Goal: Task Accomplishment & Management: Use online tool/utility

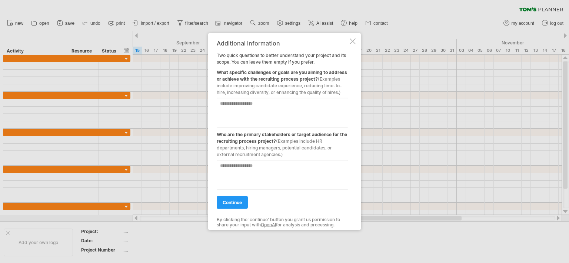
click at [475, 138] on div at bounding box center [284, 131] width 569 height 263
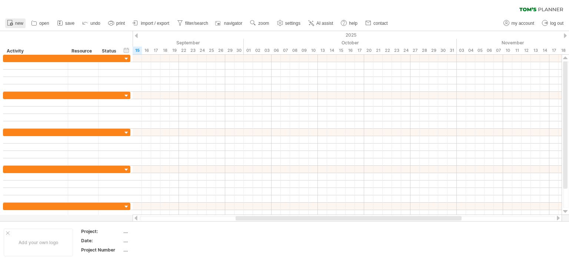
click at [21, 25] on span "new" at bounding box center [19, 23] width 8 height 5
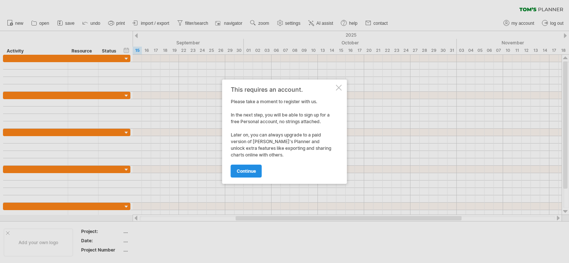
click at [246, 168] on span "continue" at bounding box center [246, 171] width 19 height 6
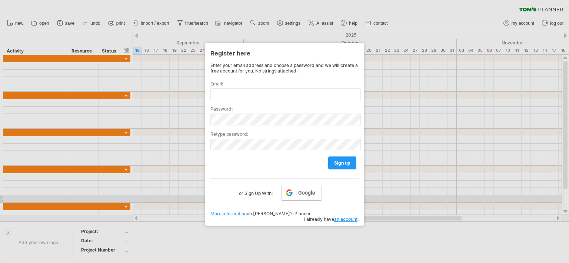
click at [292, 193] on link "Google" at bounding box center [301, 193] width 40 height 16
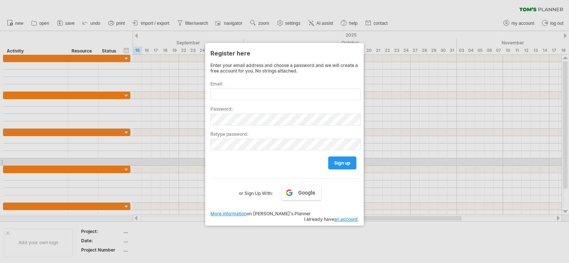
click at [303, 179] on div "Google or Sign Up With:" at bounding box center [284, 187] width 148 height 19
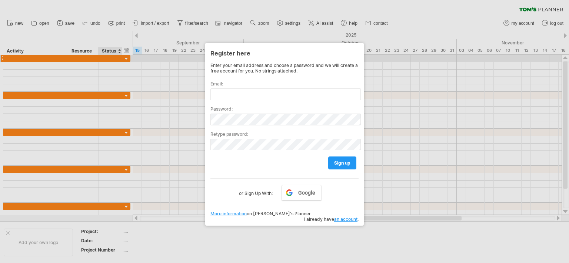
click at [117, 58] on div at bounding box center [284, 131] width 569 height 263
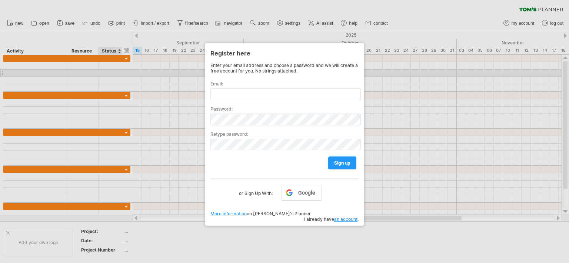
click at [123, 73] on div at bounding box center [284, 131] width 569 height 263
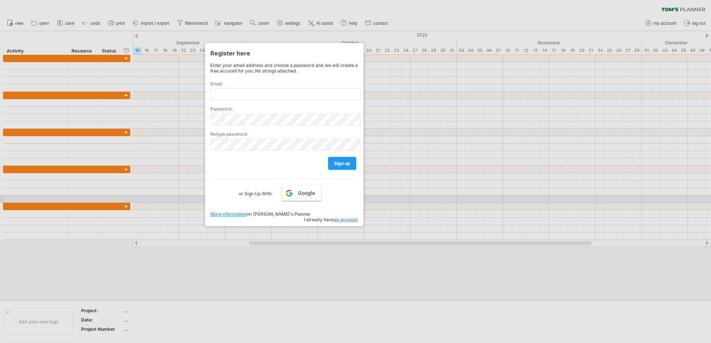
click at [298, 199] on link "Google" at bounding box center [301, 193] width 40 height 16
click at [297, 201] on div "Enter your email address and choose a password and we will create a free accoun…" at bounding box center [284, 138] width 148 height 151
click at [296, 199] on link "Google" at bounding box center [301, 193] width 40 height 16
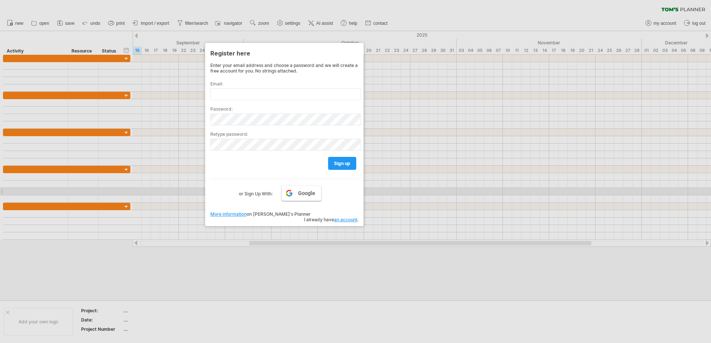
click at [302, 193] on span "Google" at bounding box center [306, 193] width 17 height 6
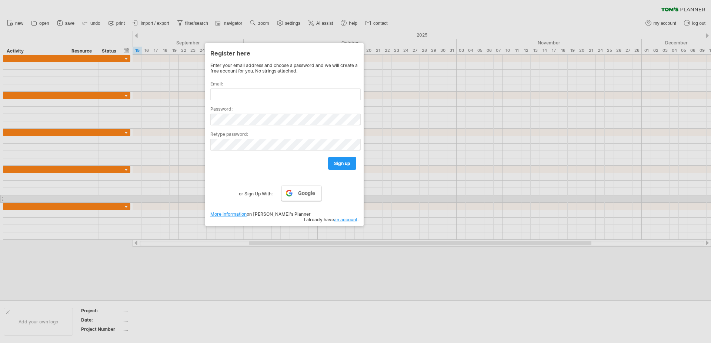
click at [306, 194] on span "Google" at bounding box center [306, 193] width 17 height 6
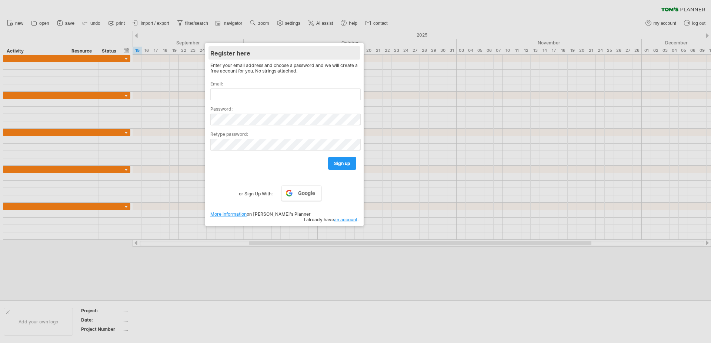
click at [241, 53] on div "Register here" at bounding box center [284, 52] width 148 height 13
click at [243, 47] on div "Register here" at bounding box center [284, 52] width 148 height 13
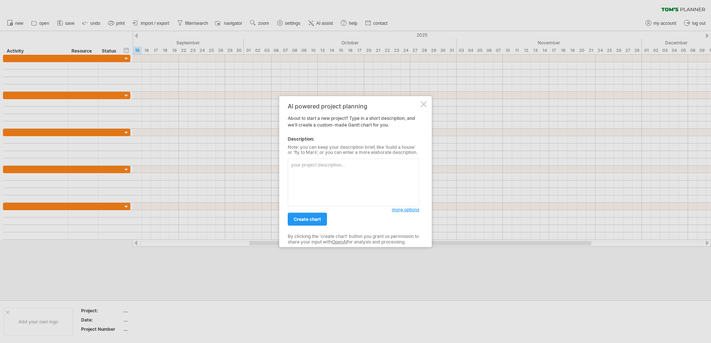
click at [432, 106] on div at bounding box center [355, 171] width 711 height 343
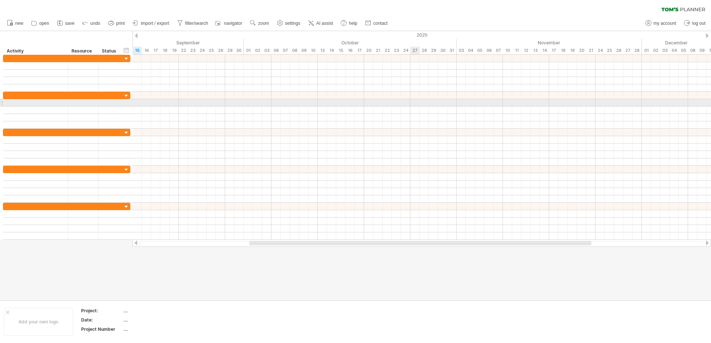
click at [415, 100] on div at bounding box center [422, 102] width 578 height 7
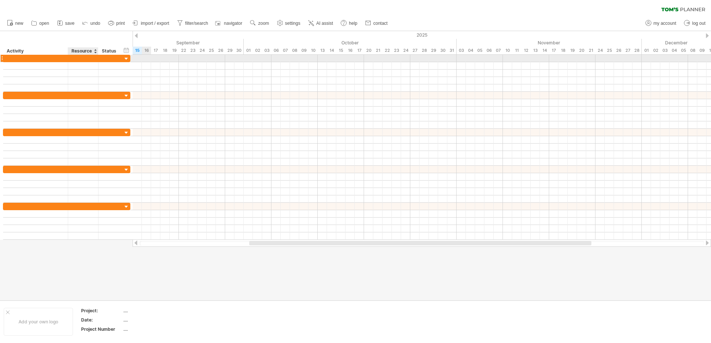
click at [82, 58] on div at bounding box center [83, 58] width 23 height 7
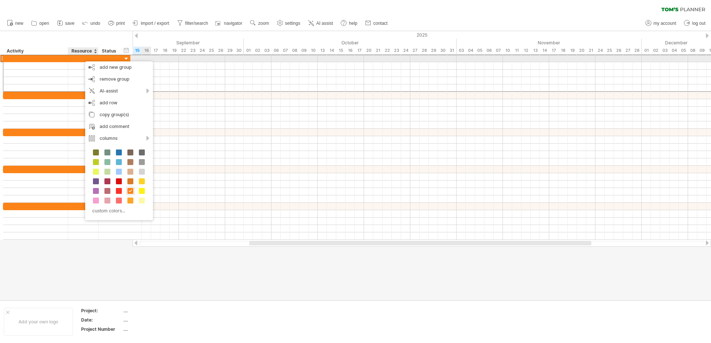
click at [61, 59] on div at bounding box center [35, 58] width 57 height 7
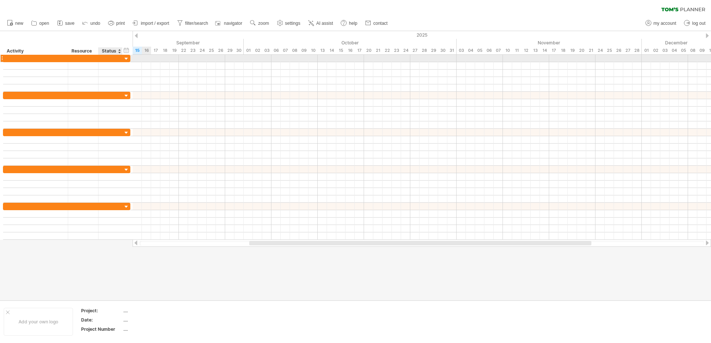
click at [126, 57] on div at bounding box center [126, 59] width 7 height 7
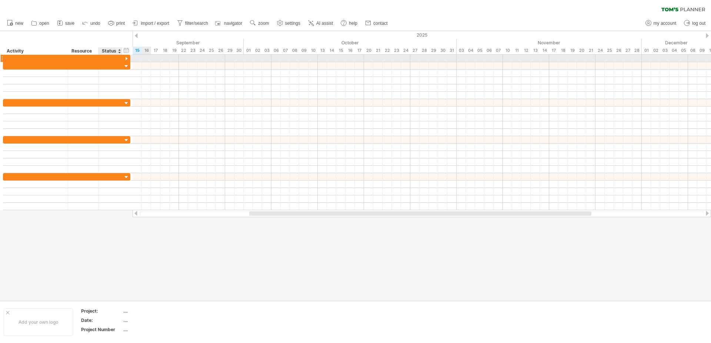
click at [127, 57] on div at bounding box center [126, 59] width 7 height 7
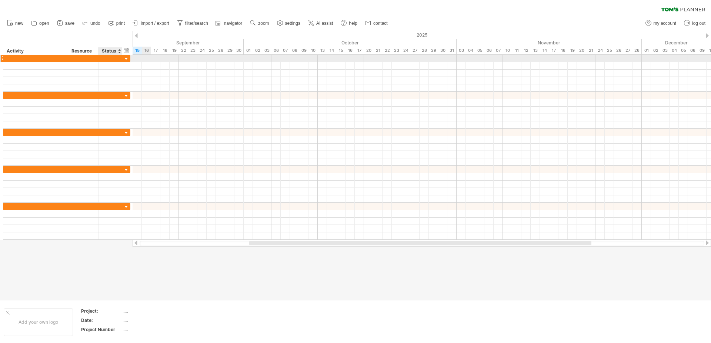
click at [127, 57] on div at bounding box center [126, 59] width 7 height 7
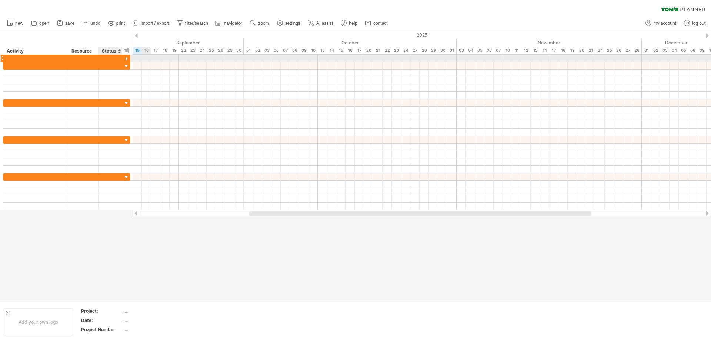
click at [127, 57] on div at bounding box center [126, 59] width 7 height 7
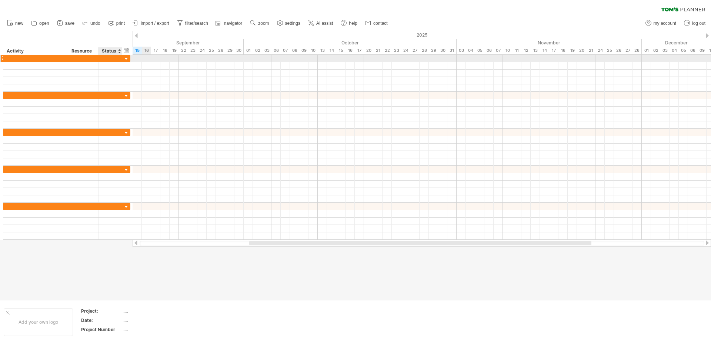
click at [125, 59] on div at bounding box center [126, 59] width 7 height 7
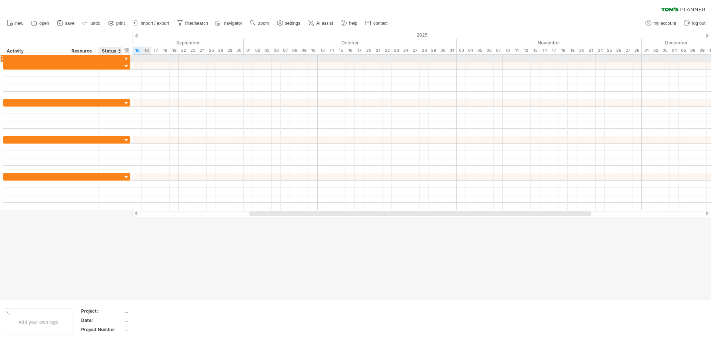
click at [125, 59] on div at bounding box center [126, 59] width 7 height 7
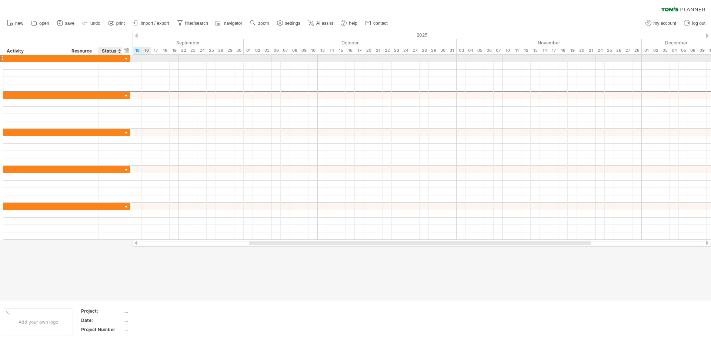
click at [108, 61] on div at bounding box center [110, 58] width 16 height 7
drag, startPoint x: 106, startPoint y: 57, endPoint x: 124, endPoint y: 57, distance: 17.8
click at [124, 57] on div at bounding box center [66, 58] width 127 height 8
click at [375, 58] on div at bounding box center [422, 58] width 578 height 7
click at [385, 59] on div at bounding box center [422, 58] width 578 height 7
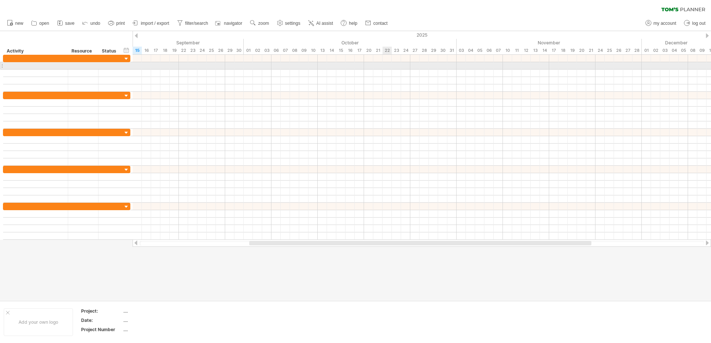
click at [386, 66] on div at bounding box center [422, 65] width 578 height 7
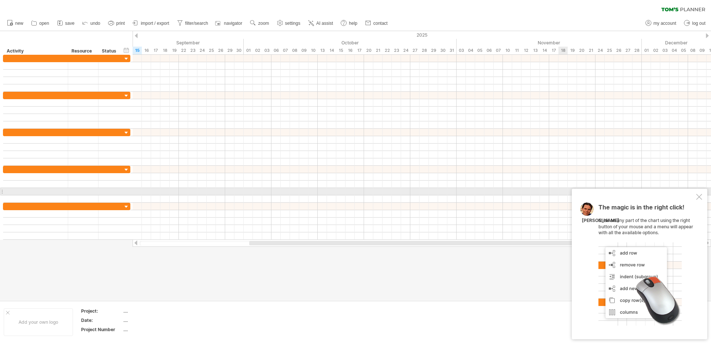
click at [697, 195] on div at bounding box center [699, 197] width 6 height 6
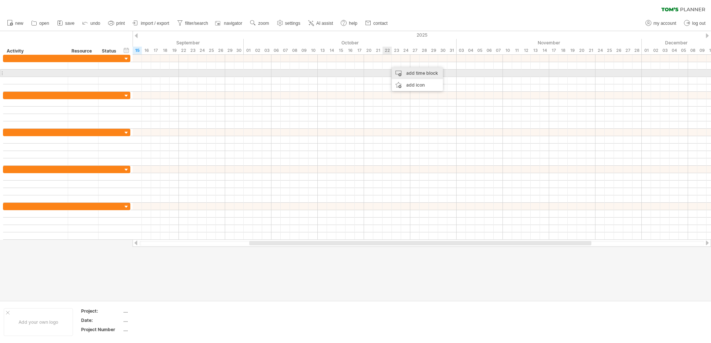
click at [401, 74] on div "add time block" at bounding box center [417, 73] width 51 height 12
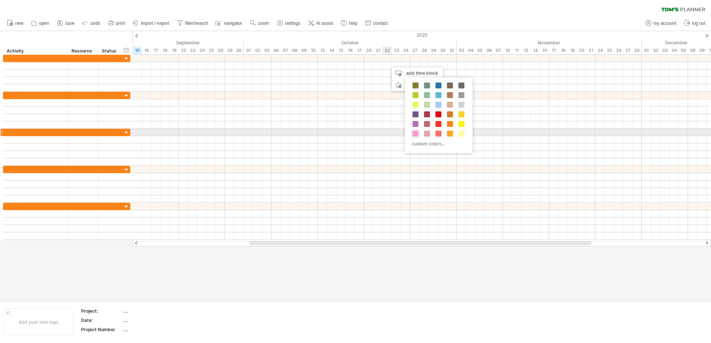
click at [415, 131] on span at bounding box center [415, 134] width 6 height 6
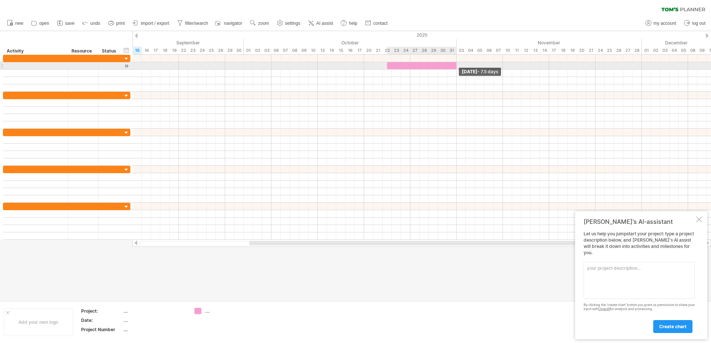
drag, startPoint x: 396, startPoint y: 65, endPoint x: 458, endPoint y: 68, distance: 61.9
click at [458, 68] on div "[DATE] - 7.5 days" at bounding box center [422, 147] width 578 height 185
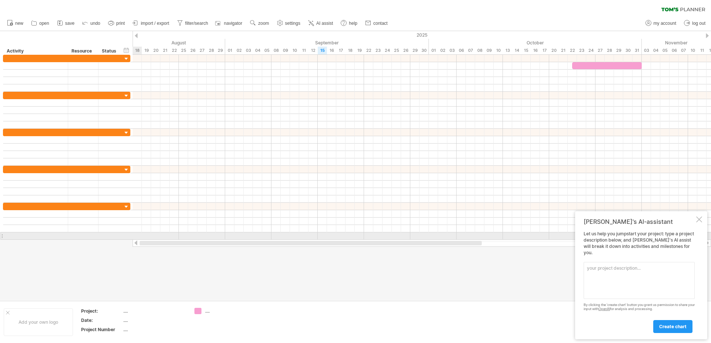
drag, startPoint x: 460, startPoint y: 241, endPoint x: 342, endPoint y: 238, distance: 117.7
click at [343, 239] on div "Trying to reach [DOMAIN_NAME] Connected again... 0% clear filter new" at bounding box center [355, 171] width 711 height 343
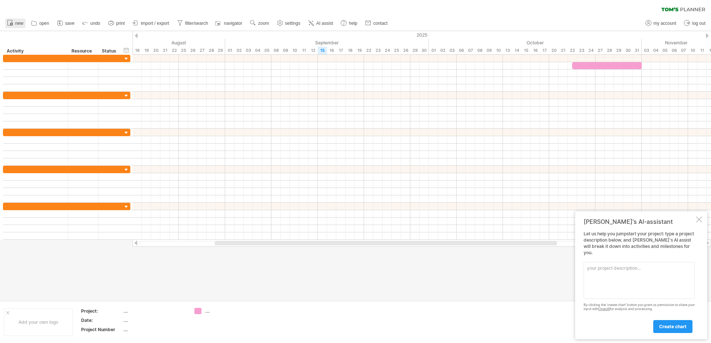
click at [18, 21] on span "new" at bounding box center [19, 23] width 8 height 5
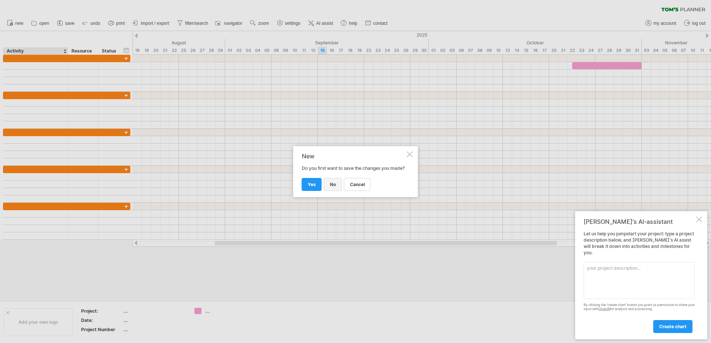
click at [332, 187] on span "no" at bounding box center [333, 185] width 6 height 6
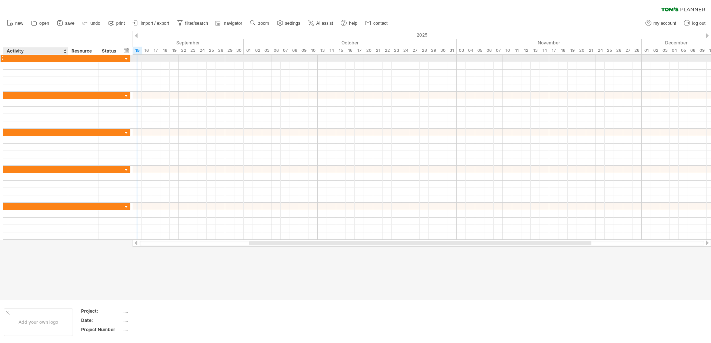
click at [33, 55] on div at bounding box center [35, 58] width 57 height 7
click at [0, 58] on div at bounding box center [65, 147] width 131 height 185
click at [9, 57] on div at bounding box center [35, 58] width 57 height 7
click at [9, 57] on input "text" at bounding box center [35, 58] width 57 height 7
type input "**"
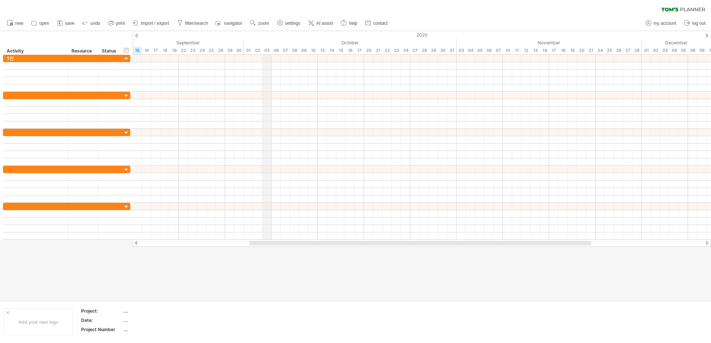
click at [269, 42] on div "October" at bounding box center [350, 43] width 213 height 8
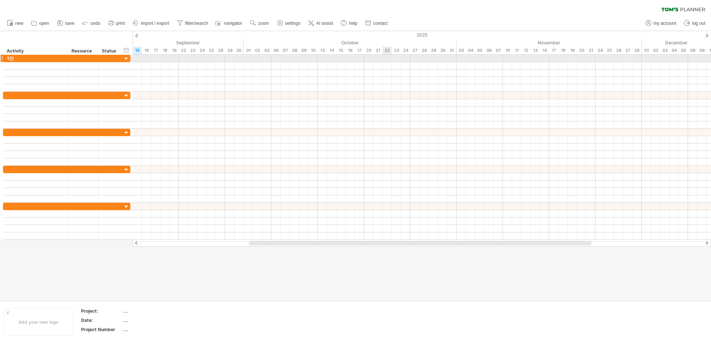
click at [388, 57] on div at bounding box center [422, 58] width 578 height 7
click at [395, 62] on div "add time block" at bounding box center [416, 67] width 51 height 12
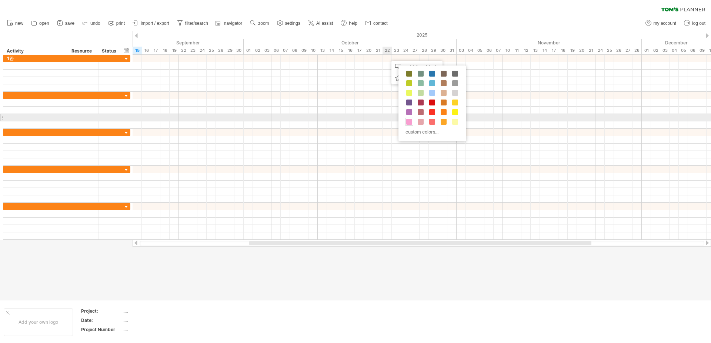
click at [406, 121] on span at bounding box center [409, 122] width 6 height 6
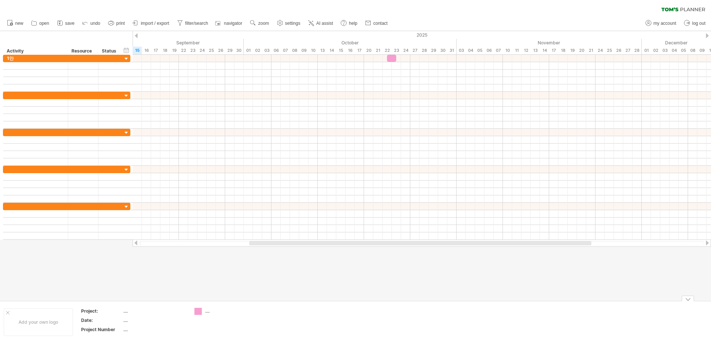
click at [198, 311] on div "Trying to reach [DOMAIN_NAME] Connected again... 0% clear filter new" at bounding box center [355, 171] width 711 height 343
click at [96, 314] on div "Project:" at bounding box center [101, 311] width 41 height 6
click at [98, 311] on input "********" at bounding box center [100, 311] width 38 height 6
click at [102, 312] on input "********" at bounding box center [100, 311] width 38 height 6
type input "**********"
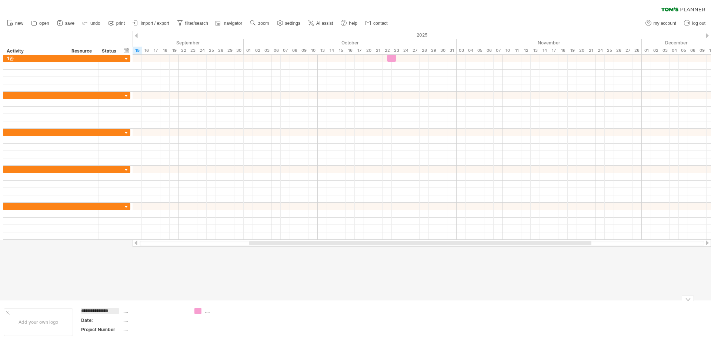
scroll to position [0, 1]
click at [168, 294] on div at bounding box center [355, 165] width 711 height 269
click at [202, 312] on div "...." at bounding box center [219, 311] width 51 height 6
click at [200, 313] on div "Trying to reach [DOMAIN_NAME] Connected again... 0% clear filter new" at bounding box center [355, 171] width 711 height 343
click at [393, 54] on div "23" at bounding box center [396, 51] width 9 height 8
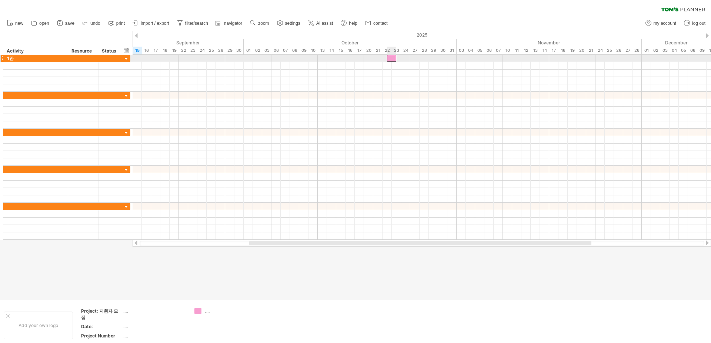
click at [391, 58] on div at bounding box center [391, 58] width 9 height 7
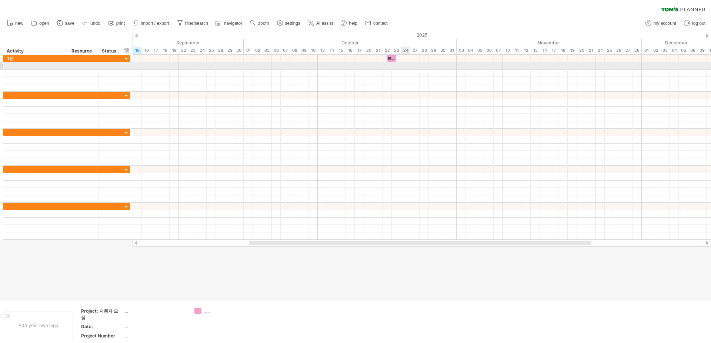
scroll to position [0, 0]
drag, startPoint x: 395, startPoint y: 58, endPoint x: 459, endPoint y: 63, distance: 63.8
click at [459, 63] on div "***** [DATE] - 8.0 days [DATE]" at bounding box center [422, 147] width 578 height 185
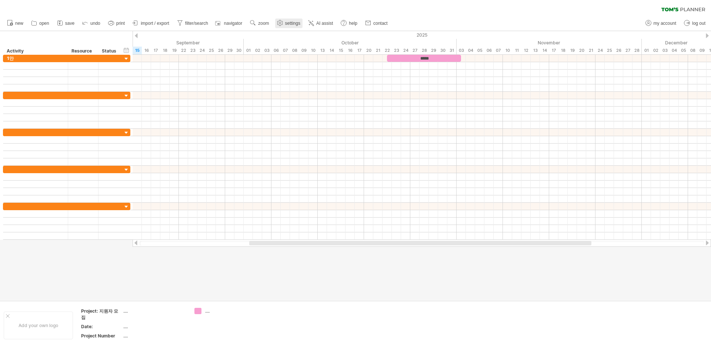
click at [300, 21] on span "settings" at bounding box center [292, 23] width 15 height 5
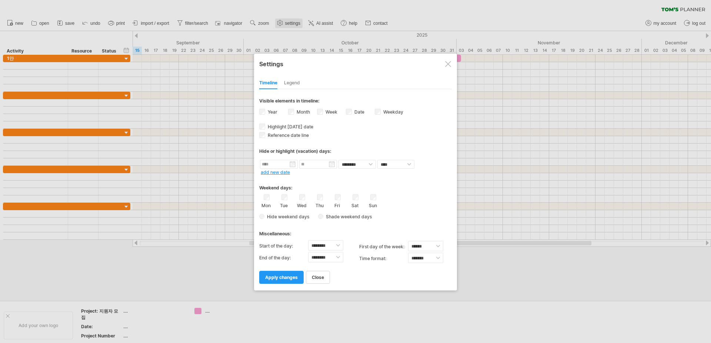
select select "*"
select select "**"
click at [324, 112] on label "Week visibility of weeknumbers Currently there is not enough space horizontally…" at bounding box center [330, 112] width 13 height 6
click at [382, 111] on label "Weekday visibility of weekday Currently there is not enough space horizontally …" at bounding box center [392, 112] width 21 height 6
click at [287, 281] on link "apply changes" at bounding box center [281, 277] width 44 height 13
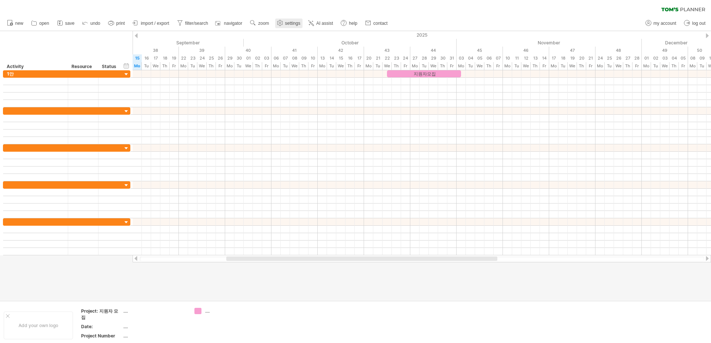
click at [300, 21] on span "settings" at bounding box center [292, 23] width 15 height 5
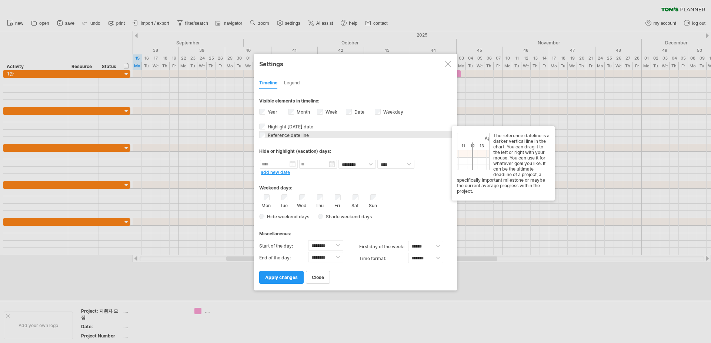
click at [293, 133] on span "Reference date line" at bounding box center [287, 136] width 43 height 6
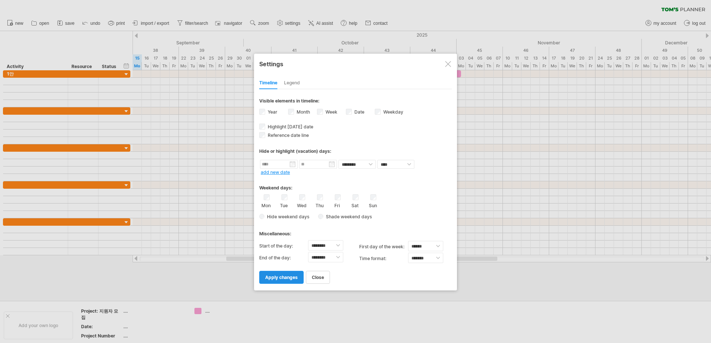
click at [280, 275] on span "apply changes" at bounding box center [281, 278] width 33 height 6
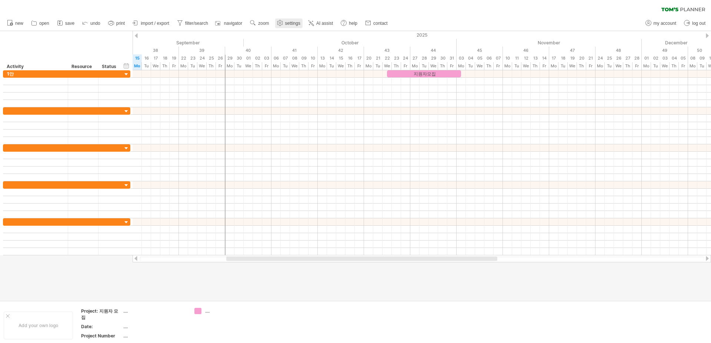
click at [300, 22] on span "settings" at bounding box center [292, 23] width 15 height 5
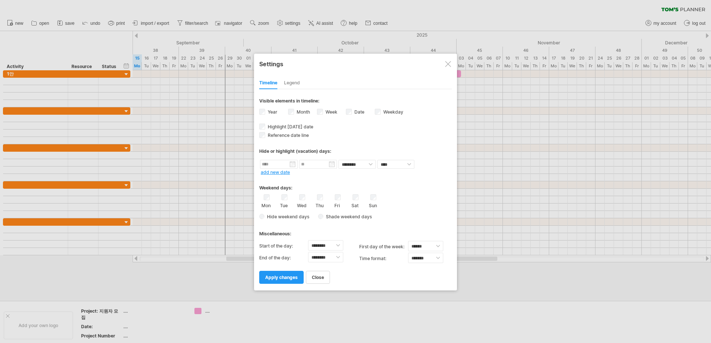
click at [324, 215] on span "Shade weekend days" at bounding box center [347, 217] width 48 height 6
click at [288, 271] on link "apply changes" at bounding box center [281, 277] width 44 height 13
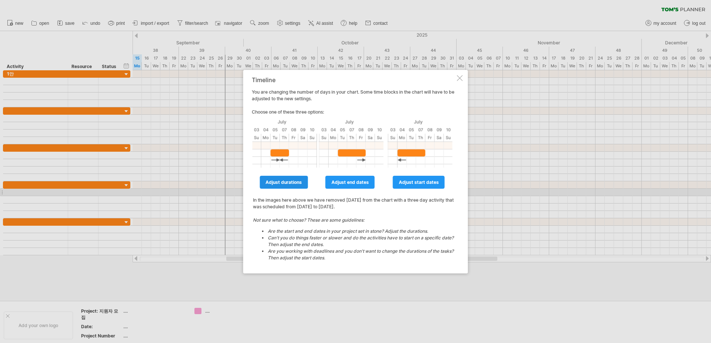
click at [287, 188] on link "adjust durations" at bounding box center [283, 182] width 48 height 13
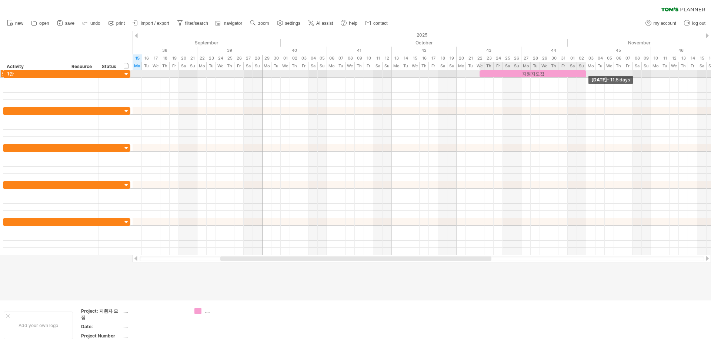
drag, startPoint x: 592, startPoint y: 74, endPoint x: 586, endPoint y: 76, distance: 5.5
click at [586, 76] on span at bounding box center [585, 73] width 3 height 7
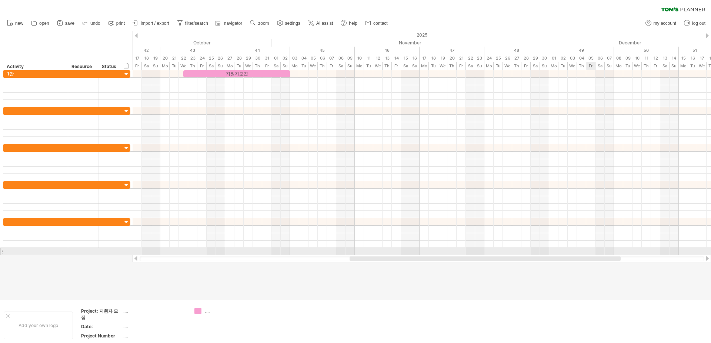
drag, startPoint x: 464, startPoint y: 258, endPoint x: 593, endPoint y: 255, distance: 129.2
click at [593, 255] on div "Trying to reach [DOMAIN_NAME] Connected again... 0% clear filter new" at bounding box center [355, 171] width 711 height 343
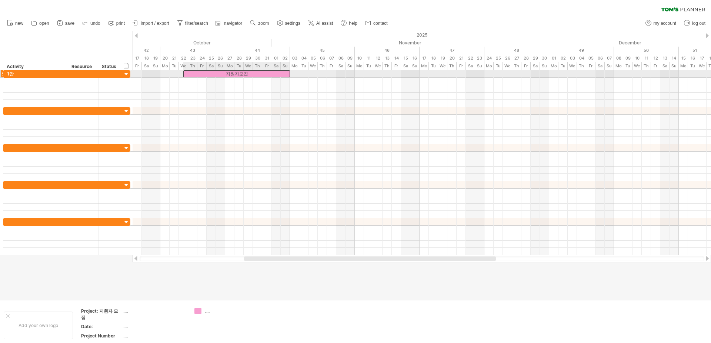
click at [232, 73] on div "지원자모집" at bounding box center [236, 73] width 107 height 7
click at [230, 73] on div "*****" at bounding box center [236, 73] width 107 height 7
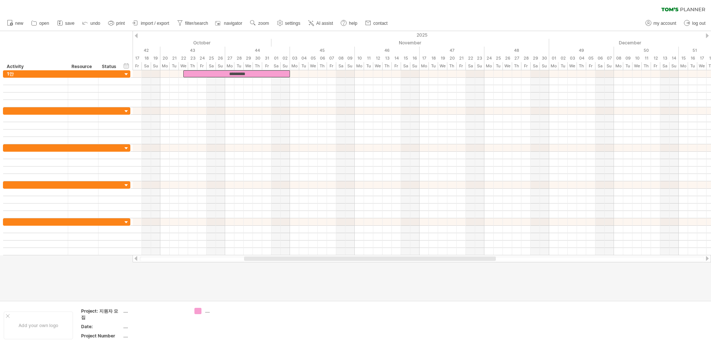
click at [294, 286] on div at bounding box center [355, 165] width 711 height 269
click at [247, 73] on div "*********" at bounding box center [236, 73] width 107 height 7
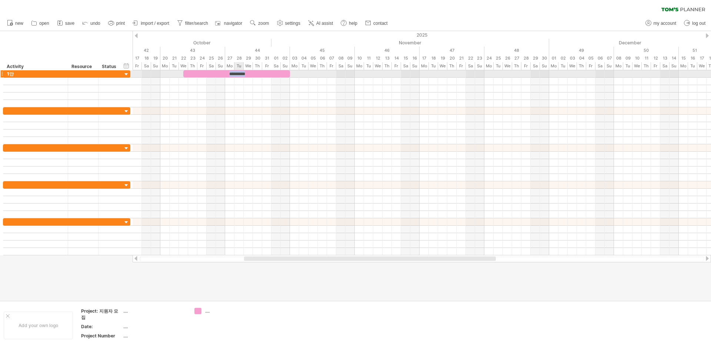
click at [240, 73] on div "*********" at bounding box center [236, 73] width 107 height 7
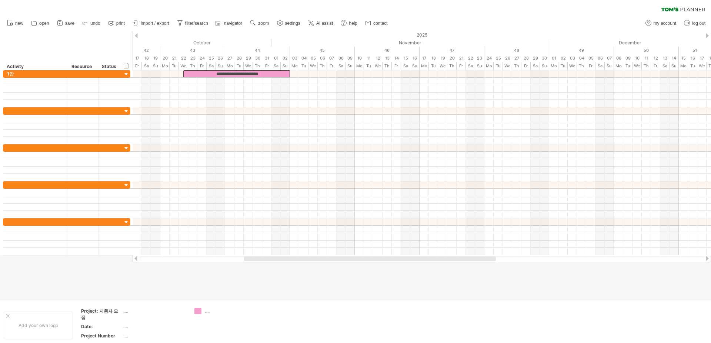
click at [299, 283] on div at bounding box center [355, 165] width 711 height 269
click at [294, 74] on div at bounding box center [422, 73] width 578 height 7
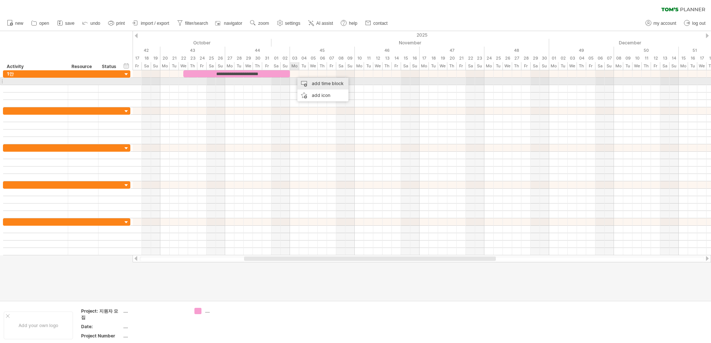
click at [305, 82] on div "add time block" at bounding box center [322, 84] width 51 height 12
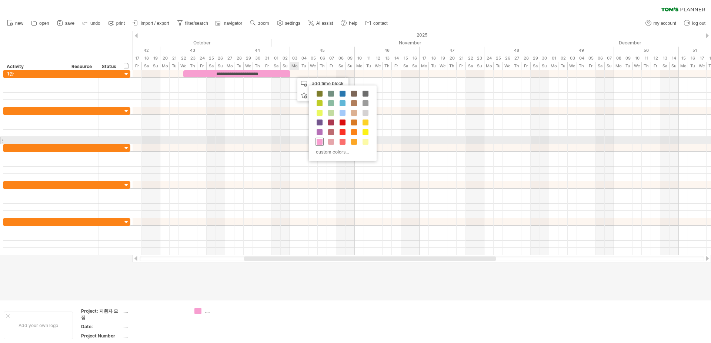
click at [323, 140] on div at bounding box center [319, 142] width 8 height 8
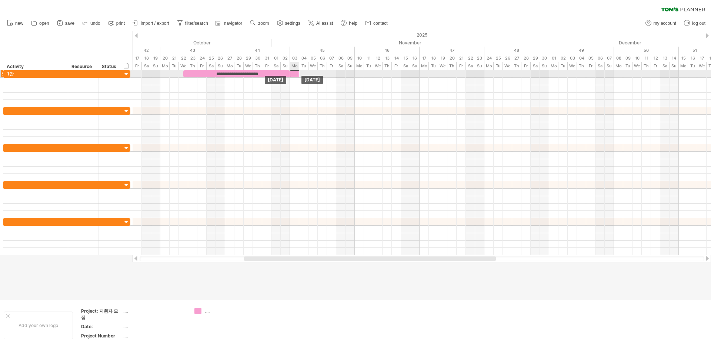
click at [294, 73] on div at bounding box center [294, 73] width 9 height 7
drag, startPoint x: 298, startPoint y: 73, endPoint x: 316, endPoint y: 72, distance: 17.8
click at [316, 72] on span at bounding box center [317, 73] width 3 height 7
click at [309, 74] on div at bounding box center [304, 73] width 28 height 7
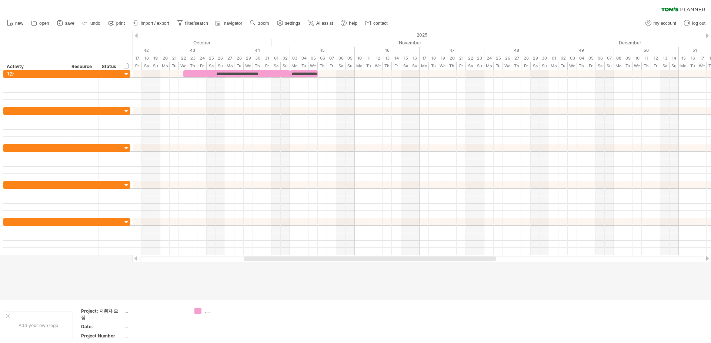
click at [380, 281] on div at bounding box center [355, 165] width 711 height 269
click at [304, 72] on div "**********" at bounding box center [304, 73] width 28 height 7
click at [309, 72] on div "**********" at bounding box center [304, 73] width 28 height 7
drag, startPoint x: 311, startPoint y: 73, endPoint x: 326, endPoint y: 72, distance: 16.0
click at [326, 72] on div "**********" at bounding box center [422, 162] width 578 height 185
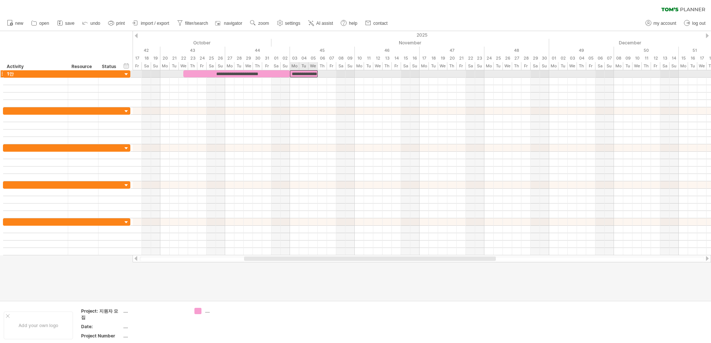
click at [309, 73] on div "**********" at bounding box center [304, 73] width 28 height 7
drag, startPoint x: 312, startPoint y: 73, endPoint x: 320, endPoint y: 73, distance: 8.5
click at [320, 73] on div "**********" at bounding box center [422, 162] width 578 height 185
click at [311, 73] on div "**********" at bounding box center [304, 73] width 28 height 7
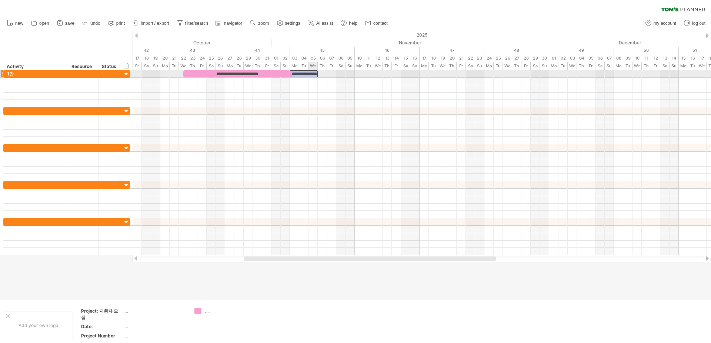
click at [313, 73] on div "**********" at bounding box center [304, 73] width 28 height 7
click at [311, 73] on div "**********" at bounding box center [304, 73] width 28 height 7
click at [349, 268] on div at bounding box center [355, 165] width 711 height 269
click at [338, 72] on div at bounding box center [422, 73] width 578 height 7
click at [339, 75] on div at bounding box center [422, 73] width 578 height 7
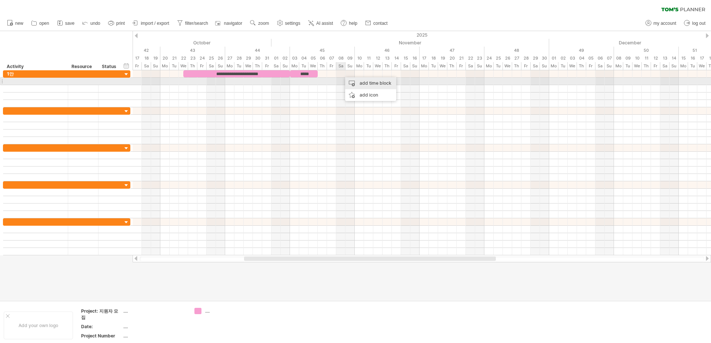
click at [364, 83] on div "add time block" at bounding box center [370, 83] width 51 height 12
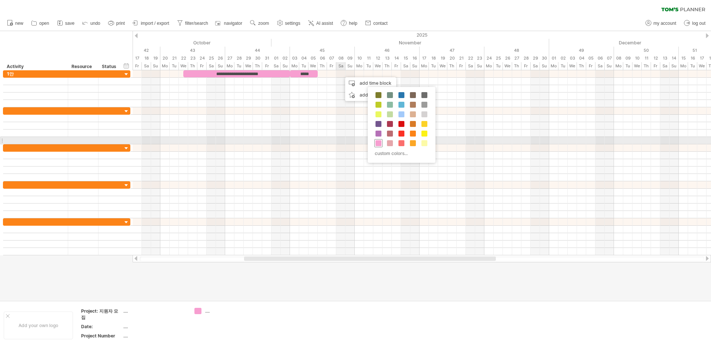
click at [378, 142] on span at bounding box center [378, 143] width 6 height 6
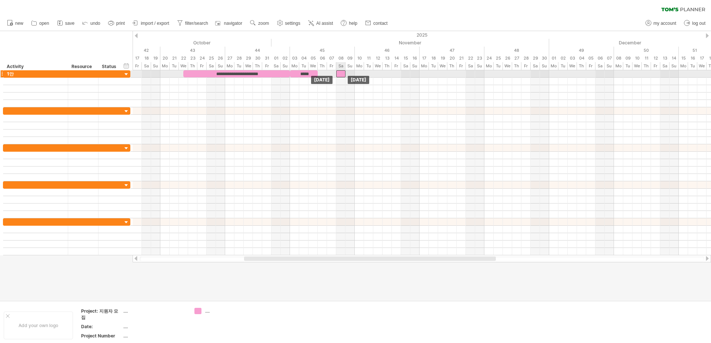
drag, startPoint x: 343, startPoint y: 74, endPoint x: 338, endPoint y: 74, distance: 4.8
click at [338, 74] on div at bounding box center [340, 73] width 9 height 7
click at [340, 73] on div at bounding box center [340, 73] width 9 height 7
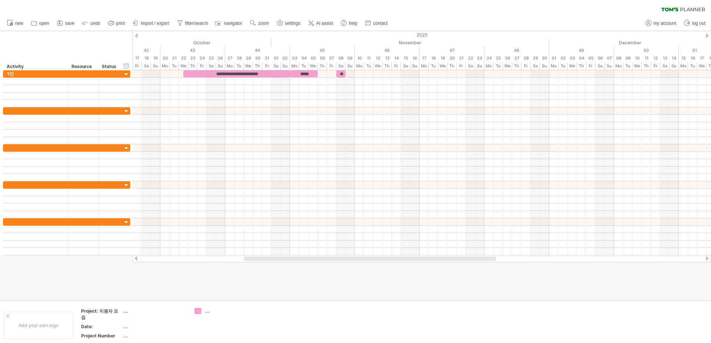
click at [389, 266] on div at bounding box center [355, 165] width 711 height 269
click at [385, 73] on div at bounding box center [422, 73] width 578 height 7
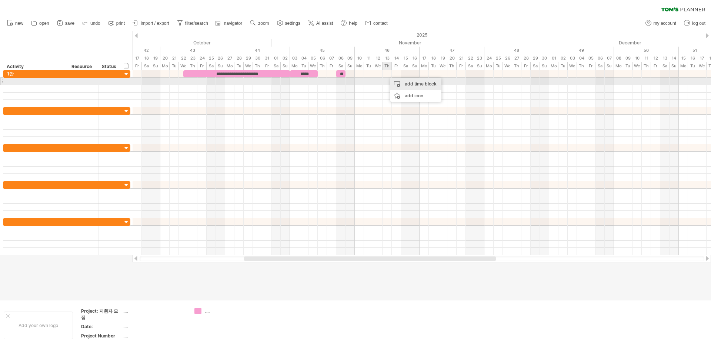
click at [398, 81] on div "add time block" at bounding box center [415, 84] width 51 height 12
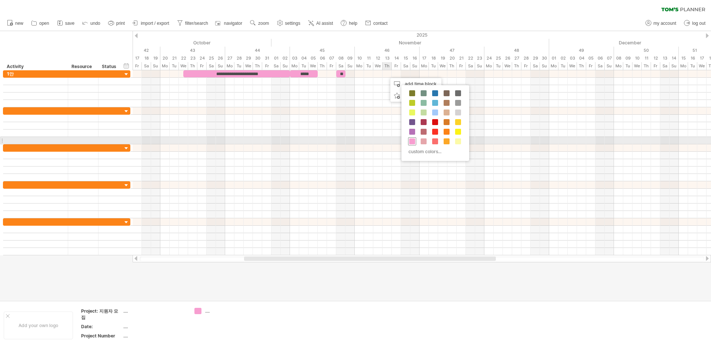
click at [412, 140] on span at bounding box center [412, 141] width 6 height 6
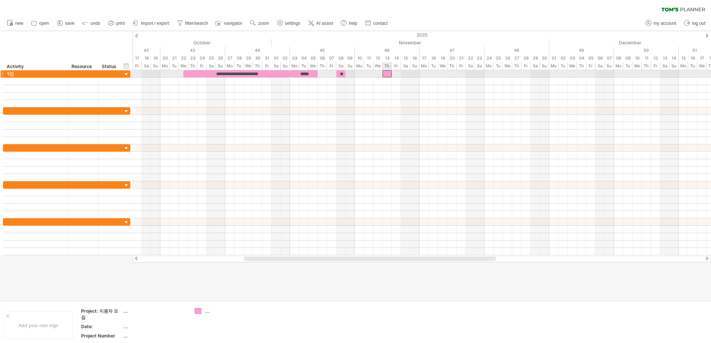
drag, startPoint x: 391, startPoint y: 74, endPoint x: 386, endPoint y: 74, distance: 5.6
click at [386, 74] on div at bounding box center [386, 73] width 9 height 7
drag, startPoint x: 391, startPoint y: 73, endPoint x: 463, endPoint y: 73, distance: 72.9
click at [463, 73] on div at bounding box center [423, 73] width 83 height 7
click at [456, 73] on div at bounding box center [423, 73] width 83 height 7
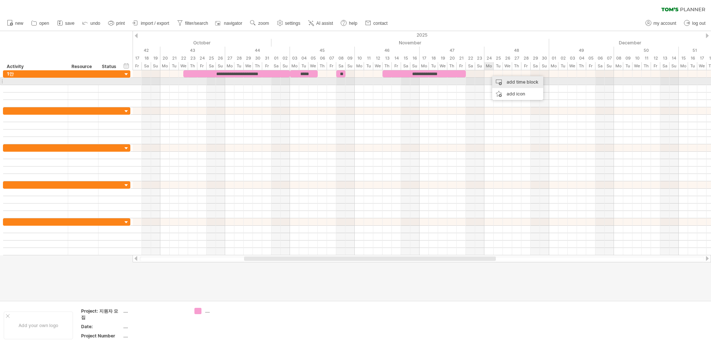
click at [496, 80] on div "add time block" at bounding box center [517, 82] width 51 height 12
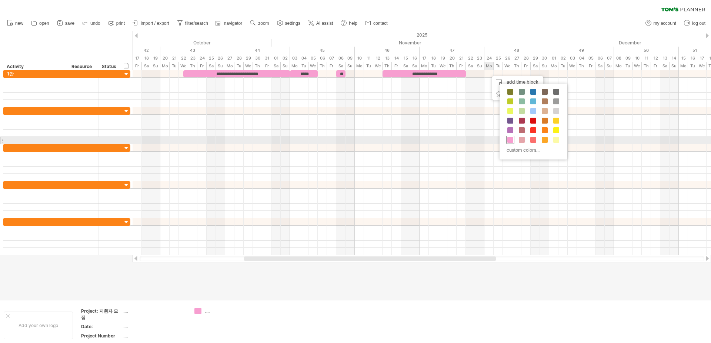
click at [511, 140] on span at bounding box center [510, 140] width 6 height 6
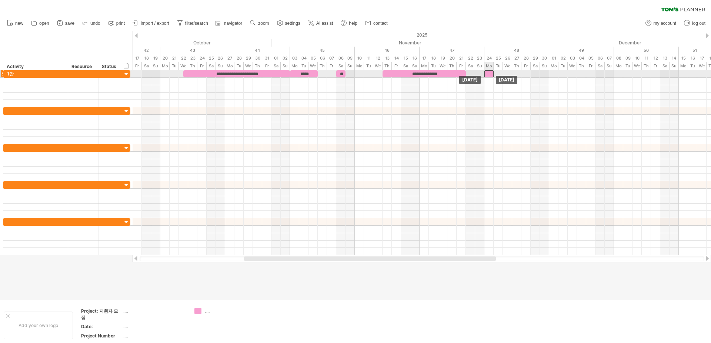
drag, startPoint x: 492, startPoint y: 73, endPoint x: 486, endPoint y: 73, distance: 5.9
click at [486, 73] on div at bounding box center [488, 73] width 9 height 7
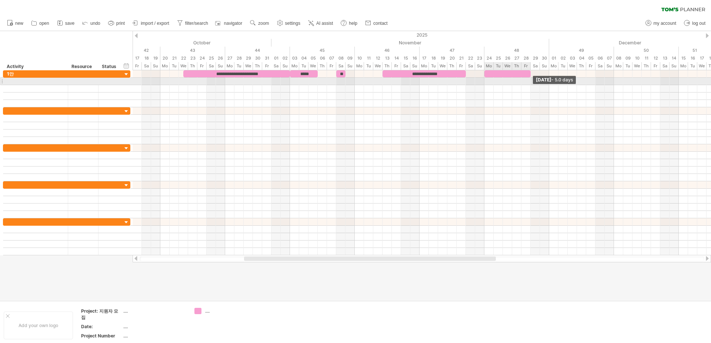
drag, startPoint x: 495, startPoint y: 73, endPoint x: 530, endPoint y: 79, distance: 36.5
click at [530, 79] on div "**********" at bounding box center [422, 162] width 578 height 185
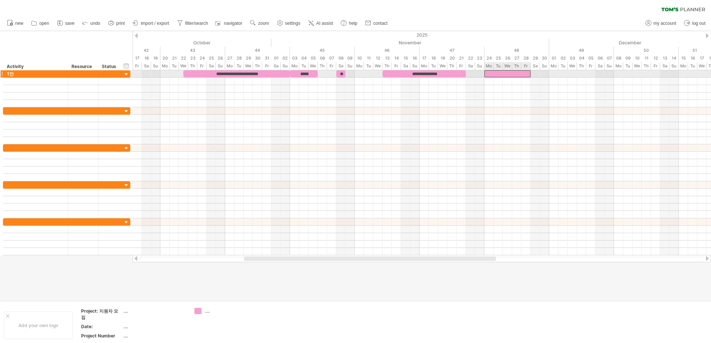
click at [512, 72] on div at bounding box center [507, 73] width 46 height 7
click at [555, 74] on div at bounding box center [422, 73] width 578 height 7
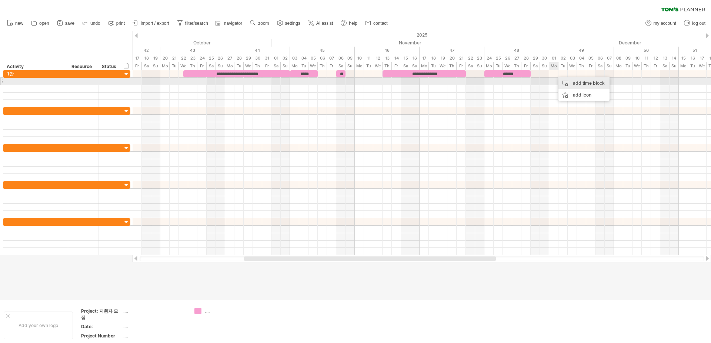
click at [569, 82] on div "add time block" at bounding box center [583, 83] width 51 height 12
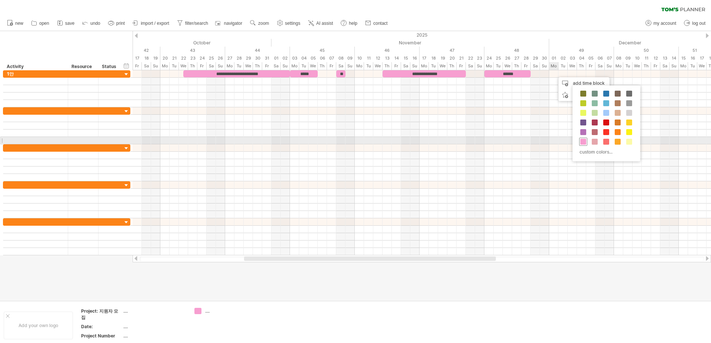
click at [583, 140] on span at bounding box center [583, 142] width 6 height 6
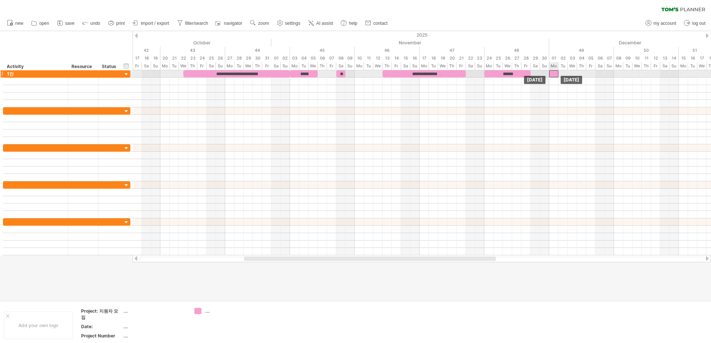
drag, startPoint x: 559, startPoint y: 73, endPoint x: 553, endPoint y: 73, distance: 5.9
click at [553, 73] on div at bounding box center [553, 73] width 9 height 7
drag, startPoint x: 557, startPoint y: 72, endPoint x: 641, endPoint y: 74, distance: 84.4
click at [641, 74] on span at bounding box center [641, 73] width 3 height 7
click at [629, 71] on div at bounding box center [595, 73] width 93 height 7
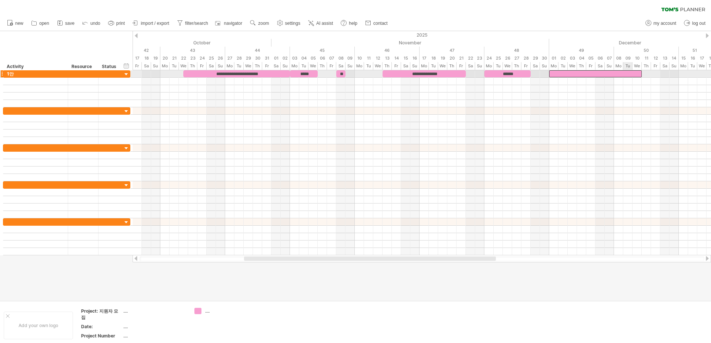
click at [629, 71] on div at bounding box center [595, 73] width 93 height 7
click at [683, 75] on div at bounding box center [422, 73] width 578 height 7
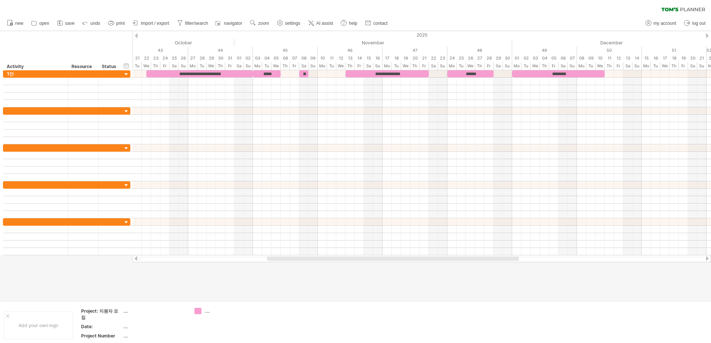
drag, startPoint x: 452, startPoint y: 257, endPoint x: 475, endPoint y: 256, distance: 23.0
click at [475, 256] on div at bounding box center [422, 258] width 578 height 7
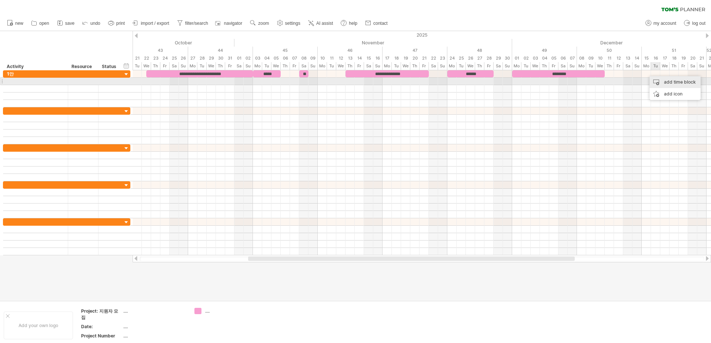
click at [658, 82] on div "add time block" at bounding box center [674, 82] width 51 height 12
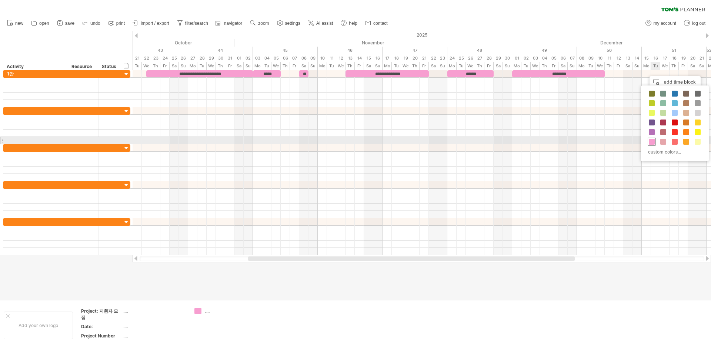
click at [654, 140] on span at bounding box center [652, 142] width 6 height 6
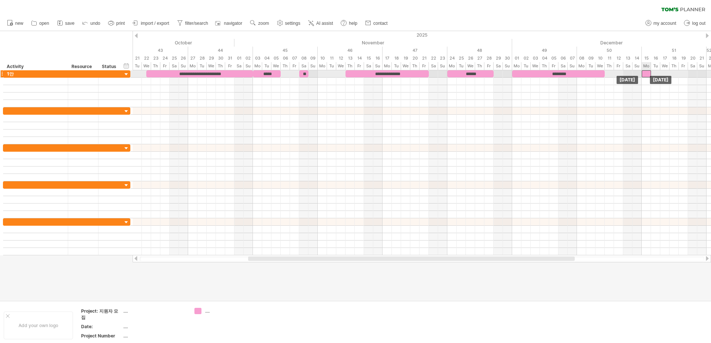
drag, startPoint x: 651, startPoint y: 74, endPoint x: 646, endPoint y: 73, distance: 5.2
click at [646, 73] on div at bounding box center [645, 73] width 9 height 7
drag, startPoint x: 650, startPoint y: 73, endPoint x: 670, endPoint y: 75, distance: 20.1
click at [670, 75] on span at bounding box center [669, 73] width 3 height 7
click at [663, 73] on div at bounding box center [655, 73] width 28 height 7
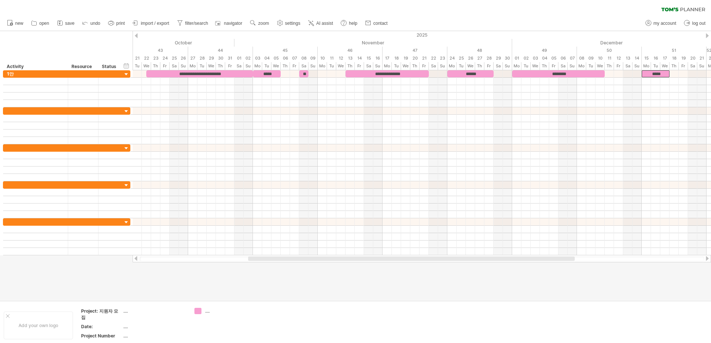
click at [615, 278] on div at bounding box center [355, 165] width 711 height 269
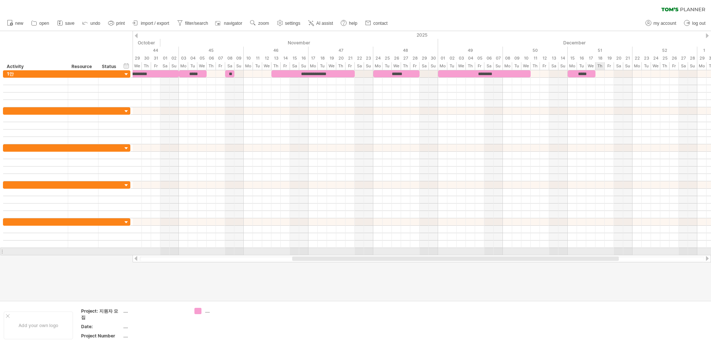
drag, startPoint x: 555, startPoint y: 258, endPoint x: 599, endPoint y: 249, distance: 44.9
click at [599, 249] on div "Trying to reach [DOMAIN_NAME] Connected again... 0% clear filter new" at bounding box center [355, 171] width 711 height 343
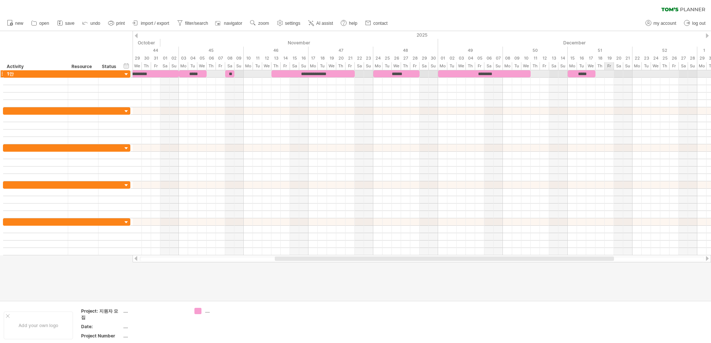
click at [609, 73] on div at bounding box center [422, 73] width 578 height 7
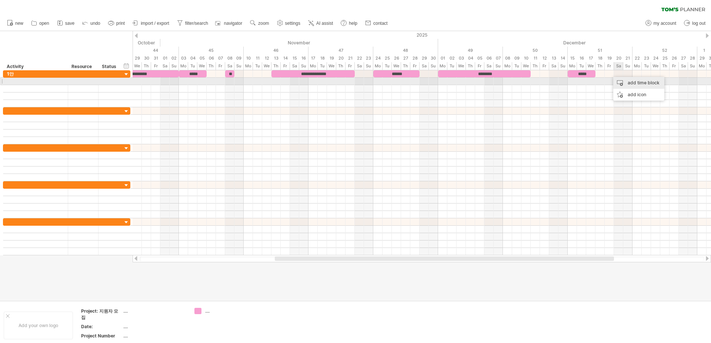
click at [622, 79] on div "add time block" at bounding box center [638, 83] width 51 height 12
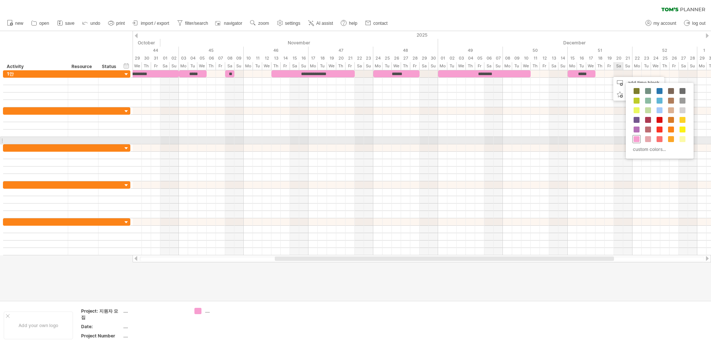
click at [638, 137] on span at bounding box center [636, 139] width 6 height 6
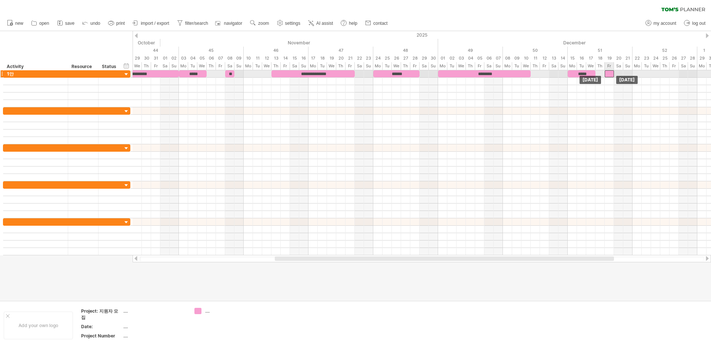
drag, startPoint x: 613, startPoint y: 73, endPoint x: 609, endPoint y: 72, distance: 4.5
click at [609, 72] on div at bounding box center [608, 73] width 9 height 7
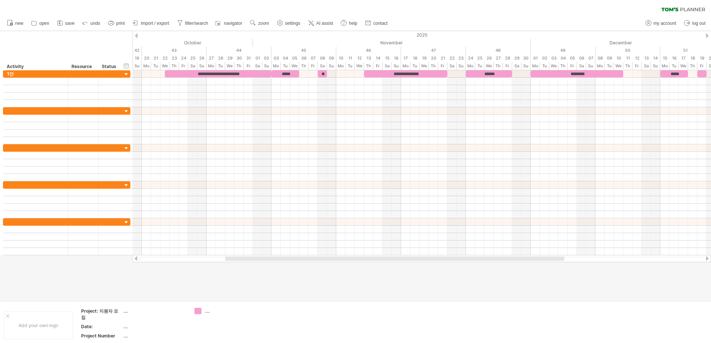
drag, startPoint x: 599, startPoint y: 258, endPoint x: 556, endPoint y: 266, distance: 43.6
click at [556, 266] on div "Trying to reach [DOMAIN_NAME] Connected again... 0% clear filter new" at bounding box center [355, 171] width 711 height 343
click at [553, 284] on div at bounding box center [355, 165] width 711 height 269
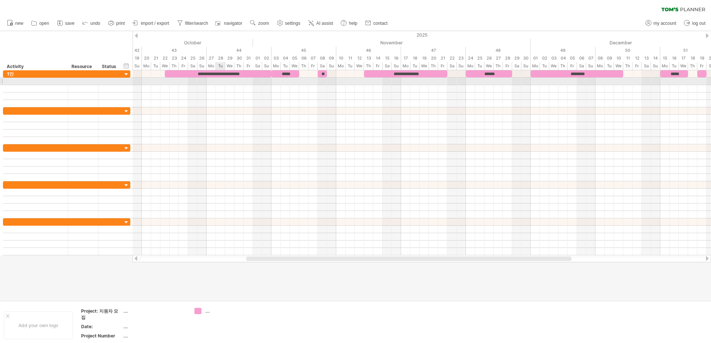
click at [220, 80] on div at bounding box center [422, 81] width 578 height 7
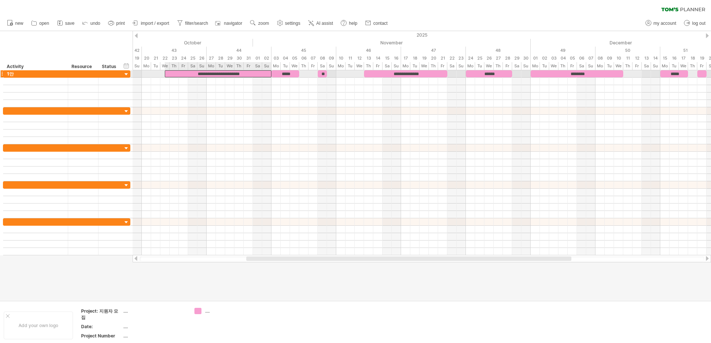
click at [230, 72] on div "**********" at bounding box center [218, 73] width 107 height 7
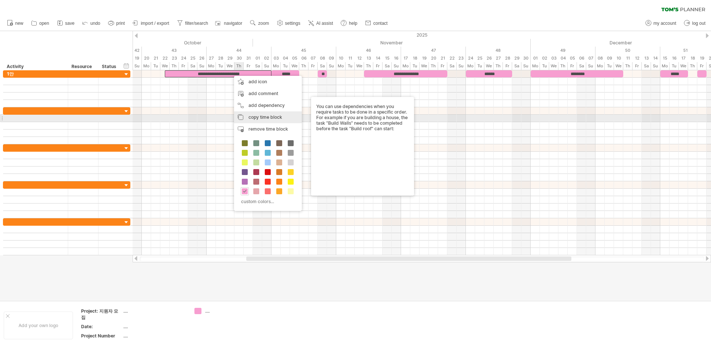
click at [269, 116] on span "copy time block" at bounding box center [265, 117] width 34 height 6
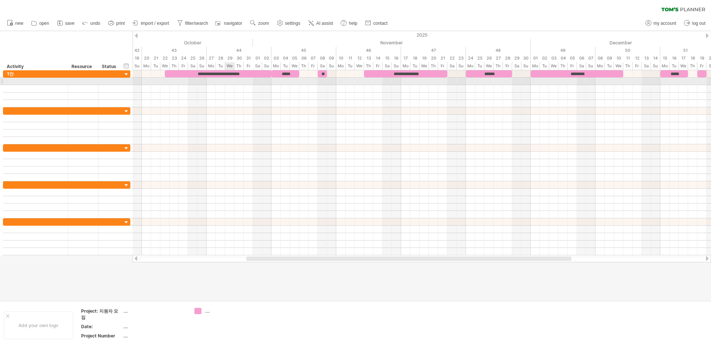
click at [228, 80] on div at bounding box center [422, 81] width 578 height 7
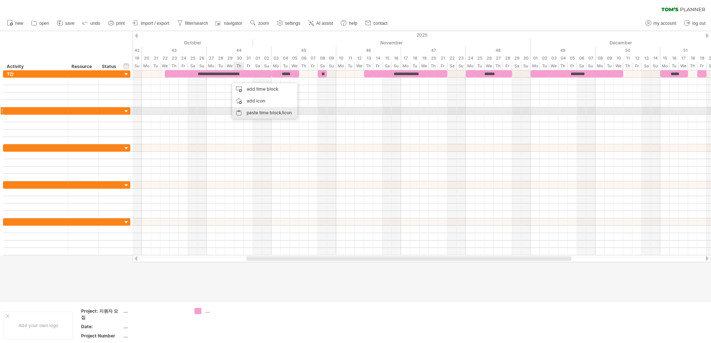
click at [260, 111] on div "paste time block/icon" at bounding box center [264, 113] width 65 height 12
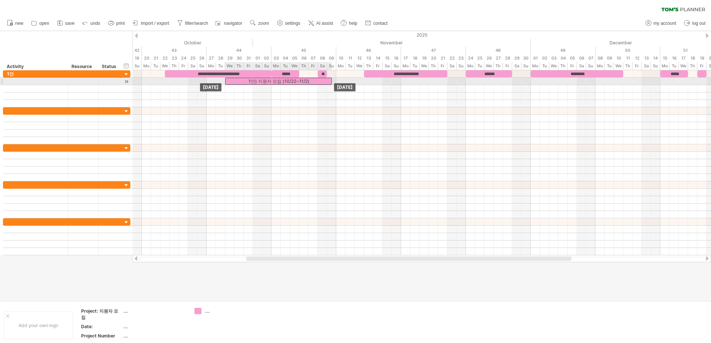
drag, startPoint x: 244, startPoint y: 81, endPoint x: 239, endPoint y: 81, distance: 5.2
click at [239, 81] on div "1안) 지원자 모집 (10/22~11/2)" at bounding box center [278, 81] width 107 height 7
click at [252, 82] on div "1안) 지원자 모집 (10/22~11/2)" at bounding box center [278, 81] width 107 height 7
click at [242, 82] on div "**********" at bounding box center [278, 81] width 107 height 7
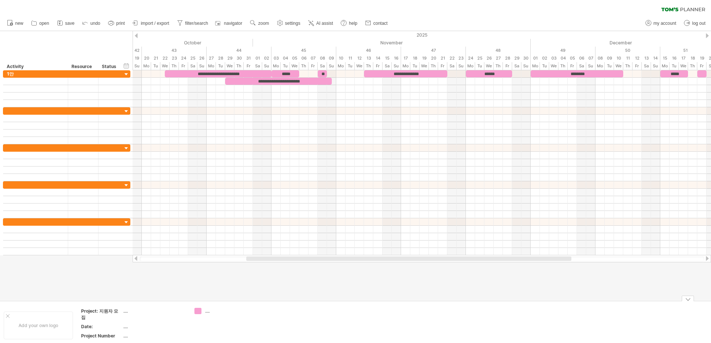
click at [200, 311] on div "Trying to reach [DOMAIN_NAME] Connected again... 0% clear filter new" at bounding box center [355, 171] width 711 height 343
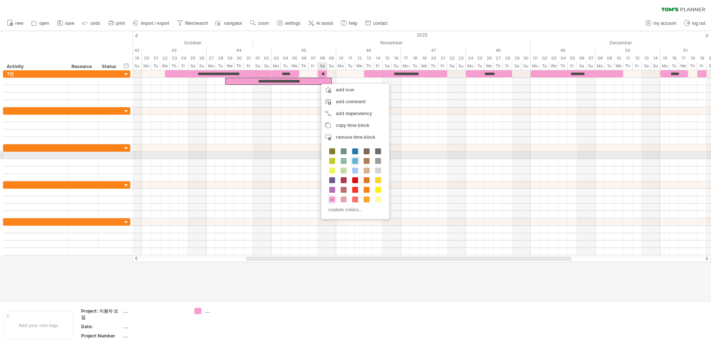
click at [357, 157] on div at bounding box center [355, 161] width 8 height 8
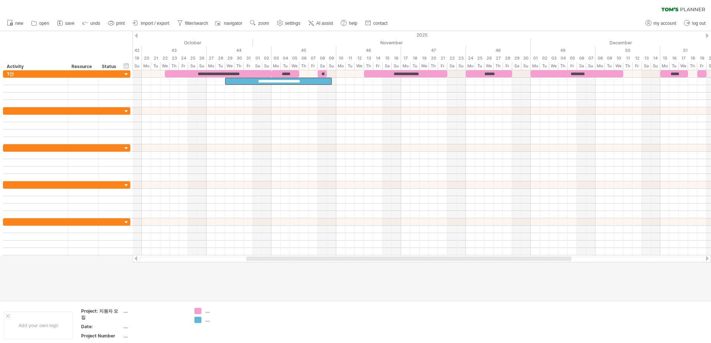
click at [321, 272] on div at bounding box center [355, 165] width 711 height 269
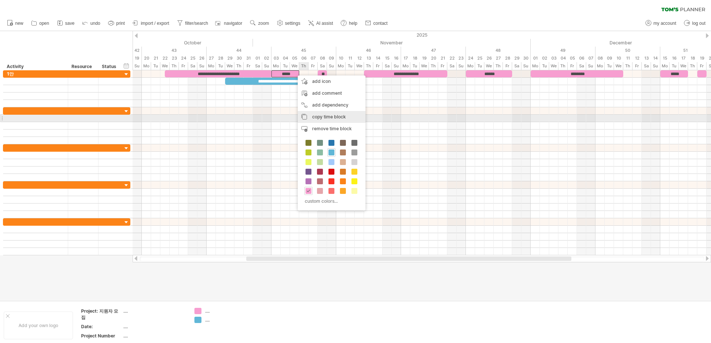
click at [329, 115] on span "copy time block" at bounding box center [329, 117] width 34 height 6
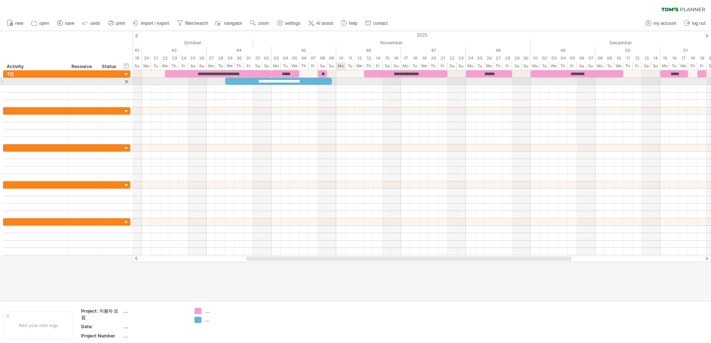
click at [341, 81] on div at bounding box center [422, 81] width 578 height 7
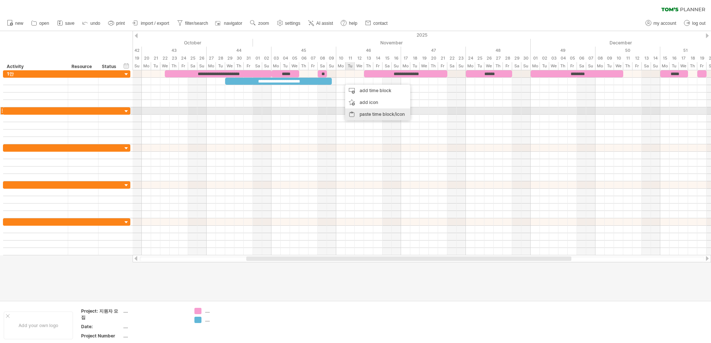
click at [367, 111] on div "paste time block/icon" at bounding box center [377, 114] width 65 height 12
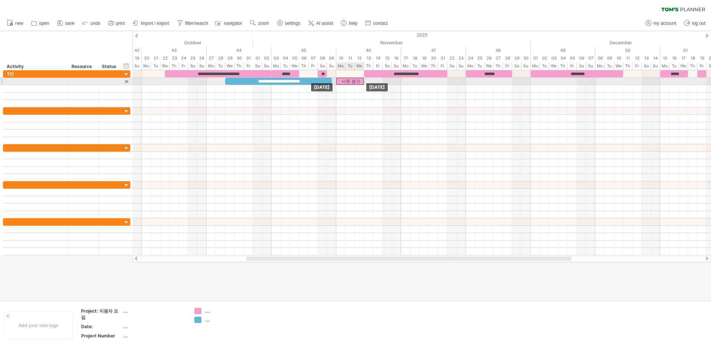
drag, startPoint x: 354, startPoint y: 81, endPoint x: 350, endPoint y: 81, distance: 4.1
click at [350, 81] on div "서류 평가" at bounding box center [350, 81] width 28 height 7
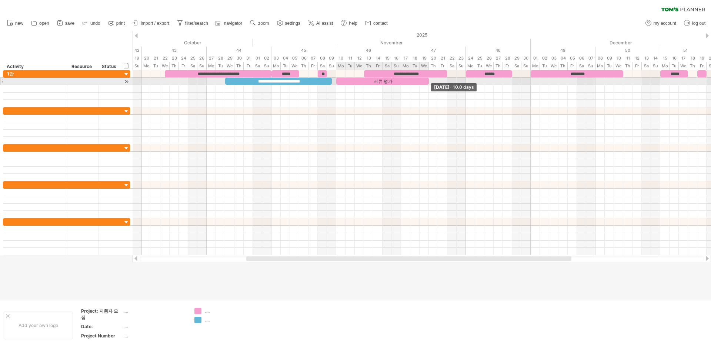
drag, startPoint x: 363, startPoint y: 81, endPoint x: 427, endPoint y: 80, distance: 64.0
click at [427, 80] on span at bounding box center [428, 81] width 3 height 7
click at [393, 81] on div "서류 평가" at bounding box center [382, 81] width 93 height 7
click at [393, 81] on div "*****" at bounding box center [382, 81] width 93 height 7
click at [391, 80] on div "*****" at bounding box center [382, 81] width 93 height 7
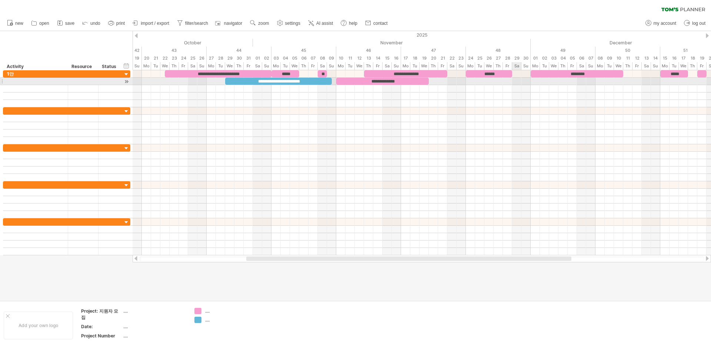
click at [518, 81] on div at bounding box center [422, 81] width 578 height 7
click at [353, 81] on div "**********" at bounding box center [382, 81] width 93 height 7
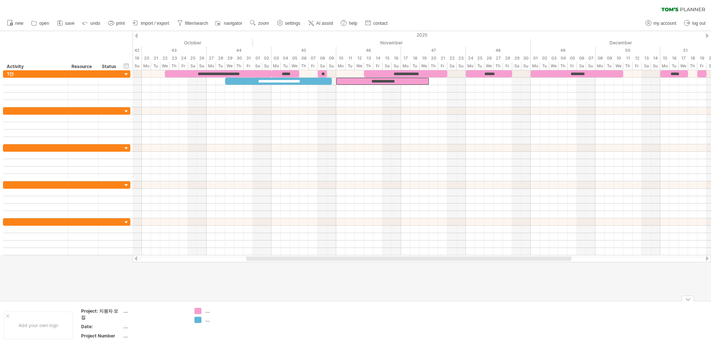
click at [195, 320] on div "Trying to reach [DOMAIN_NAME] Connected again... 0% clear filter new" at bounding box center [355, 171] width 711 height 343
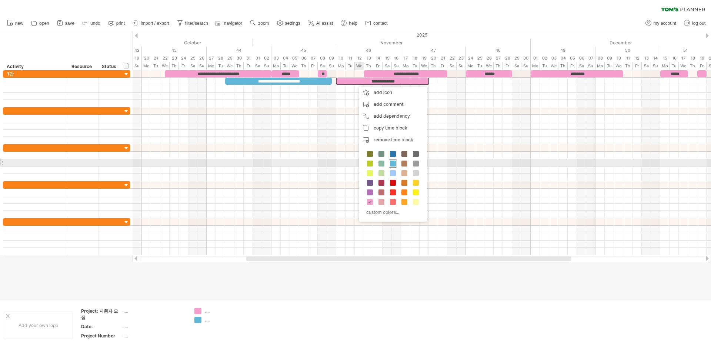
click at [396, 164] on div at bounding box center [393, 164] width 8 height 8
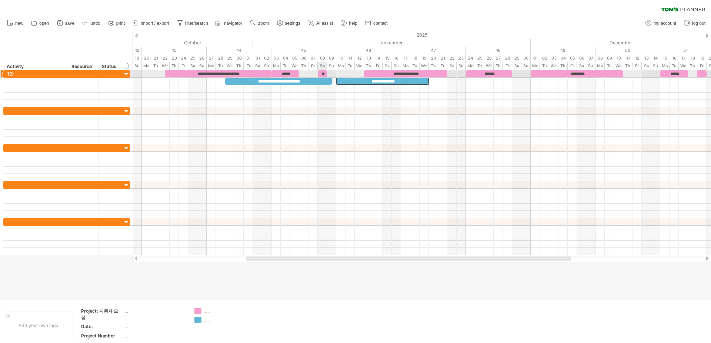
click at [322, 74] on div "**" at bounding box center [322, 73] width 9 height 7
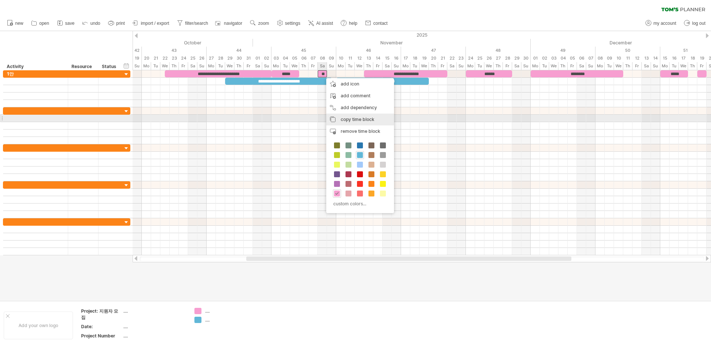
click at [374, 121] on span "copy time block" at bounding box center [358, 120] width 34 height 6
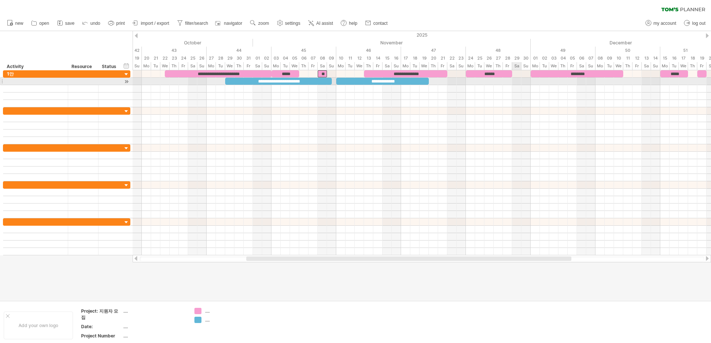
click at [516, 84] on div at bounding box center [422, 81] width 578 height 7
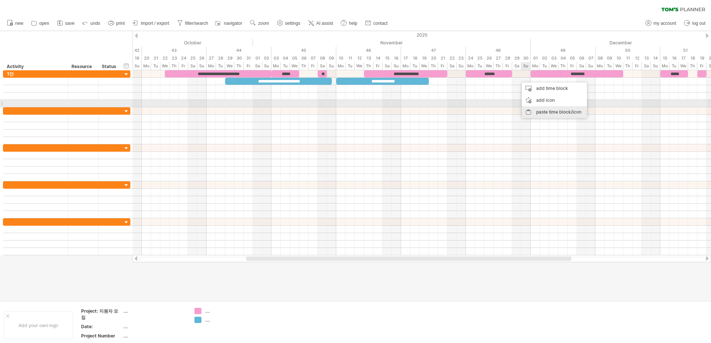
click at [537, 107] on div "paste time block/icon" at bounding box center [554, 112] width 65 height 12
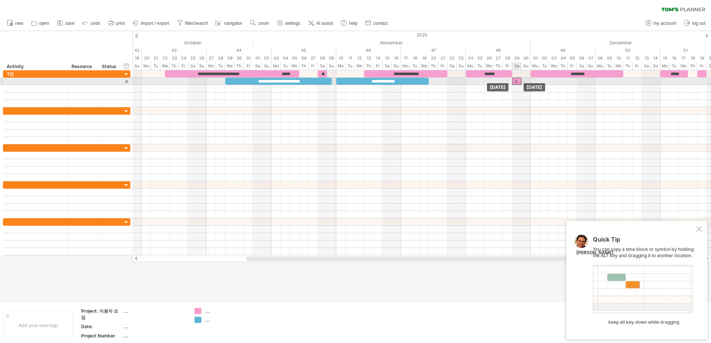
drag, startPoint x: 522, startPoint y: 81, endPoint x: 518, endPoint y: 82, distance: 4.1
click at [518, 82] on div "코테" at bounding box center [516, 81] width 9 height 7
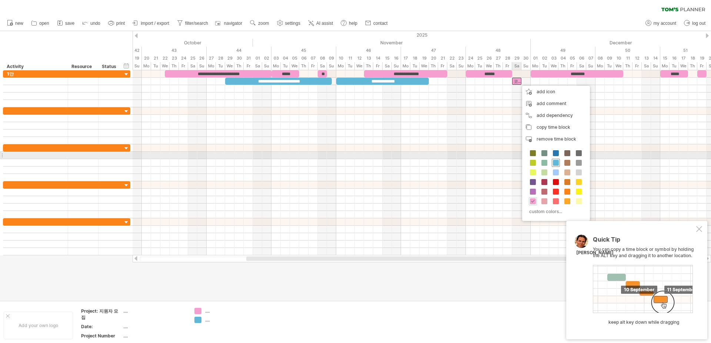
click at [556, 159] on div at bounding box center [556, 163] width 8 height 8
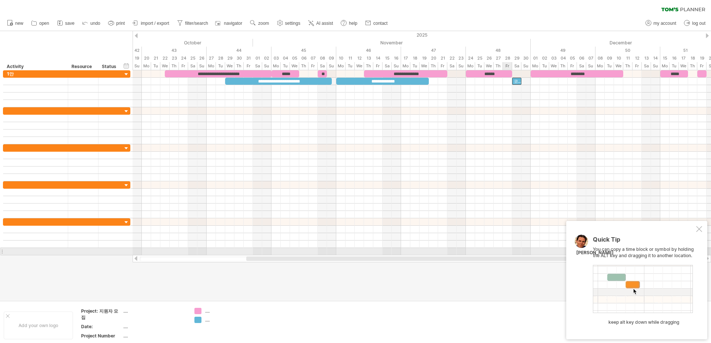
click at [497, 261] on div at bounding box center [422, 259] width 564 height 5
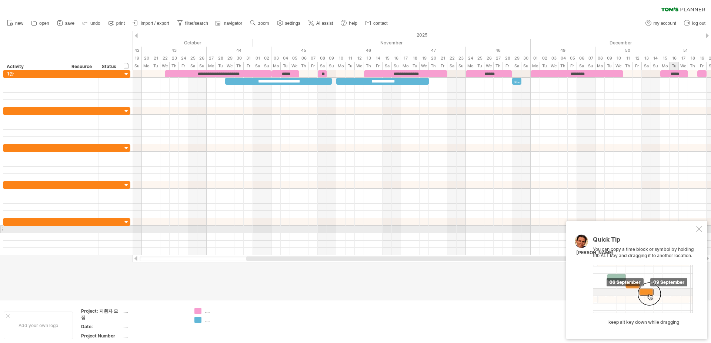
click at [697, 227] on div at bounding box center [699, 229] width 6 height 6
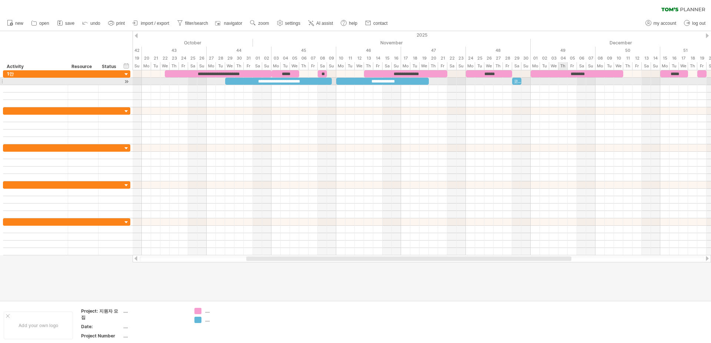
click at [563, 81] on div at bounding box center [422, 81] width 578 height 7
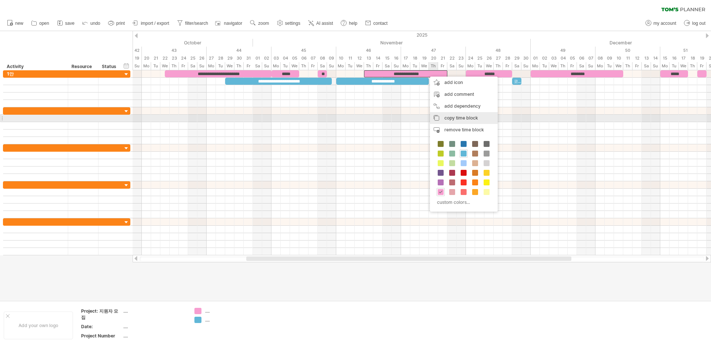
click at [457, 118] on span "copy time block" at bounding box center [461, 118] width 34 height 6
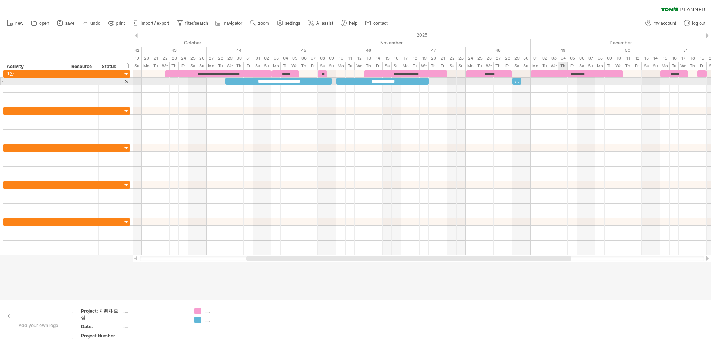
click at [563, 80] on div at bounding box center [422, 81] width 578 height 7
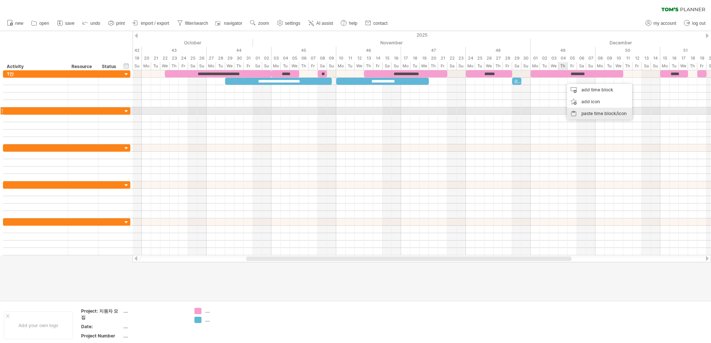
click at [582, 110] on div "paste time block/icon" at bounding box center [599, 114] width 65 height 12
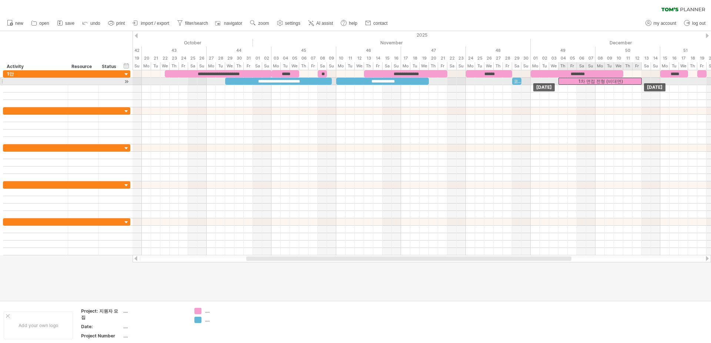
drag, startPoint x: 568, startPoint y: 81, endPoint x: 564, endPoint y: 81, distance: 4.4
click at [564, 81] on div "1차 면접 전형 (비대면)" at bounding box center [599, 81] width 83 height 7
click at [604, 80] on div "1차 면접 전형 (비대면)" at bounding box center [599, 81] width 83 height 7
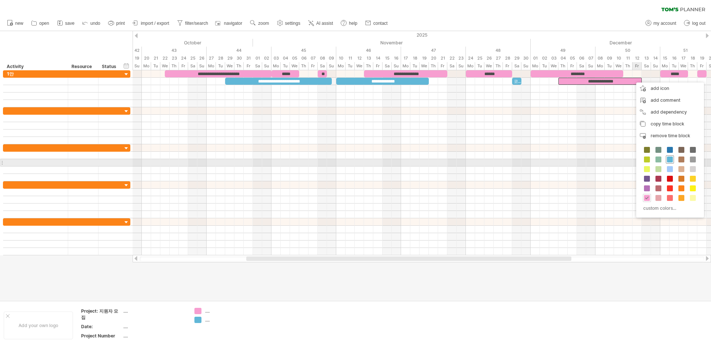
click at [668, 160] on span at bounding box center [670, 160] width 6 height 6
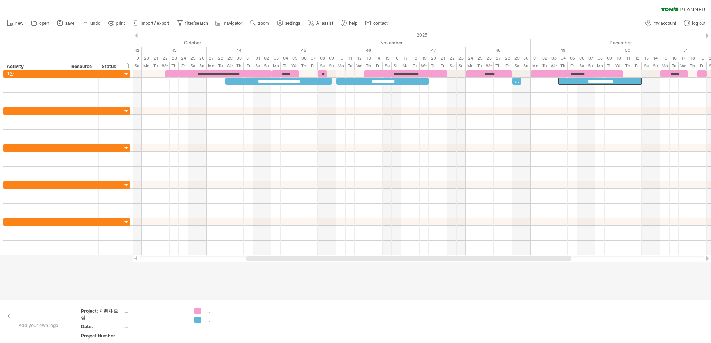
click at [524, 302] on div "Add your own logo Project: 지원자 모집 .... Date: .... Project Number .... .... ...." at bounding box center [355, 325] width 711 height 48
click at [549, 258] on div at bounding box center [409, 259] width 325 height 4
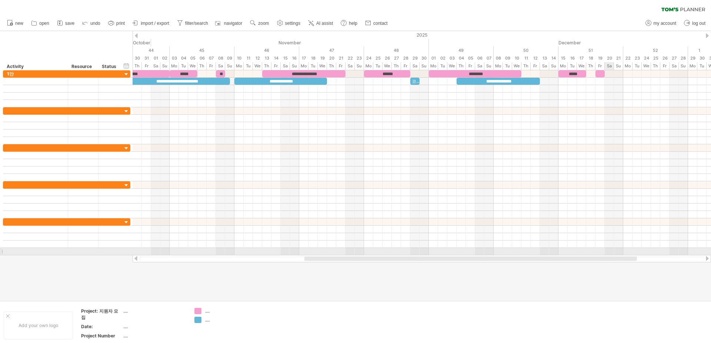
drag, startPoint x: 551, startPoint y: 258, endPoint x: 609, endPoint y: 254, distance: 58.2
click at [609, 254] on div "Trying to reach [DOMAIN_NAME] Connected again... 0% clear filter new" at bounding box center [355, 171] width 711 height 343
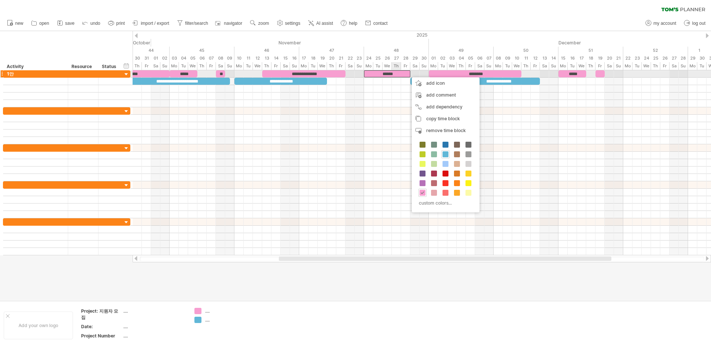
click at [393, 74] on div "******" at bounding box center [387, 73] width 46 height 7
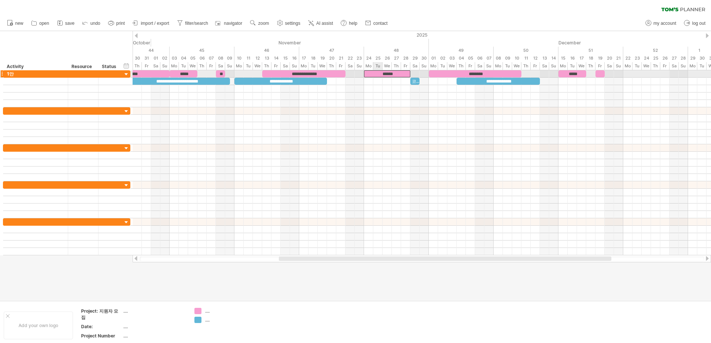
click at [378, 73] on div "******" at bounding box center [387, 73] width 46 height 7
click at [575, 74] on div "*****" at bounding box center [572, 73] width 28 height 7
click at [580, 74] on div "*****" at bounding box center [572, 73] width 28 height 7
click at [595, 25] on div "new" at bounding box center [355, 24] width 711 height 16
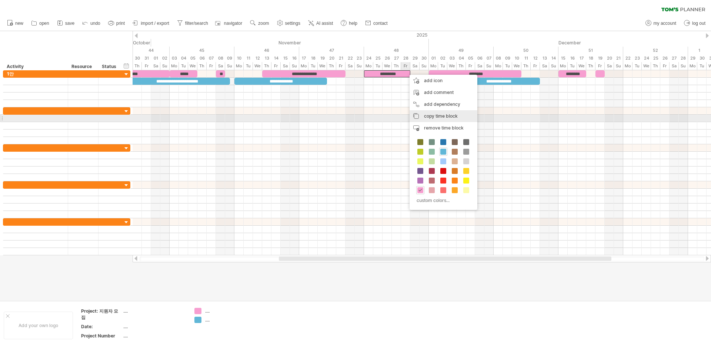
click at [439, 120] on div "copy time block copy time blocks/icons" at bounding box center [443, 116] width 68 height 12
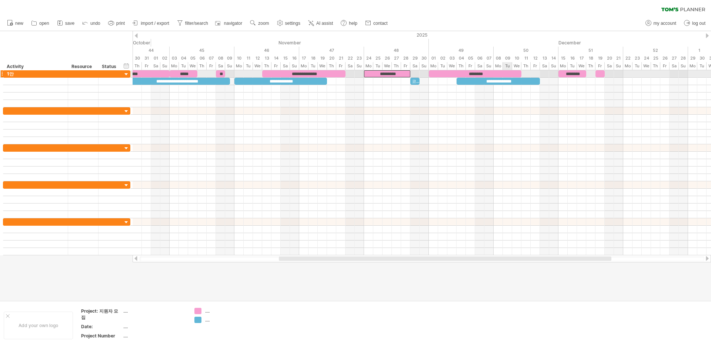
click at [503, 72] on div "********" at bounding box center [475, 73] width 93 height 7
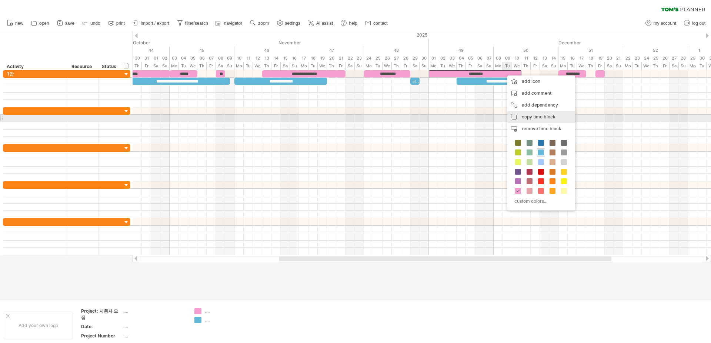
click at [541, 117] on span "copy time block" at bounding box center [539, 117] width 34 height 6
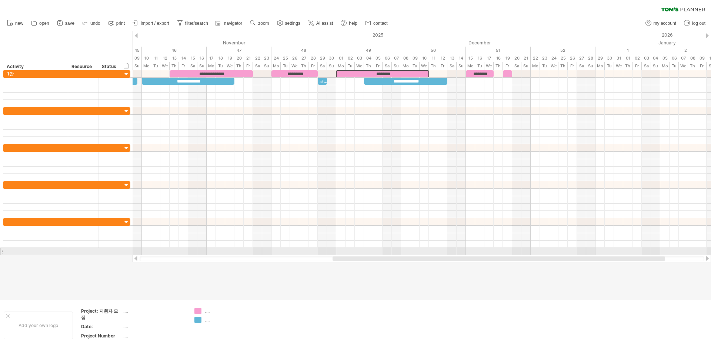
drag, startPoint x: 559, startPoint y: 257, endPoint x: 613, endPoint y: 255, distance: 53.7
click at [613, 255] on div at bounding box center [422, 258] width 578 height 7
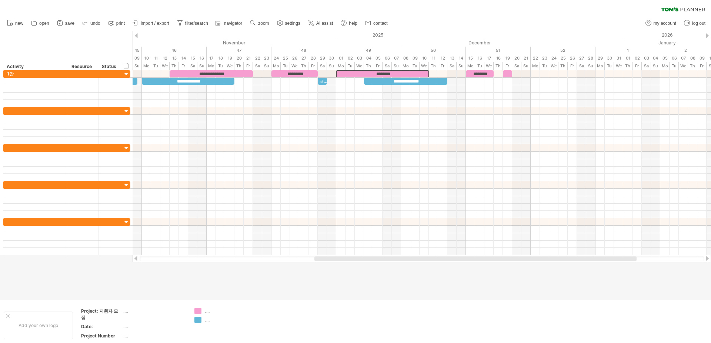
drag, startPoint x: 527, startPoint y: 261, endPoint x: 556, endPoint y: 260, distance: 28.2
click at [556, 260] on div at bounding box center [422, 259] width 564 height 5
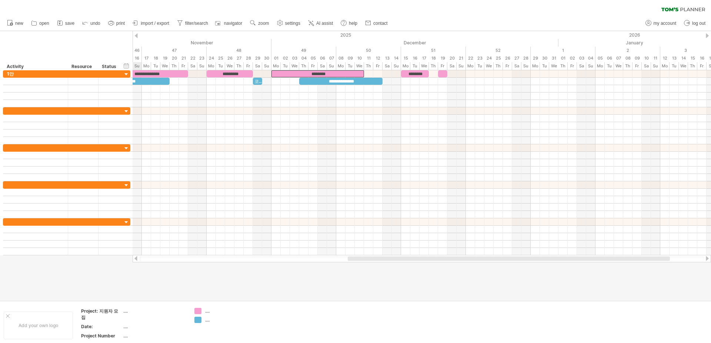
drag, startPoint x: 559, startPoint y: 258, endPoint x: 593, endPoint y: 258, distance: 34.1
click at [593, 258] on div at bounding box center [509, 259] width 322 height 4
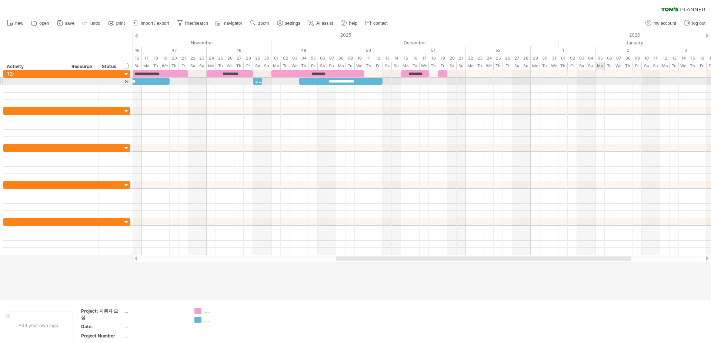
click at [600, 80] on div at bounding box center [422, 81] width 578 height 7
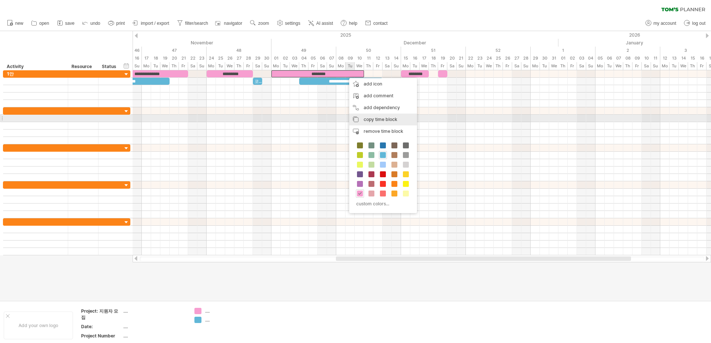
click at [375, 121] on span "copy time block" at bounding box center [381, 120] width 34 height 6
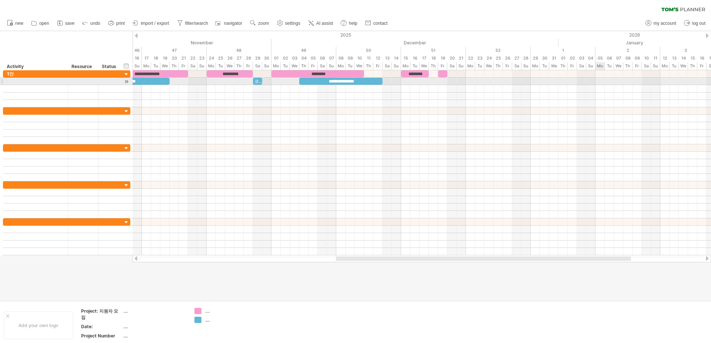
click at [598, 81] on div at bounding box center [422, 81] width 578 height 7
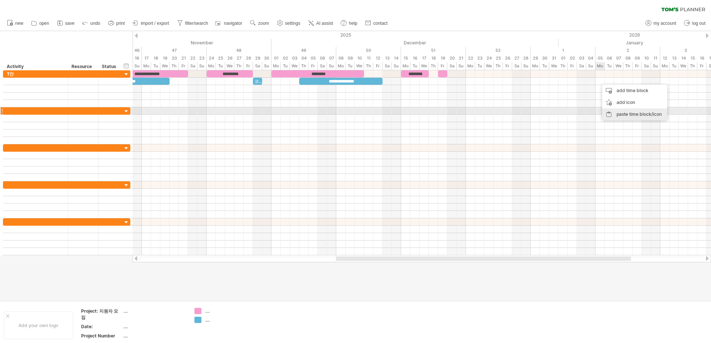
click at [615, 111] on div "paste time block/icon" at bounding box center [634, 114] width 65 height 12
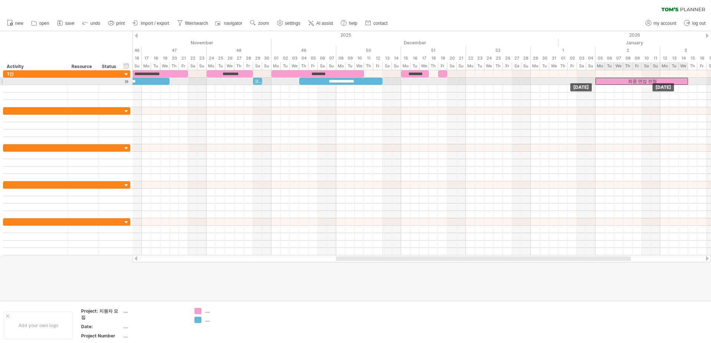
click at [607, 80] on div "최종 면접 전형" at bounding box center [641, 81] width 93 height 7
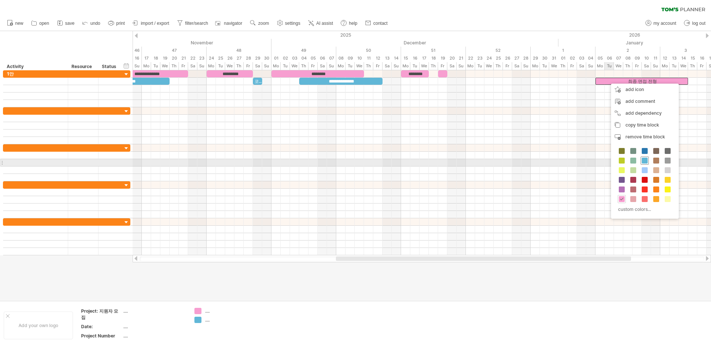
click at [646, 160] on span at bounding box center [644, 161] width 6 height 6
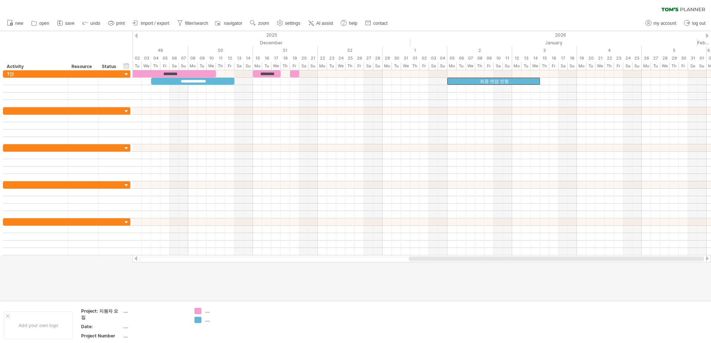
drag, startPoint x: 366, startPoint y: 258, endPoint x: 472, endPoint y: 259, distance: 106.6
click at [472, 259] on div at bounding box center [556, 259] width 295 height 4
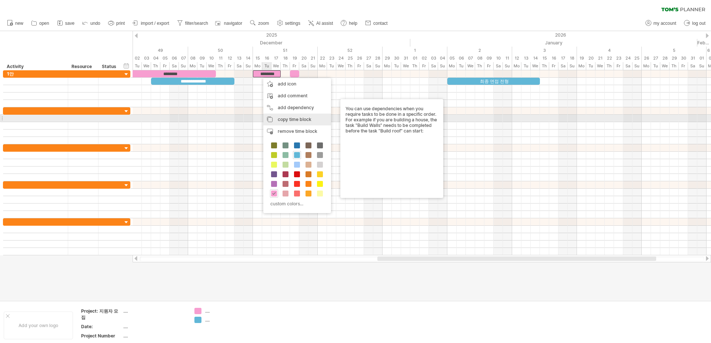
click at [300, 117] on span "copy time block" at bounding box center [295, 120] width 34 height 6
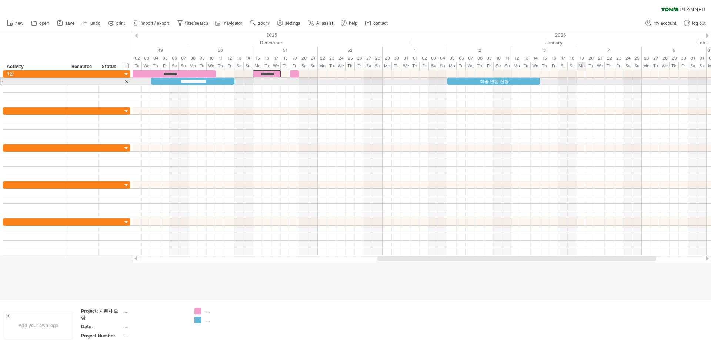
click at [582, 82] on div at bounding box center [422, 81] width 578 height 7
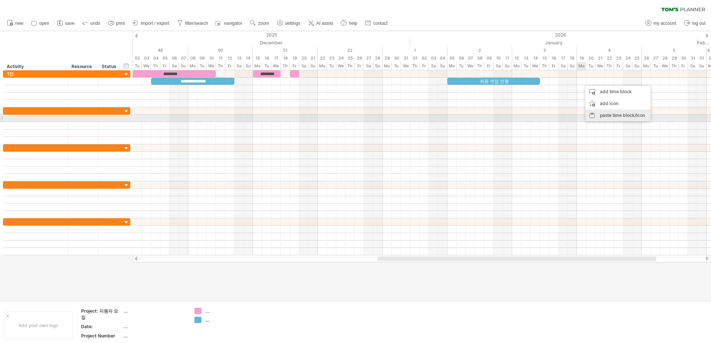
click at [594, 115] on div "paste time block/icon" at bounding box center [617, 116] width 65 height 12
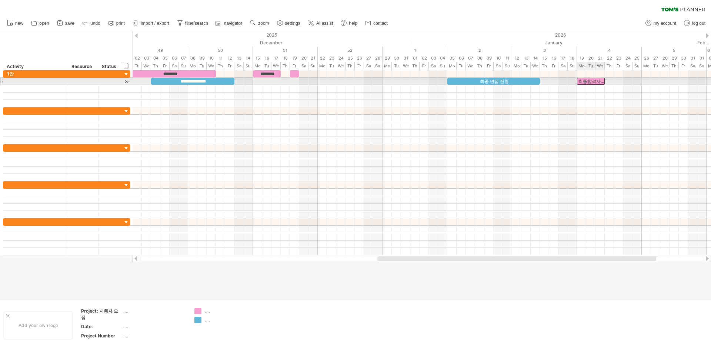
drag, startPoint x: 591, startPoint y: 80, endPoint x: 587, endPoint y: 81, distance: 4.5
click at [587, 81] on div "최종합격자 선정" at bounding box center [591, 81] width 28 height 7
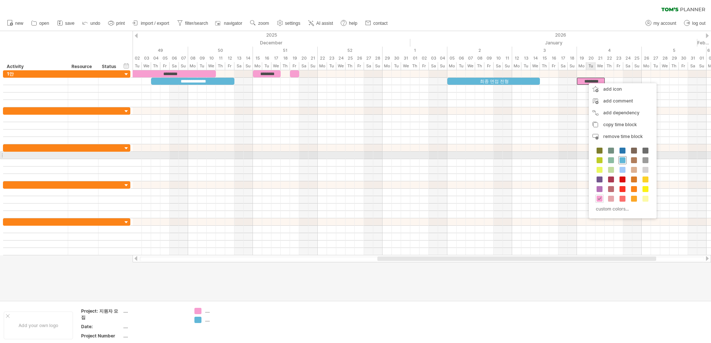
click at [623, 158] on span at bounding box center [622, 160] width 6 height 6
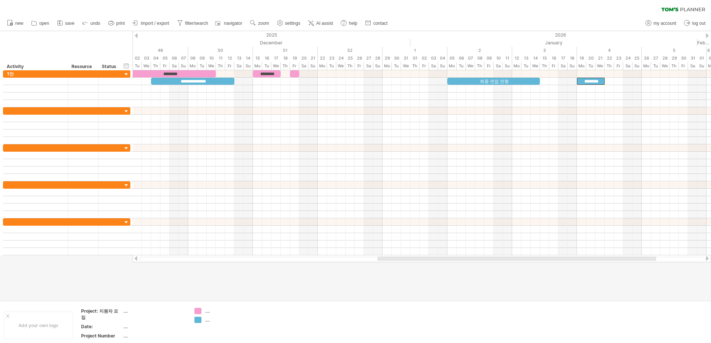
click at [574, 260] on div at bounding box center [516, 259] width 279 height 4
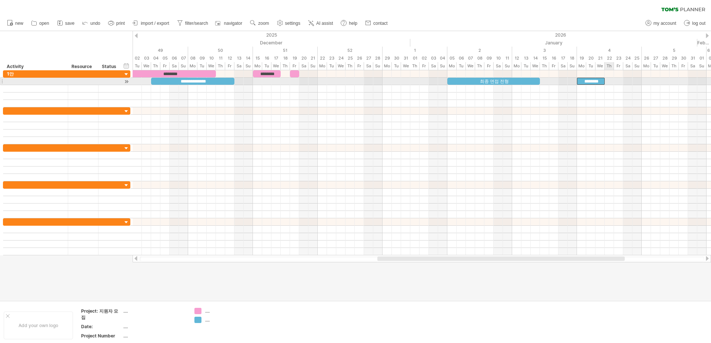
click at [609, 82] on div at bounding box center [422, 81] width 578 height 7
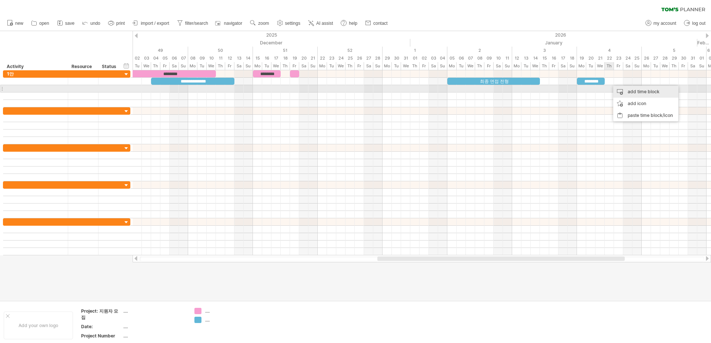
click at [626, 91] on div "add time block" at bounding box center [645, 92] width 65 height 12
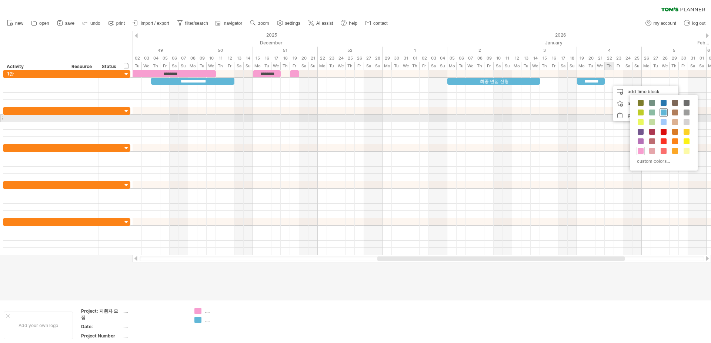
click at [666, 113] on span at bounding box center [663, 113] width 6 height 6
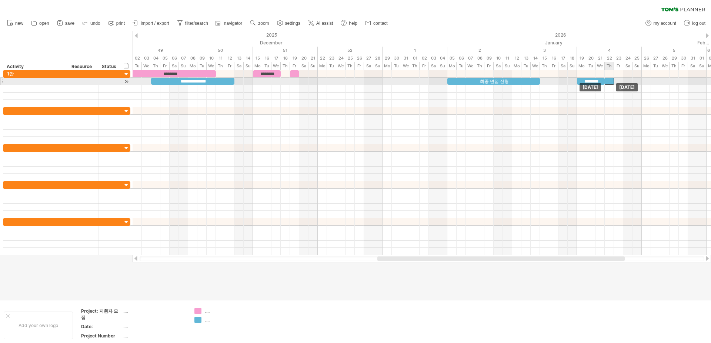
click at [611, 81] on div at bounding box center [608, 81] width 9 height 7
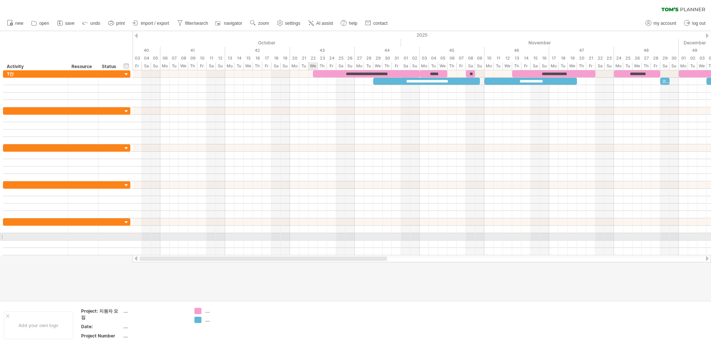
drag, startPoint x: 612, startPoint y: 257, endPoint x: 316, endPoint y: 237, distance: 296.1
click at [316, 237] on div "Trying to reach [DOMAIN_NAME] Connected again... 0% clear filter new" at bounding box center [355, 171] width 711 height 343
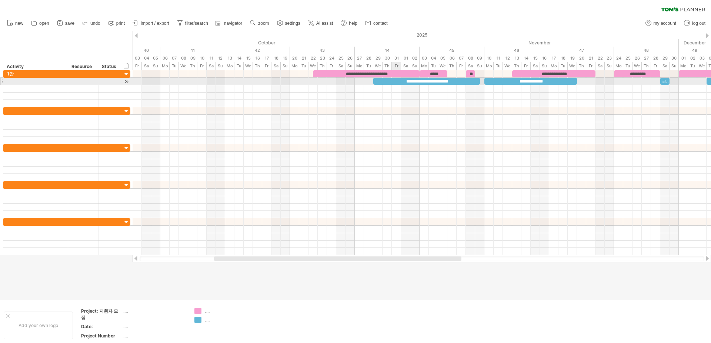
click at [401, 78] on div "**********" at bounding box center [426, 81] width 107 height 7
click at [401, 80] on div "**********" at bounding box center [426, 81] width 107 height 7
click at [441, 80] on div "**********" at bounding box center [426, 81] width 107 height 7
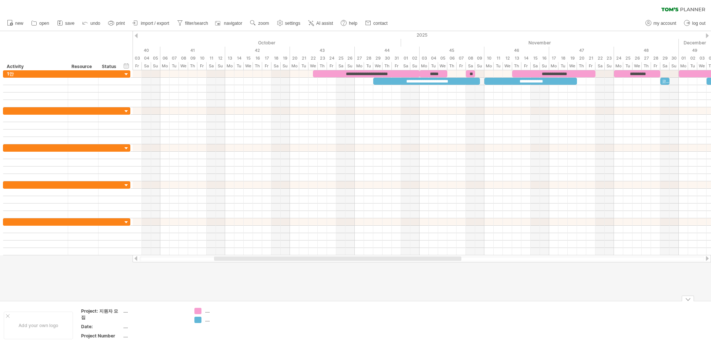
click at [529, 297] on div at bounding box center [355, 165] width 711 height 269
click at [529, 296] on div at bounding box center [355, 165] width 711 height 269
click at [450, 259] on div at bounding box center [337, 259] width 247 height 4
drag, startPoint x: 450, startPoint y: 257, endPoint x: 439, endPoint y: 242, distance: 19.0
click at [461, 255] on div at bounding box center [422, 258] width 578 height 7
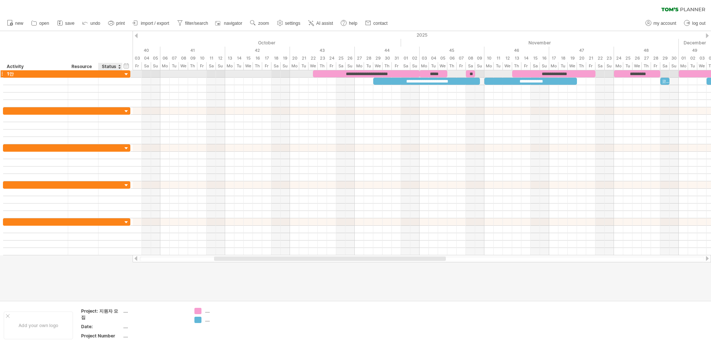
click at [127, 76] on div at bounding box center [126, 74] width 7 height 7
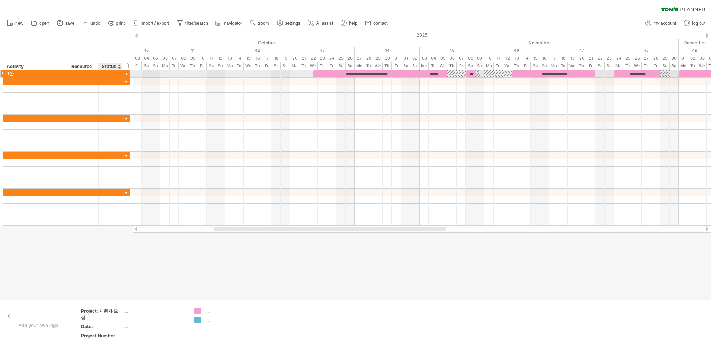
click at [126, 74] on div at bounding box center [126, 74] width 7 height 7
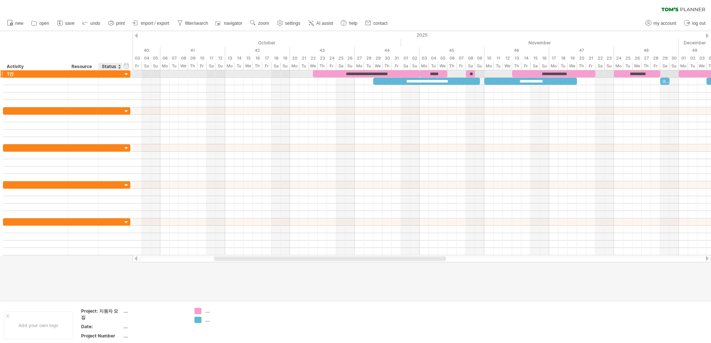
click at [126, 74] on div at bounding box center [126, 74] width 7 height 7
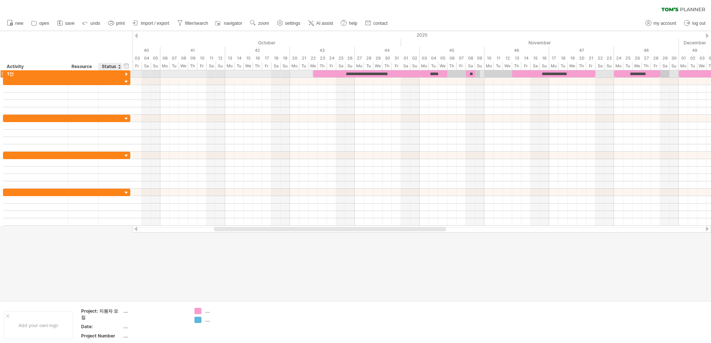
click at [126, 74] on div at bounding box center [126, 74] width 7 height 7
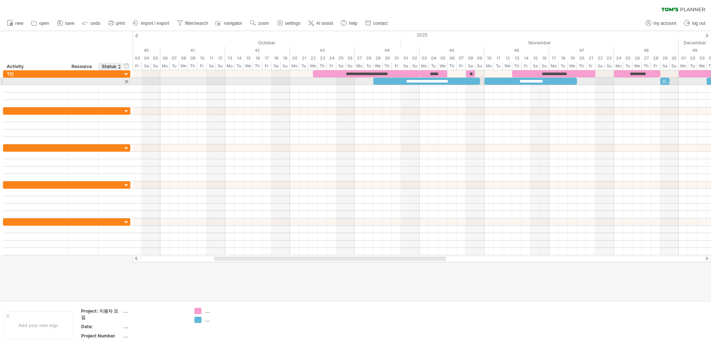
click at [124, 81] on div at bounding box center [126, 82] width 7 height 8
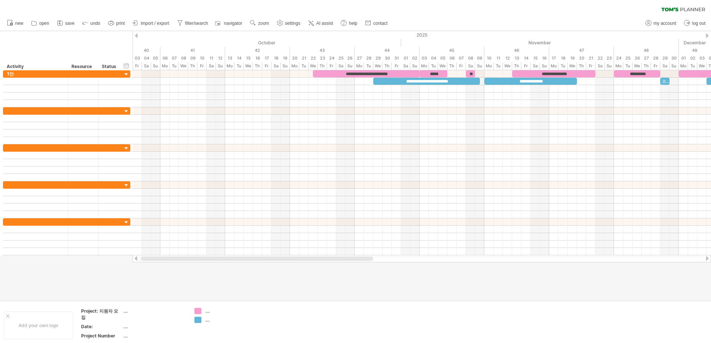
drag, startPoint x: 423, startPoint y: 258, endPoint x: 323, endPoint y: 256, distance: 100.0
click at [323, 256] on div at bounding box center [422, 258] width 578 height 7
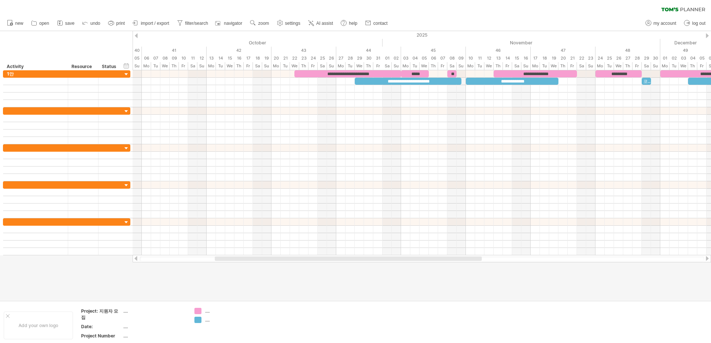
drag, startPoint x: 331, startPoint y: 256, endPoint x: 359, endPoint y: 258, distance: 28.5
click at [359, 258] on div at bounding box center [422, 258] width 578 height 7
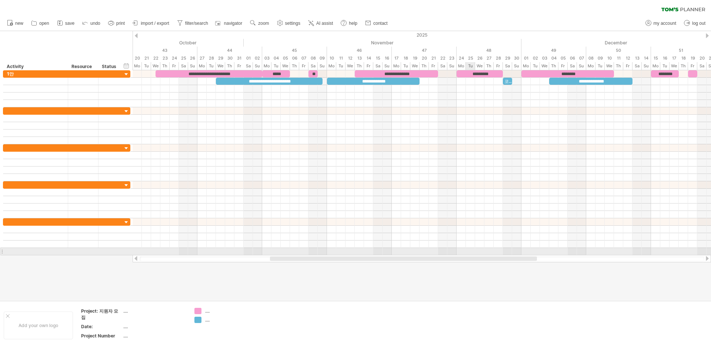
drag, startPoint x: 411, startPoint y: 257, endPoint x: 466, endPoint y: 252, distance: 55.3
click at [466, 252] on div "Trying to reach [DOMAIN_NAME] Connected again... 0% clear filter new" at bounding box center [355, 171] width 711 height 343
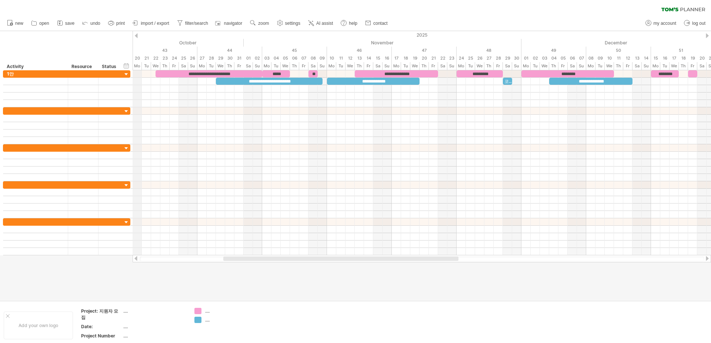
click at [138, 33] on div "2025" at bounding box center [95, 35] width 1425 height 8
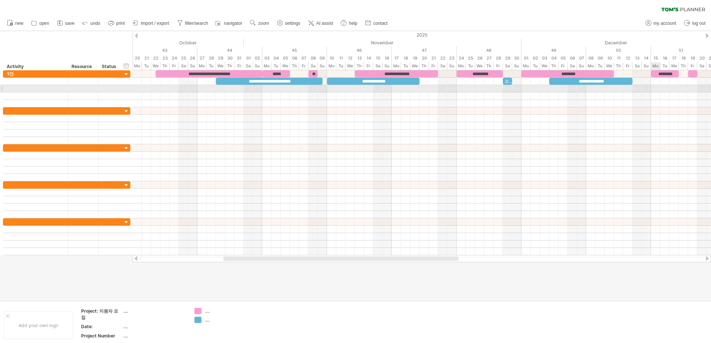
click at [656, 89] on div at bounding box center [422, 88] width 578 height 7
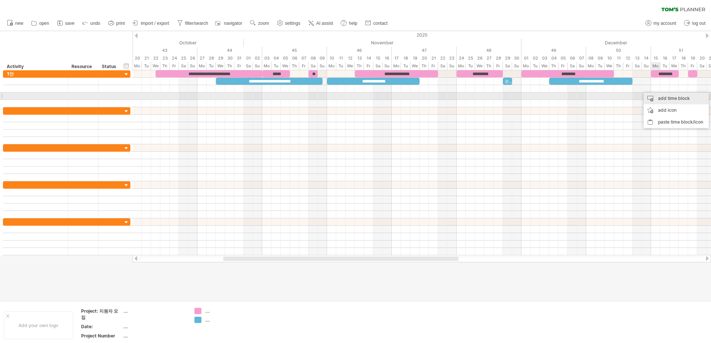
click at [659, 98] on div "add time block" at bounding box center [675, 99] width 65 height 12
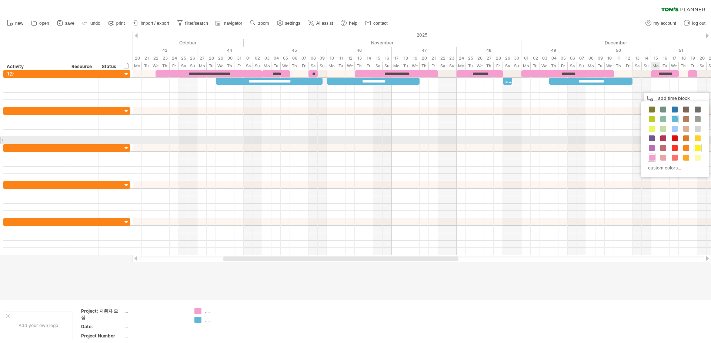
click at [694, 144] on div at bounding box center [697, 148] width 8 height 8
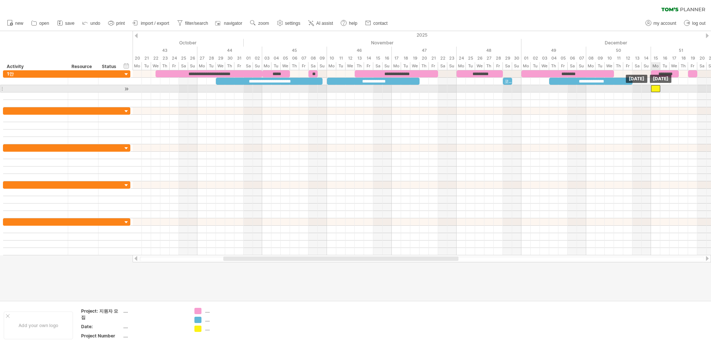
drag, startPoint x: 660, startPoint y: 88, endPoint x: 656, endPoint y: 89, distance: 4.8
click at [656, 89] on div at bounding box center [655, 88] width 9 height 7
drag, startPoint x: 659, startPoint y: 89, endPoint x: 695, endPoint y: 91, distance: 36.0
click at [695, 91] on div at bounding box center [674, 88] width 46 height 7
click at [690, 89] on div at bounding box center [674, 88] width 46 height 7
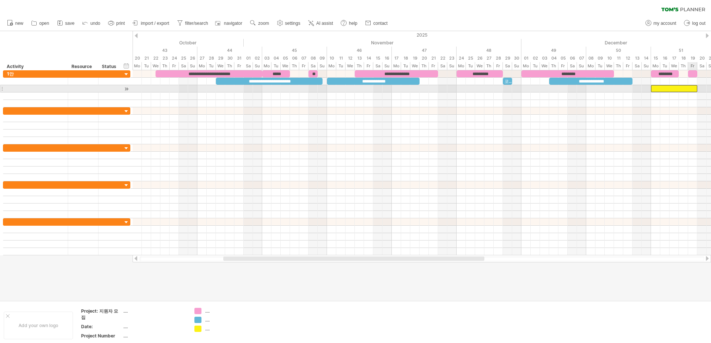
click at [690, 89] on div at bounding box center [674, 88] width 46 height 7
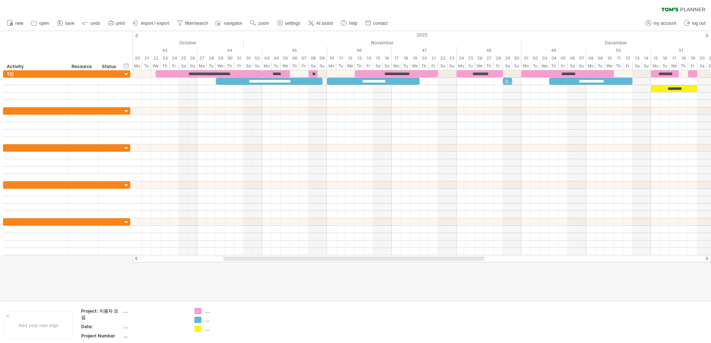
click at [610, 18] on div "new" at bounding box center [355, 24] width 711 height 16
click at [463, 258] on div at bounding box center [353, 259] width 261 height 4
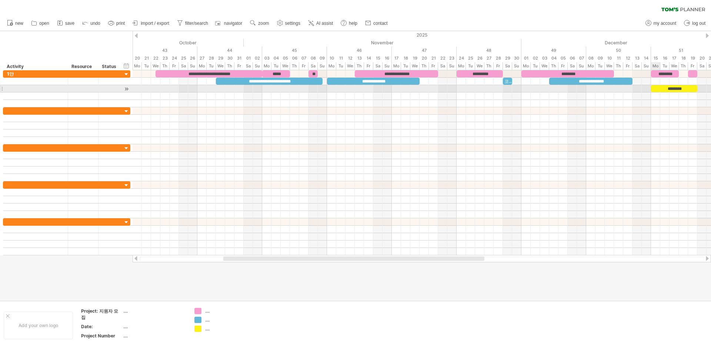
click at [653, 90] on div "********" at bounding box center [674, 88] width 46 height 7
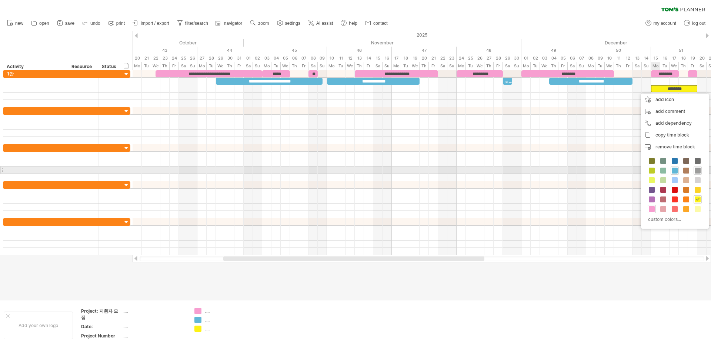
click at [695, 170] on span at bounding box center [697, 171] width 6 height 6
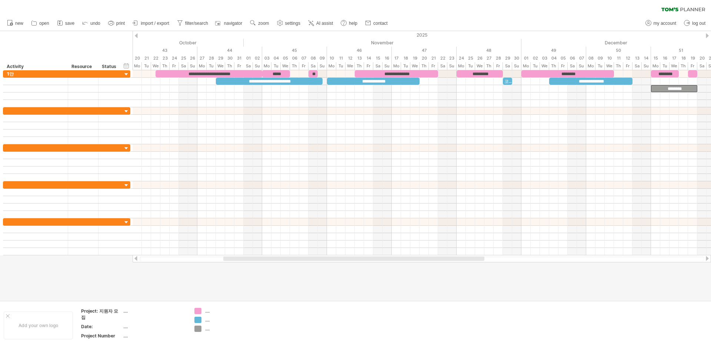
click at [655, 268] on div at bounding box center [355, 165] width 711 height 269
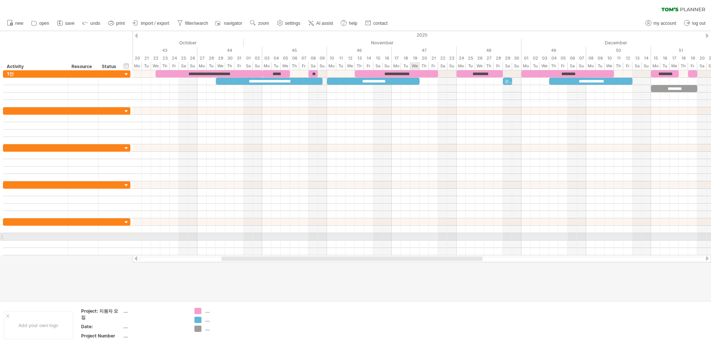
drag, startPoint x: 417, startPoint y: 258, endPoint x: 415, endPoint y: 235, distance: 22.7
click at [415, 235] on div "Trying to reach [DOMAIN_NAME] Connected again... 0% clear filter new" at bounding box center [355, 171] width 711 height 343
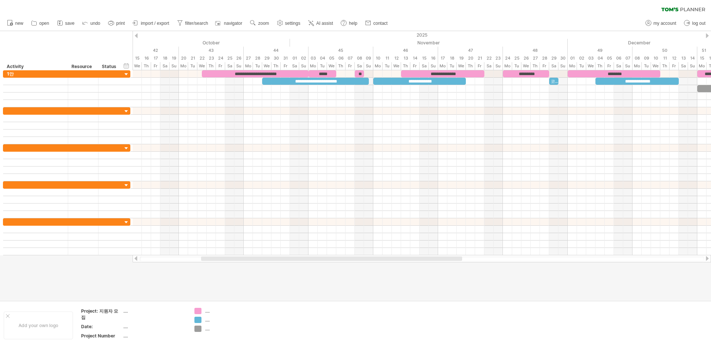
drag, startPoint x: 251, startPoint y: 258, endPoint x: 229, endPoint y: 258, distance: 22.2
click at [229, 258] on div at bounding box center [331, 259] width 261 height 4
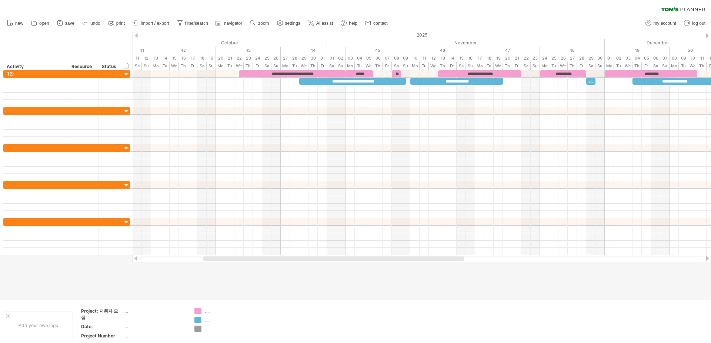
drag, startPoint x: 229, startPoint y: 258, endPoint x: 212, endPoint y: 257, distance: 16.4
click at [212, 257] on div at bounding box center [333, 259] width 261 height 4
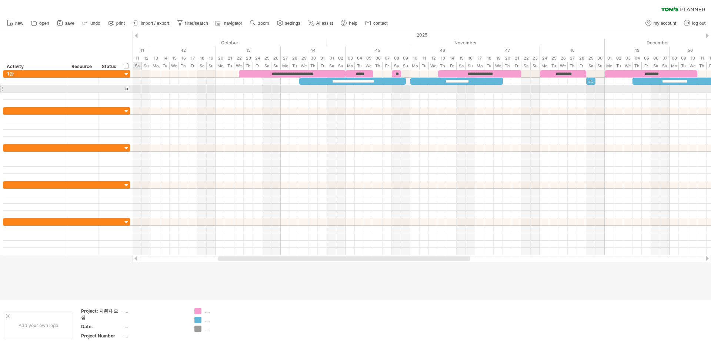
click at [138, 90] on div at bounding box center [422, 88] width 578 height 7
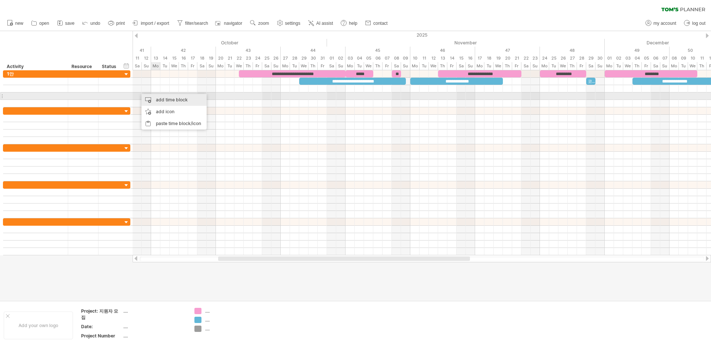
click at [157, 98] on div "add time block" at bounding box center [173, 100] width 65 height 12
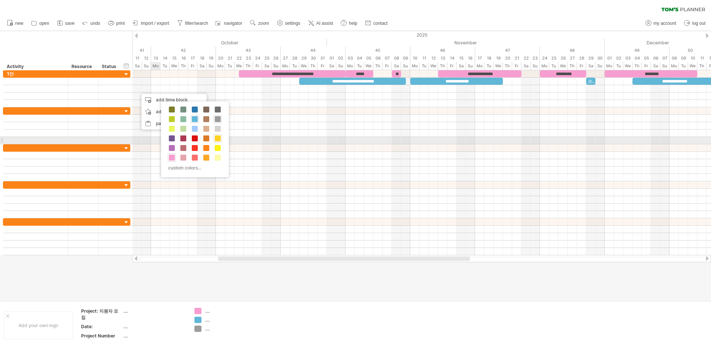
click at [219, 140] on span at bounding box center [218, 138] width 6 height 6
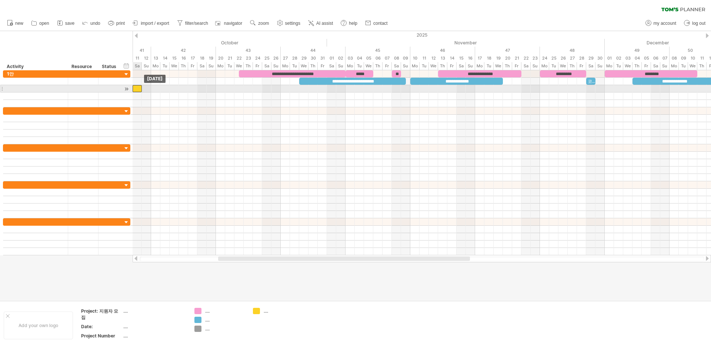
click at [139, 89] on div at bounding box center [137, 88] width 9 height 7
click at [138, 89] on div at bounding box center [137, 88] width 9 height 7
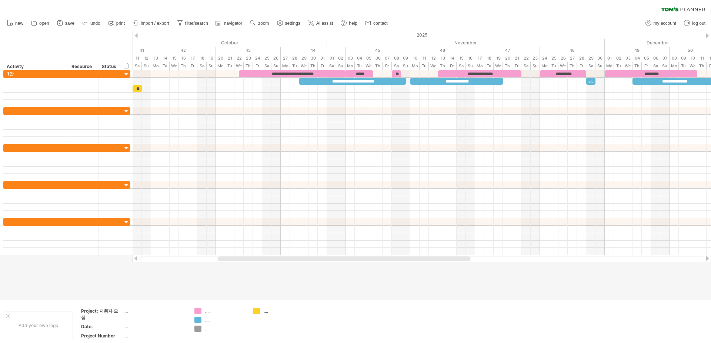
click at [287, 279] on div at bounding box center [355, 165] width 711 height 269
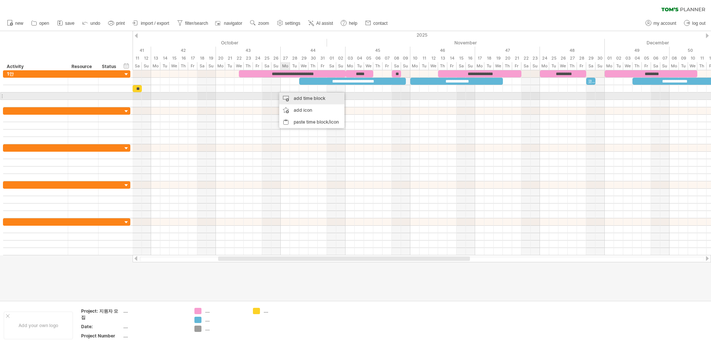
click at [286, 94] on div "add time block" at bounding box center [311, 99] width 65 height 12
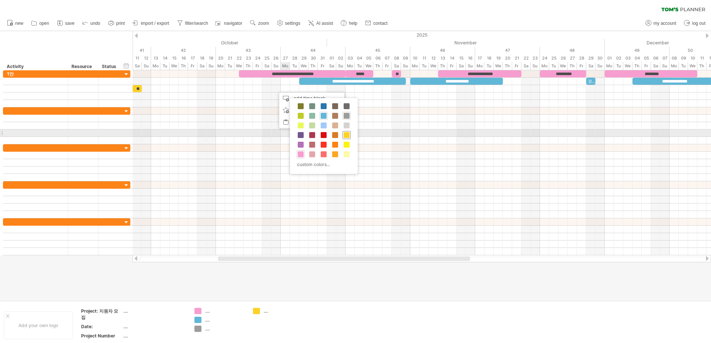
click at [348, 134] on span at bounding box center [347, 135] width 6 height 6
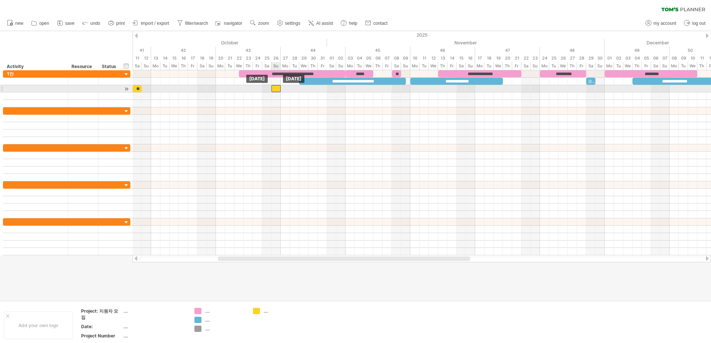
drag, startPoint x: 281, startPoint y: 89, endPoint x: 275, endPoint y: 88, distance: 5.6
click at [275, 88] on div at bounding box center [275, 88] width 9 height 7
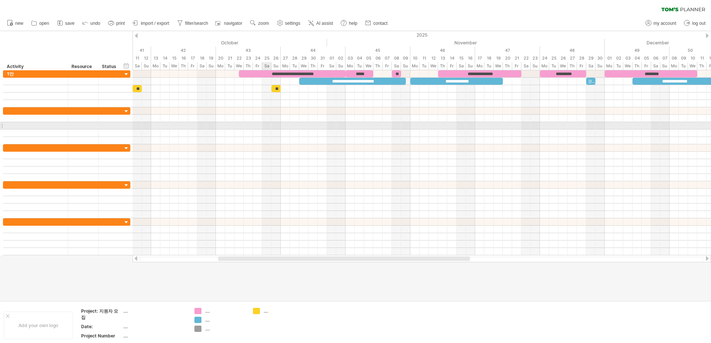
click at [265, 128] on div at bounding box center [422, 125] width 578 height 7
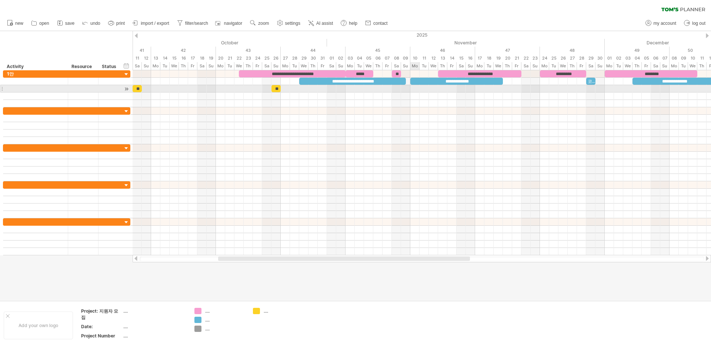
click at [415, 87] on div at bounding box center [422, 88] width 578 height 7
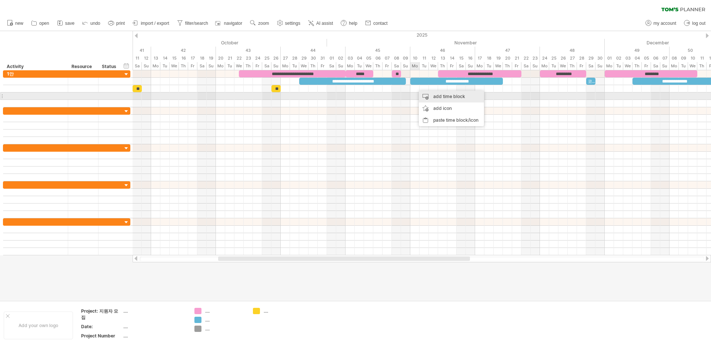
click at [427, 94] on div "add time block" at bounding box center [451, 97] width 65 height 12
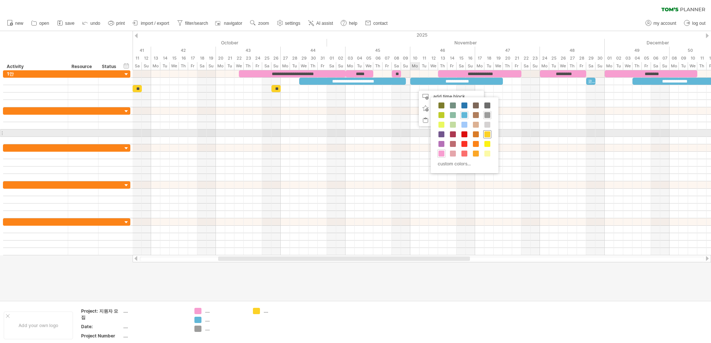
click at [488, 133] on span at bounding box center [487, 134] width 6 height 6
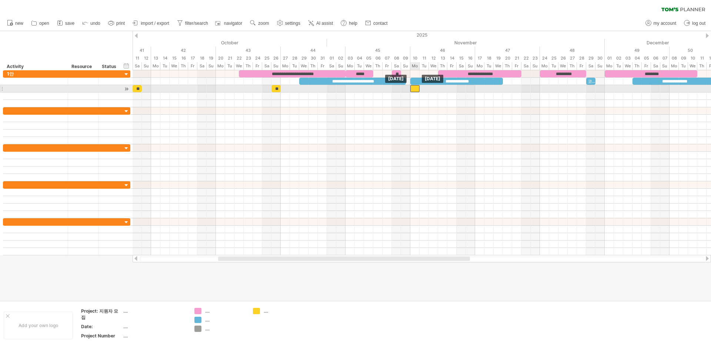
click at [415, 88] on div at bounding box center [414, 88] width 9 height 7
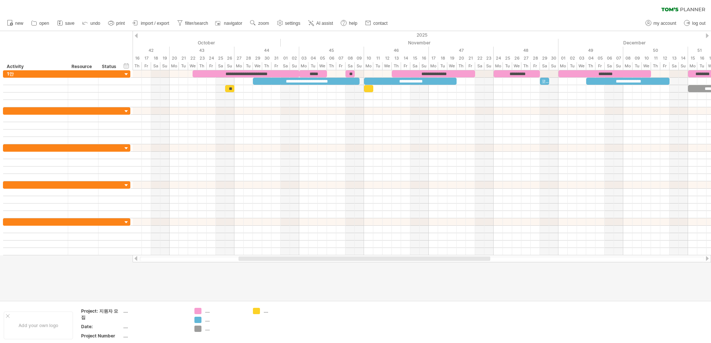
drag, startPoint x: 439, startPoint y: 258, endPoint x: 460, endPoint y: 258, distance: 20.4
click at [460, 258] on div at bounding box center [364, 259] width 252 height 4
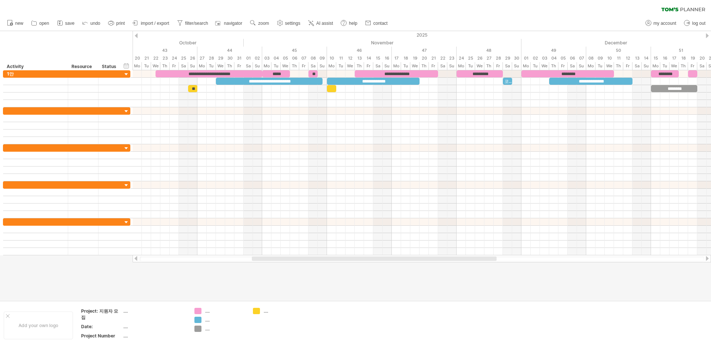
drag, startPoint x: 450, startPoint y: 258, endPoint x: 472, endPoint y: 256, distance: 21.9
click at [472, 256] on div at bounding box center [422, 258] width 578 height 7
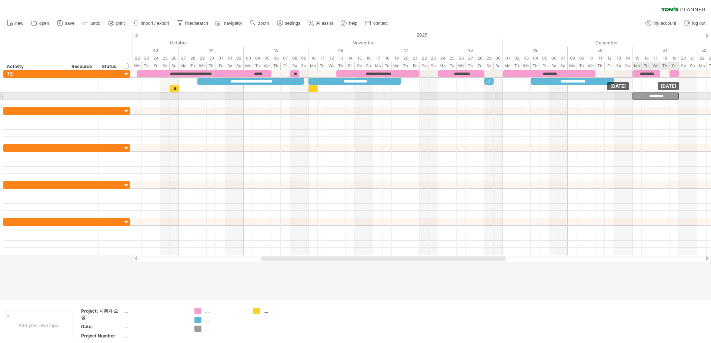
drag, startPoint x: 655, startPoint y: 89, endPoint x: 654, endPoint y: 96, distance: 6.8
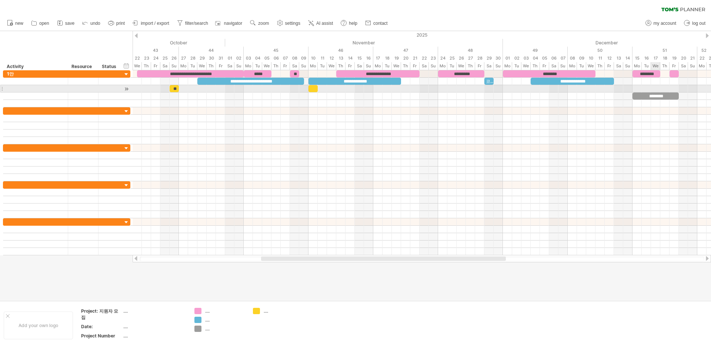
click at [653, 88] on div at bounding box center [422, 88] width 578 height 7
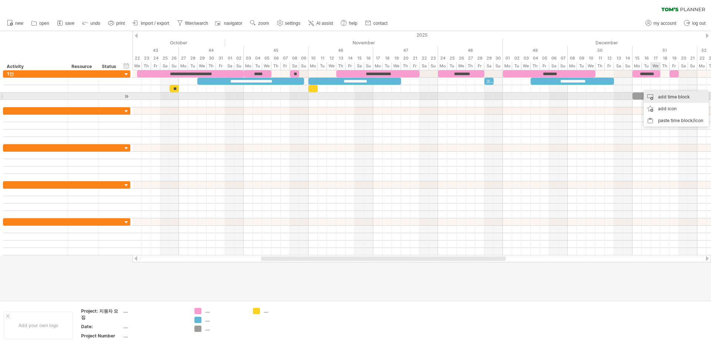
click at [659, 97] on div "add time block" at bounding box center [675, 97] width 65 height 12
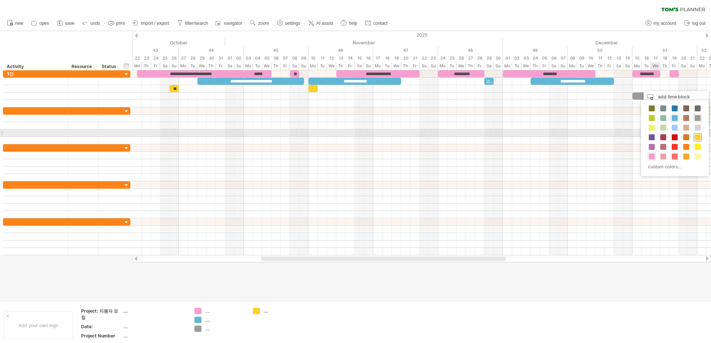
click at [698, 136] on span at bounding box center [697, 137] width 6 height 6
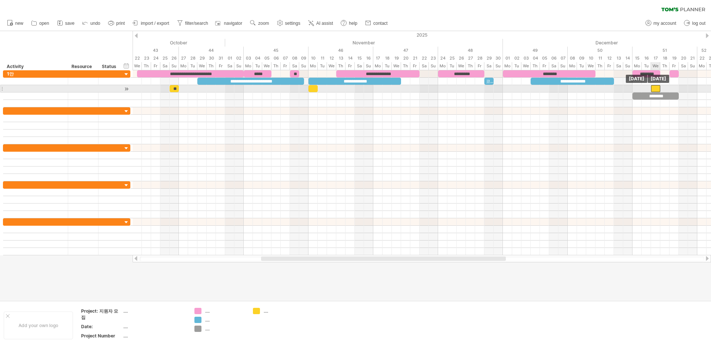
click at [656, 86] on div at bounding box center [655, 88] width 9 height 7
click at [376, 89] on div at bounding box center [422, 88] width 578 height 7
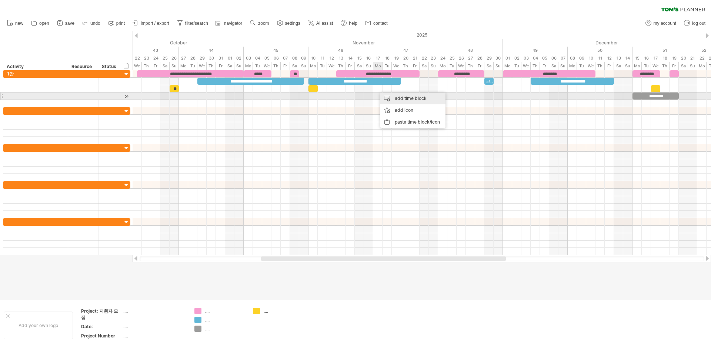
click at [384, 95] on div "add time block" at bounding box center [412, 99] width 65 height 12
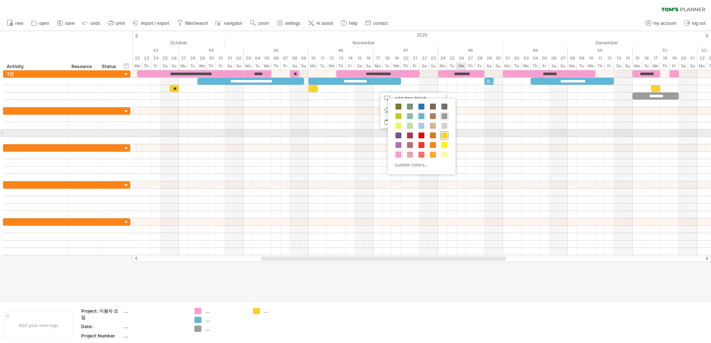
click at [445, 137] on span at bounding box center [444, 136] width 6 height 6
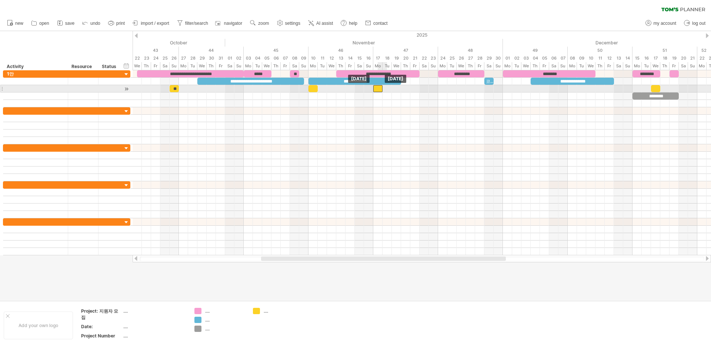
drag, startPoint x: 381, startPoint y: 88, endPoint x: 377, endPoint y: 88, distance: 4.1
click at [377, 88] on div at bounding box center [377, 88] width 9 height 7
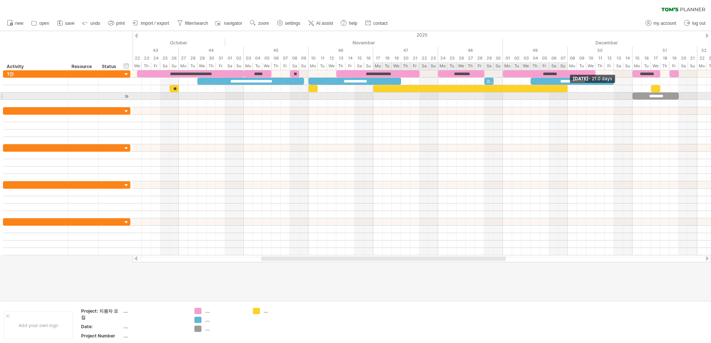
drag, startPoint x: 383, startPoint y: 87, endPoint x: 570, endPoint y: 98, distance: 187.3
click at [570, 98] on div "**********" at bounding box center [422, 162] width 578 height 185
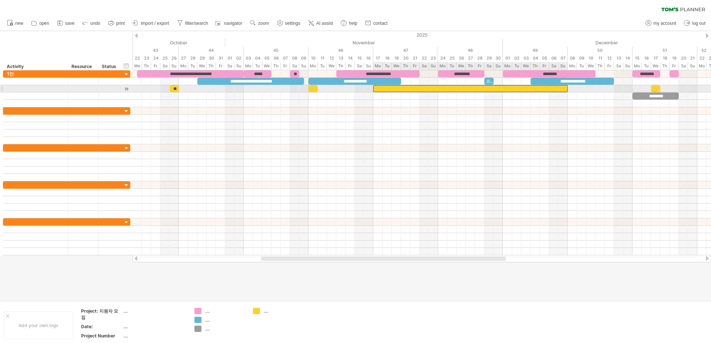
click at [552, 88] on div at bounding box center [470, 88] width 194 height 7
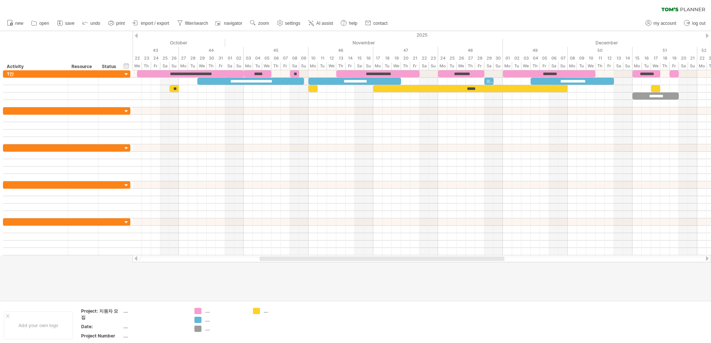
click at [432, 257] on div at bounding box center [381, 259] width 245 height 4
click at [430, 273] on div at bounding box center [355, 165] width 711 height 269
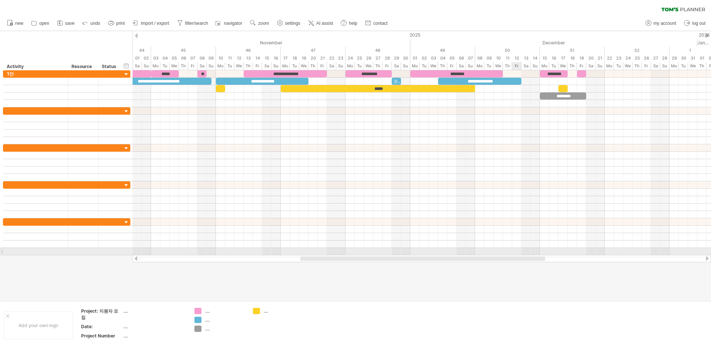
drag, startPoint x: 474, startPoint y: 260, endPoint x: 513, endPoint y: 252, distance: 40.1
click at [513, 252] on div "Trying to reach [DOMAIN_NAME] Connected again... 0% clear filter new" at bounding box center [355, 171] width 711 height 343
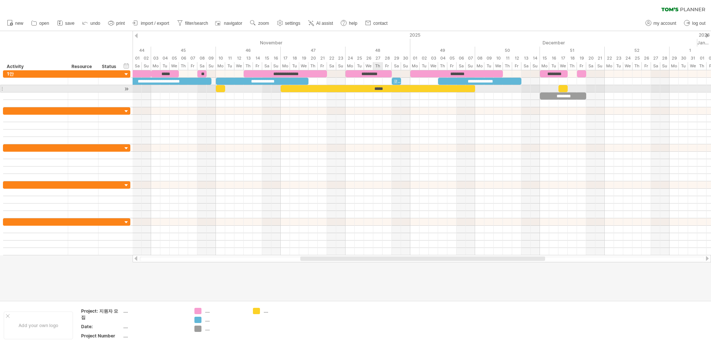
click at [373, 88] on div "*****" at bounding box center [378, 88] width 194 height 7
click at [370, 87] on div "*****" at bounding box center [378, 88] width 194 height 7
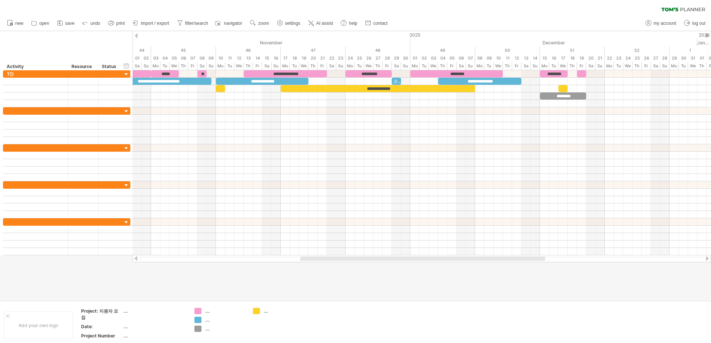
click at [442, 289] on div at bounding box center [355, 165] width 711 height 269
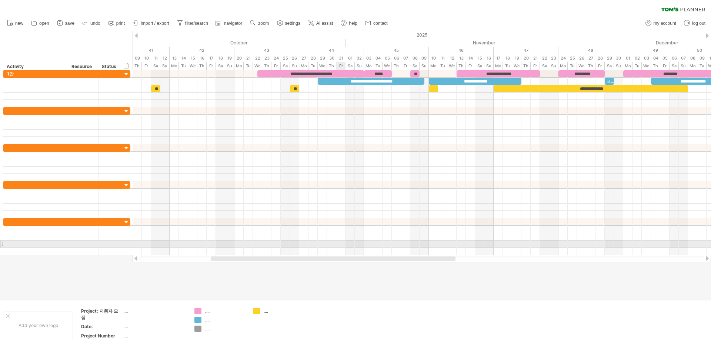
drag, startPoint x: 431, startPoint y: 258, endPoint x: 341, endPoint y: 245, distance: 90.5
click at [341, 245] on div "Trying to reach [DOMAIN_NAME] Connected again... 0% clear filter new" at bounding box center [355, 171] width 711 height 343
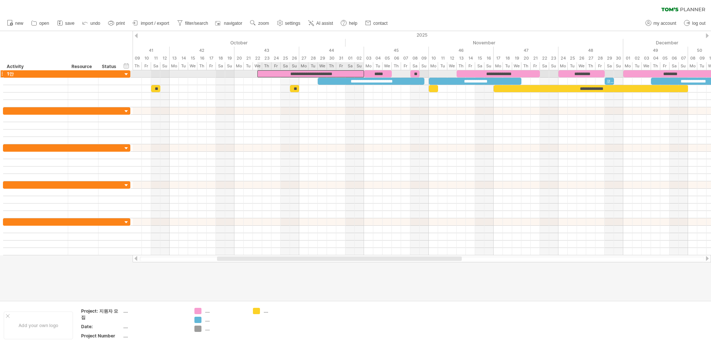
click at [329, 74] on div "**********" at bounding box center [310, 73] width 107 height 7
click at [342, 72] on div "**********" at bounding box center [310, 73] width 107 height 7
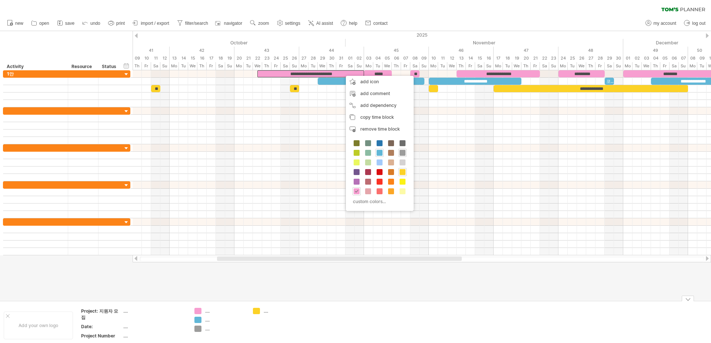
click at [209, 314] on div "...." at bounding box center [225, 311] width 40 height 6
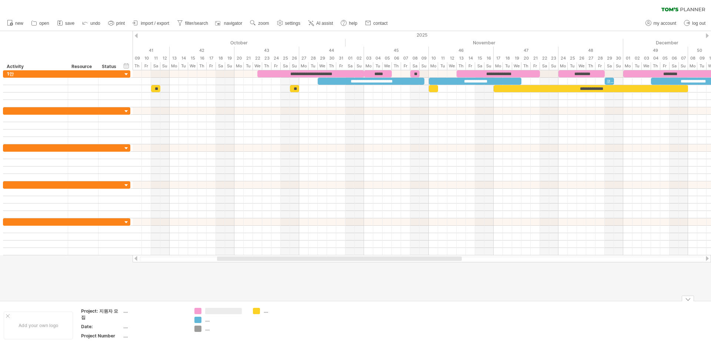
click at [210, 312] on input "text" at bounding box center [223, 311] width 37 height 6
click at [192, 313] on td ".... ...." at bounding box center [220, 325] width 58 height 35
click at [195, 312] on div "Trying to reach [DOMAIN_NAME] Connected again... 0% clear filter new" at bounding box center [355, 171] width 711 height 343
click at [238, 338] on span at bounding box center [240, 337] width 6 height 6
type input "**********"
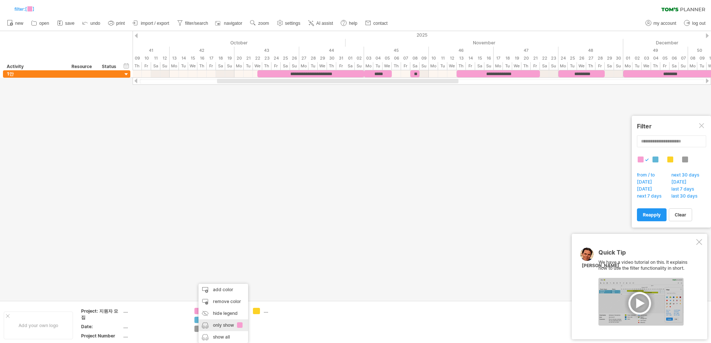
click at [216, 327] on div "only show" at bounding box center [223, 325] width 50 height 12
click at [214, 337] on div "show all" at bounding box center [228, 337] width 50 height 12
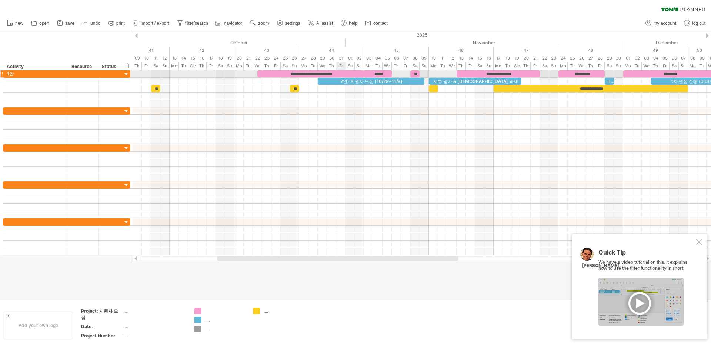
click at [339, 73] on div "**********" at bounding box center [310, 73] width 107 height 7
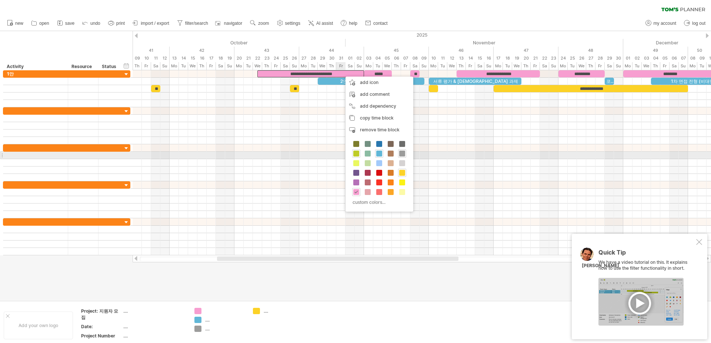
click at [358, 153] on span at bounding box center [356, 154] width 6 height 6
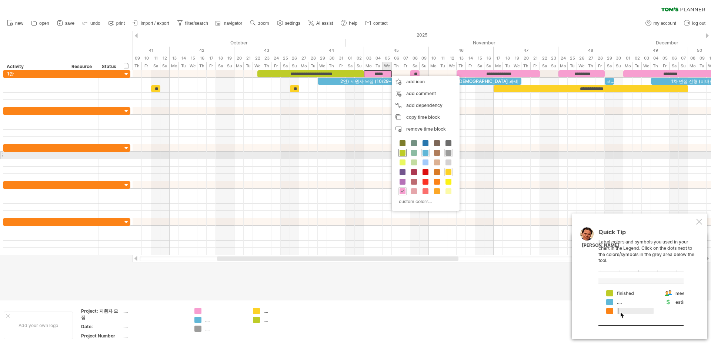
click at [404, 152] on span at bounding box center [402, 153] width 6 height 6
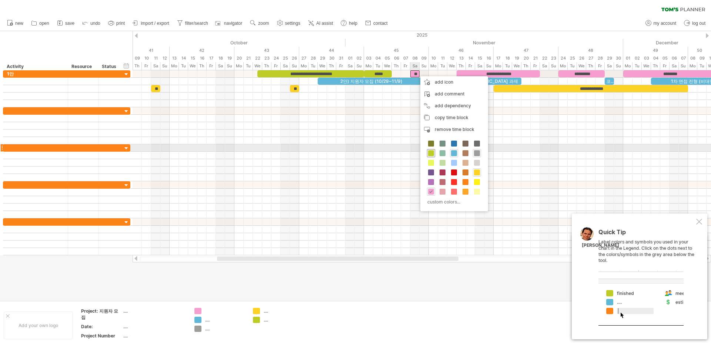
click at [431, 150] on div at bounding box center [431, 153] width 8 height 8
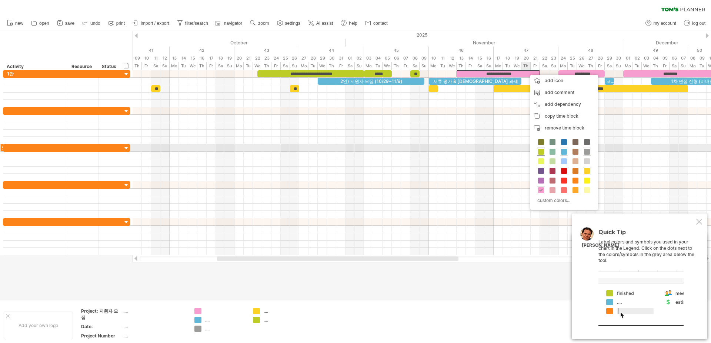
click at [538, 149] on span at bounding box center [541, 152] width 6 height 6
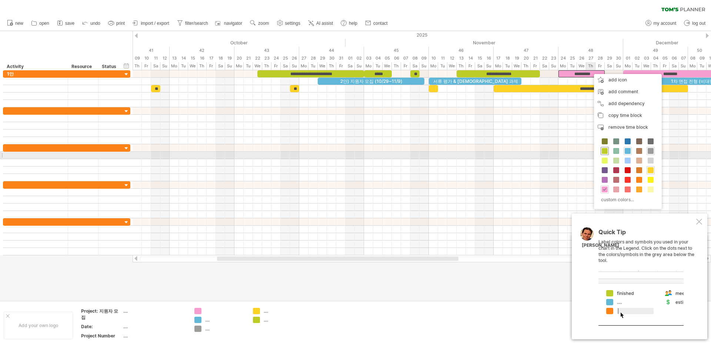
click at [606, 152] on span at bounding box center [605, 151] width 6 height 6
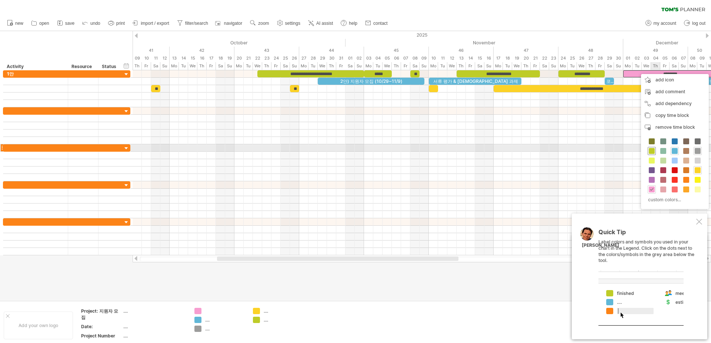
click at [653, 149] on span at bounding box center [652, 151] width 6 height 6
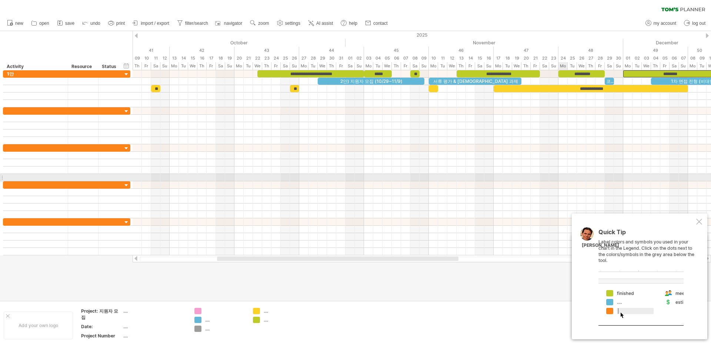
click at [550, 182] on div at bounding box center [422, 184] width 578 height 7
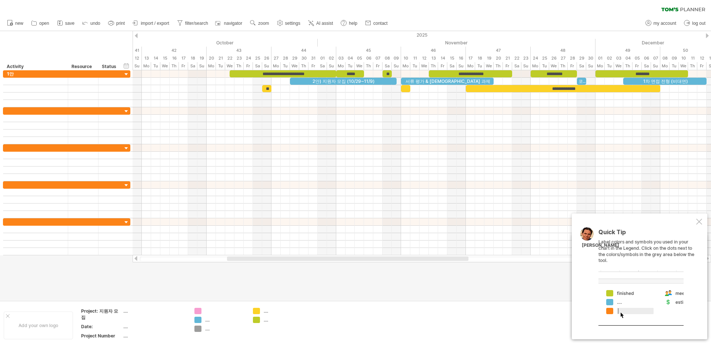
drag, startPoint x: 427, startPoint y: 258, endPoint x: 437, endPoint y: 258, distance: 10.0
click at [437, 258] on div at bounding box center [347, 259] width 241 height 4
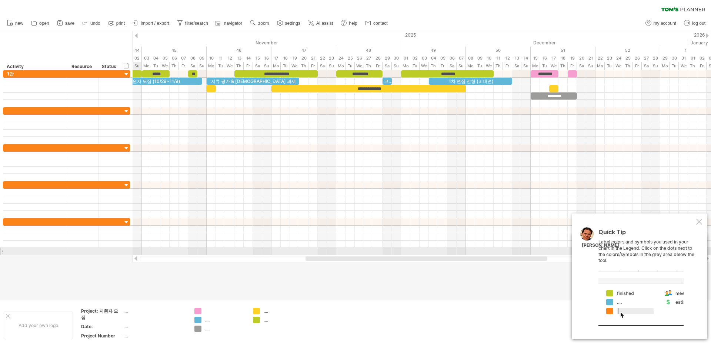
drag, startPoint x: 437, startPoint y: 258, endPoint x: 517, endPoint y: 255, distance: 80.4
click at [517, 255] on div at bounding box center [422, 258] width 578 height 7
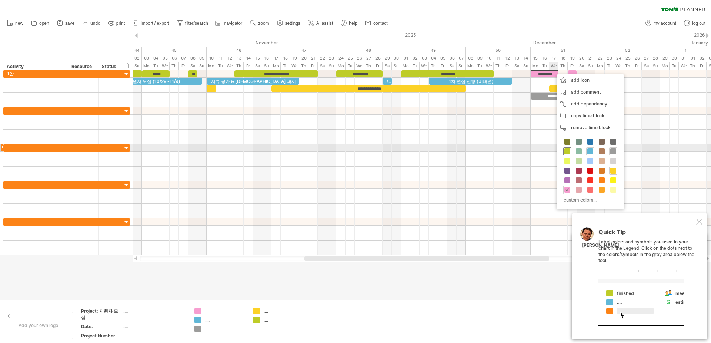
click at [565, 148] on div at bounding box center [567, 151] width 8 height 8
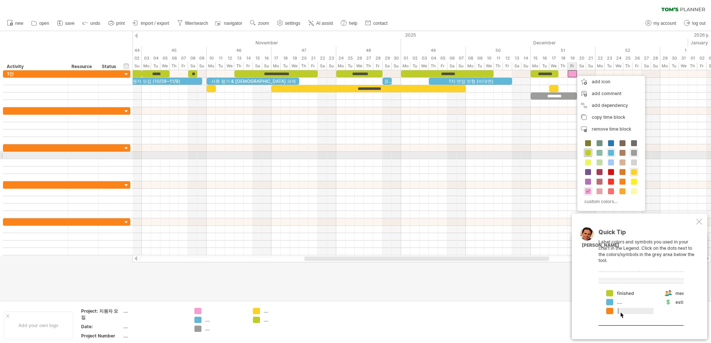
click at [589, 153] on span at bounding box center [588, 153] width 6 height 6
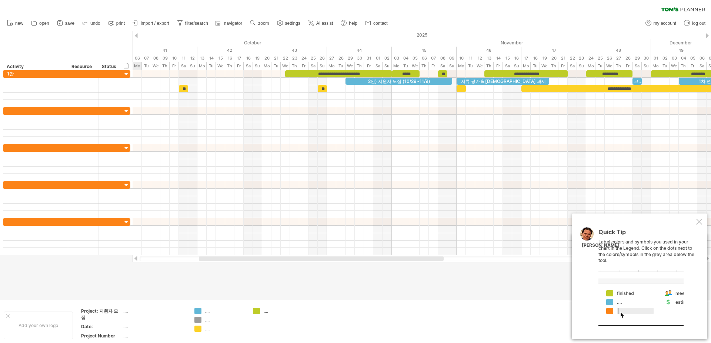
drag, startPoint x: 483, startPoint y: 258, endPoint x: 382, endPoint y: 258, distance: 100.7
click at [382, 258] on div at bounding box center [321, 259] width 245 height 4
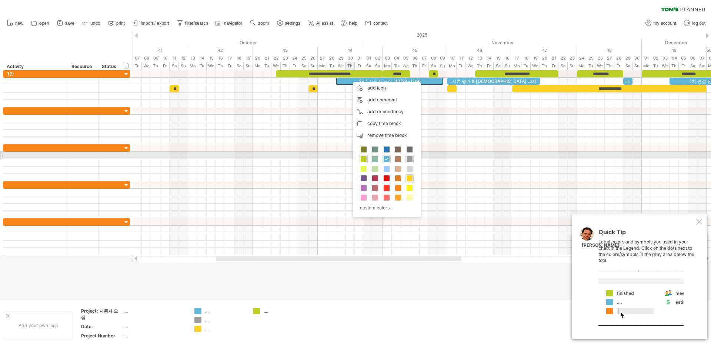
click at [376, 158] on span at bounding box center [375, 159] width 6 height 6
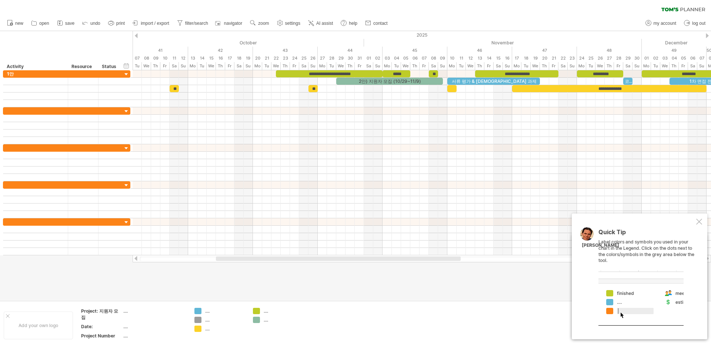
click at [469, 11] on div "filter: [ ] clear filter reapply filter" at bounding box center [355, 8] width 711 height 16
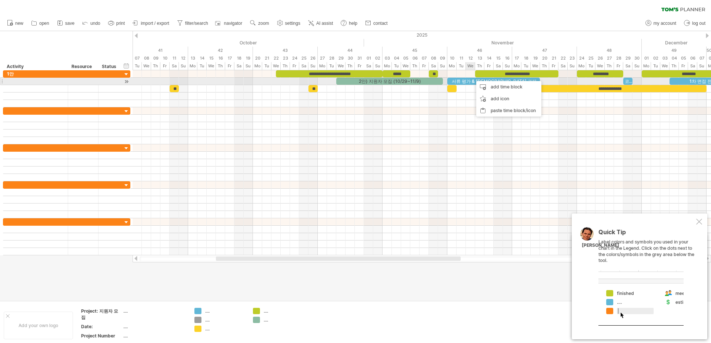
click at [469, 79] on div "서류 평가 & [DEMOGRAPHIC_DATA] 과제" at bounding box center [493, 81] width 93 height 7
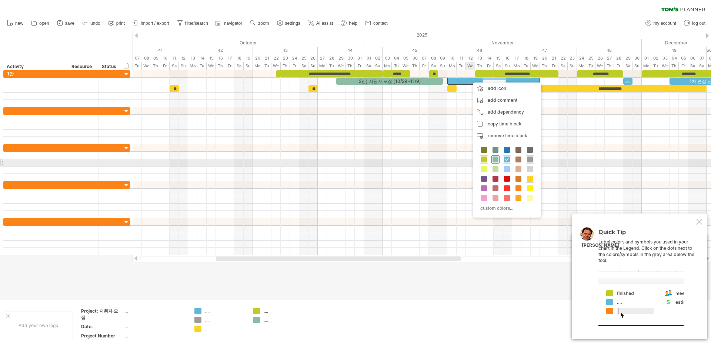
click at [496, 160] on span at bounding box center [495, 160] width 6 height 6
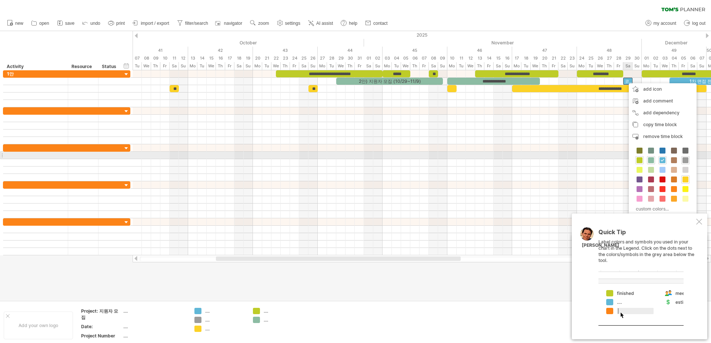
click at [655, 157] on div "custom colors..." at bounding box center [663, 181] width 68 height 76
click at [654, 159] on div at bounding box center [651, 160] width 8 height 8
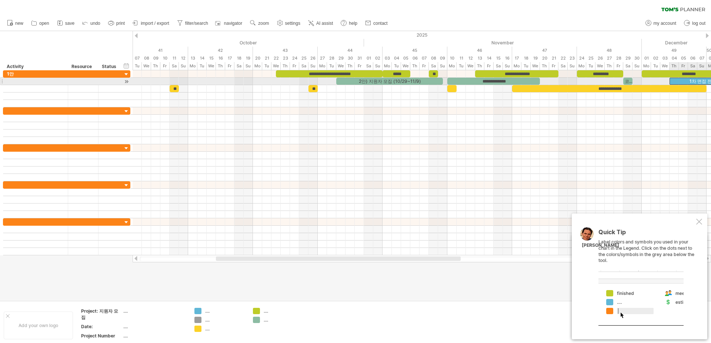
click at [679, 80] on div "1차 면접 전형 (비대면)" at bounding box center [710, 81] width 83 height 7
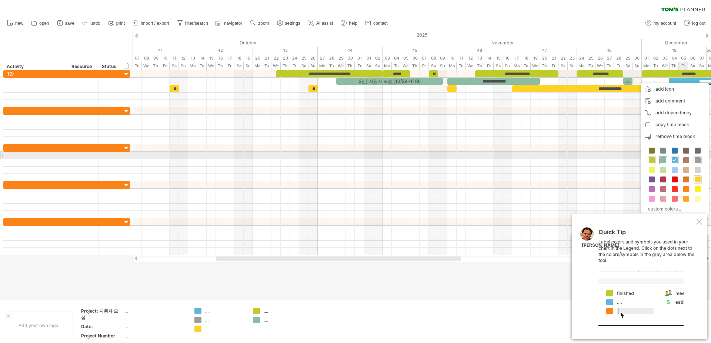
click at [664, 158] on span at bounding box center [663, 160] width 6 height 6
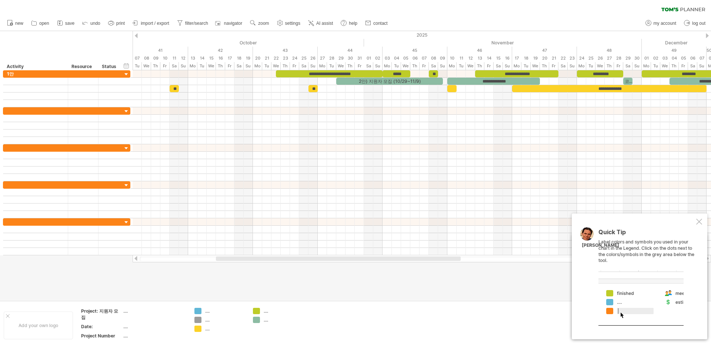
click at [437, 288] on div at bounding box center [355, 165] width 711 height 269
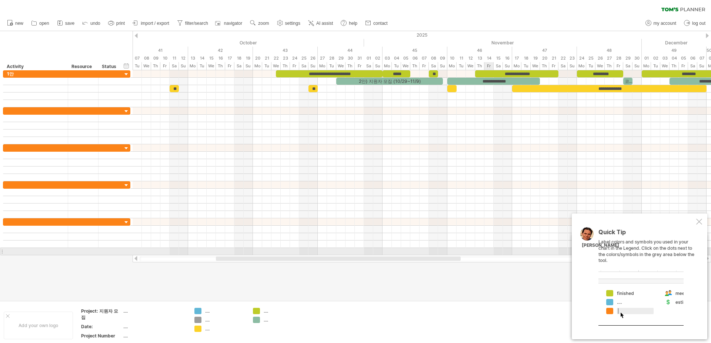
drag, startPoint x: 448, startPoint y: 256, endPoint x: 486, endPoint y: 254, distance: 38.2
click at [486, 254] on div "Trying to reach [DOMAIN_NAME] Connected again... 0% filter: [ ] clear filter re…" at bounding box center [355, 171] width 711 height 343
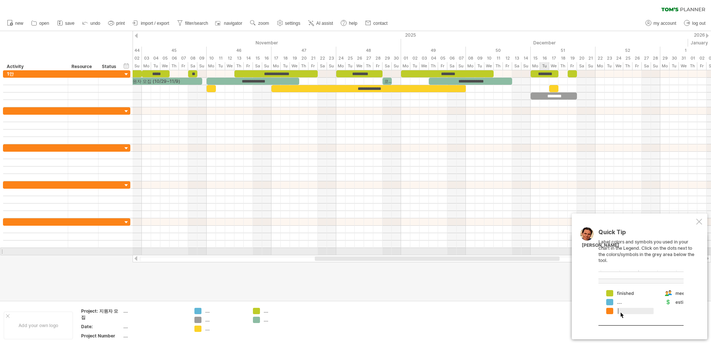
drag, startPoint x: 444, startPoint y: 257, endPoint x: 543, endPoint y: 254, distance: 98.9
click at [543, 254] on div "Trying to reach [DOMAIN_NAME] Connected again... 0% filter: [ ] clear filter re…" at bounding box center [355, 171] width 711 height 343
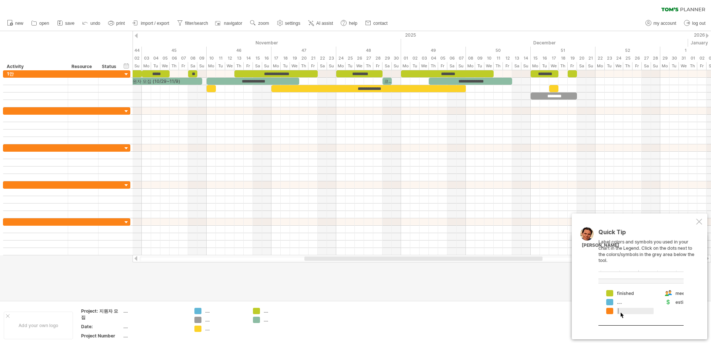
click at [501, 267] on div at bounding box center [355, 165] width 711 height 269
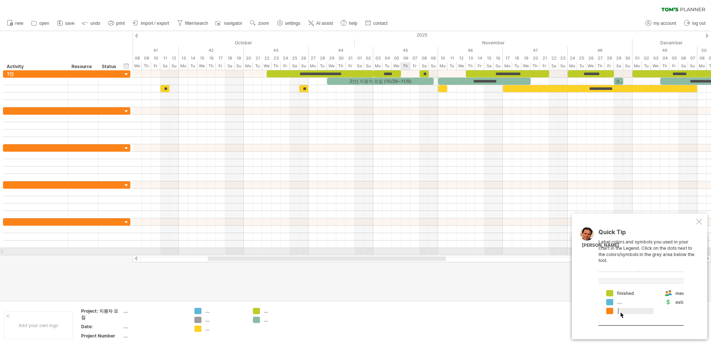
drag, startPoint x: 503, startPoint y: 259, endPoint x: 406, endPoint y: 252, distance: 96.9
click at [406, 252] on div "Trying to reach [DOMAIN_NAME] Connected again... 0% filter: [ ] clear filter re…" at bounding box center [355, 171] width 711 height 343
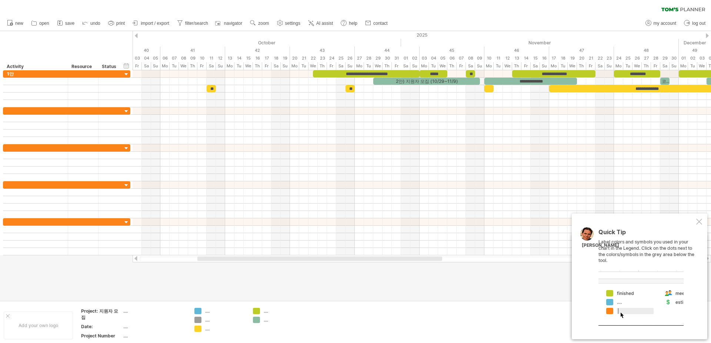
drag, startPoint x: 251, startPoint y: 257, endPoint x: 232, endPoint y: 258, distance: 18.9
click at [232, 258] on div at bounding box center [319, 259] width 245 height 4
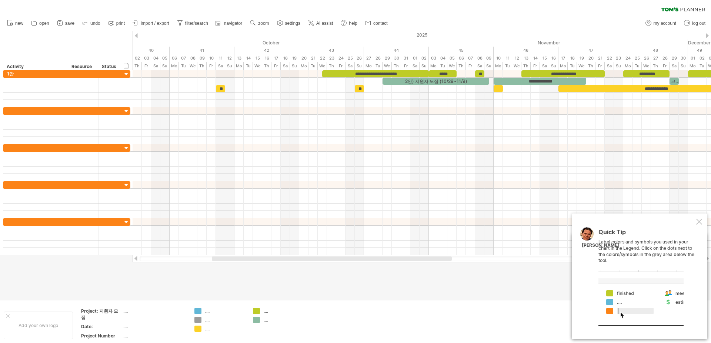
click at [225, 257] on div at bounding box center [332, 259] width 240 height 4
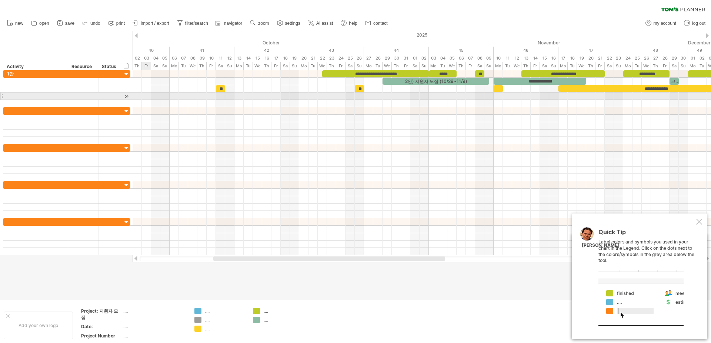
click at [148, 96] on div at bounding box center [422, 96] width 578 height 7
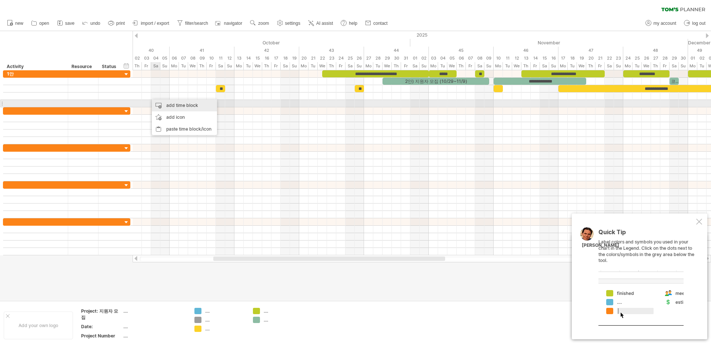
click at [155, 103] on div "add time block" at bounding box center [184, 106] width 65 height 12
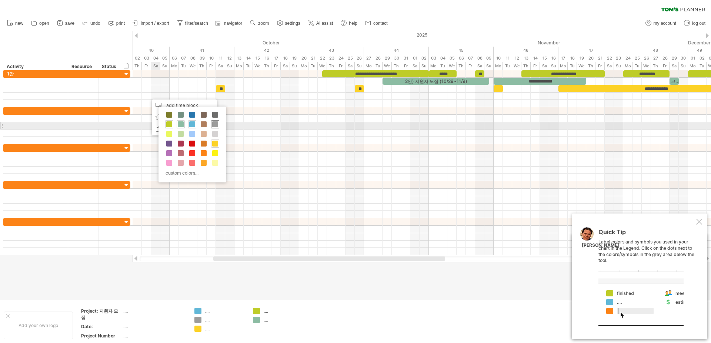
click at [214, 124] on span at bounding box center [215, 124] width 6 height 6
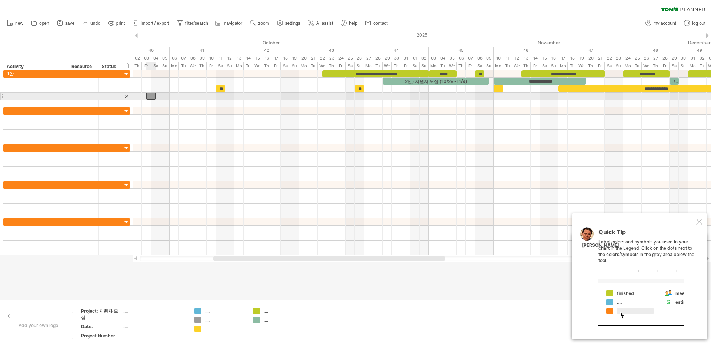
click at [150, 98] on div at bounding box center [150, 96] width 9 height 7
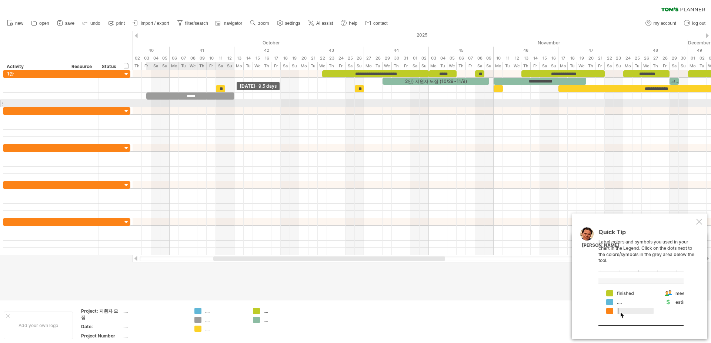
drag, startPoint x: 155, startPoint y: 95, endPoint x: 235, endPoint y: 100, distance: 80.1
click at [235, 100] on div "**********" at bounding box center [422, 162] width 578 height 185
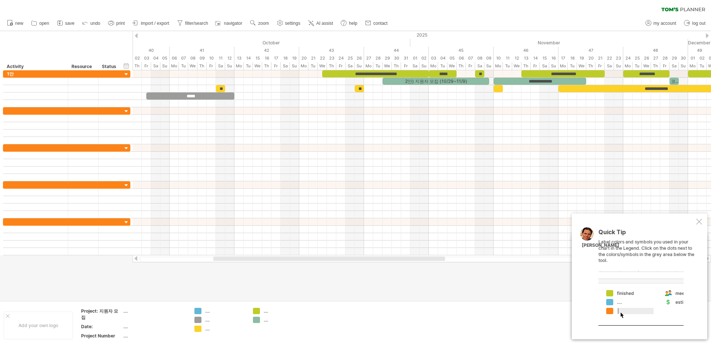
click at [446, 291] on div at bounding box center [355, 165] width 711 height 269
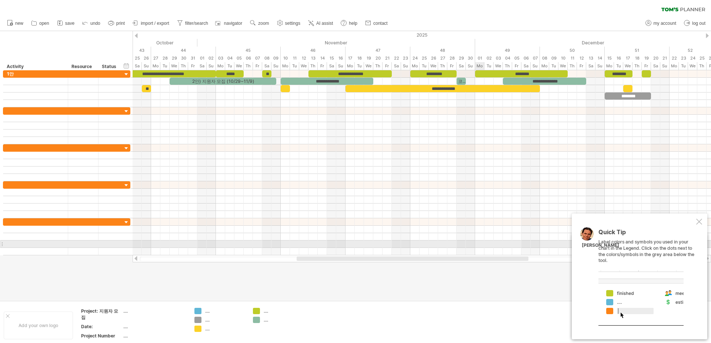
drag, startPoint x: 401, startPoint y: 259, endPoint x: 484, endPoint y: 245, distance: 84.6
click at [484, 245] on div "Trying to reach [DOMAIN_NAME] Connected again... 0% filter: [ ] clear filter re…" at bounding box center [355, 171] width 711 height 343
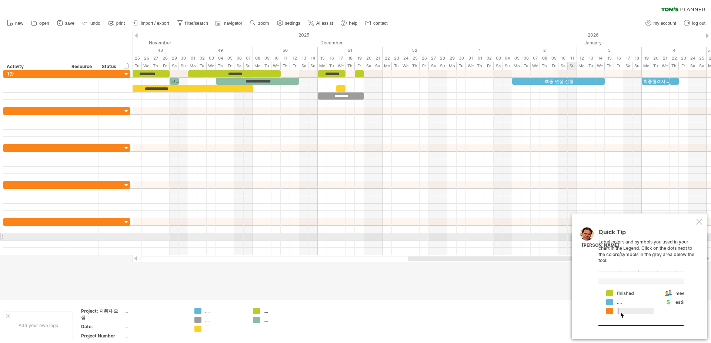
drag, startPoint x: 511, startPoint y: 260, endPoint x: 626, endPoint y: 235, distance: 117.5
click at [626, 235] on div "Trying to reach [DOMAIN_NAME] Connected again... 0% filter: [ ] clear filter re…" at bounding box center [355, 171] width 711 height 343
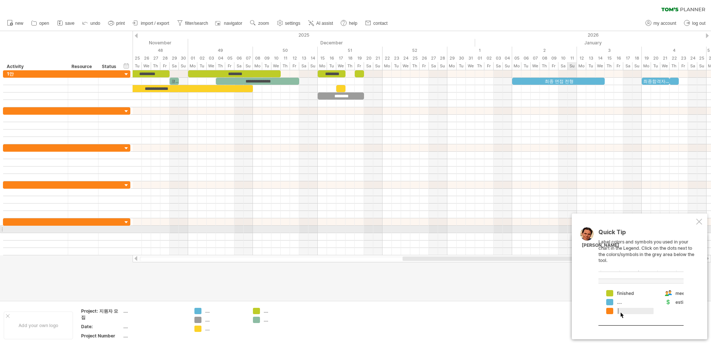
click at [677, 227] on div "Quick Tip Label colors and symbols you used in your chart in the Legend. Click …" at bounding box center [639, 277] width 135 height 126
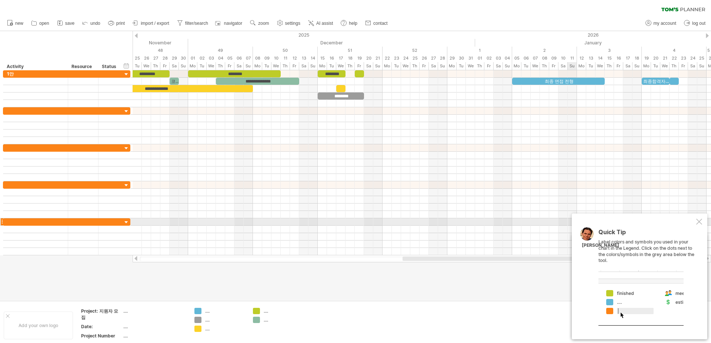
click at [697, 220] on div at bounding box center [699, 222] width 6 height 6
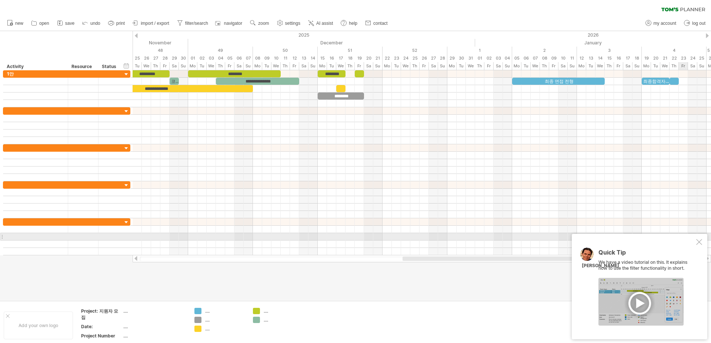
click at [678, 238] on div "Quick Tip We have a video tutorial on this. It explains how to use the filter f…" at bounding box center [639, 286] width 135 height 105
click at [697, 238] on div "Quick Tip We have a video tutorial on this. It explains how to use the filter f…" at bounding box center [639, 286] width 135 height 105
click at [700, 239] on div at bounding box center [699, 242] width 6 height 6
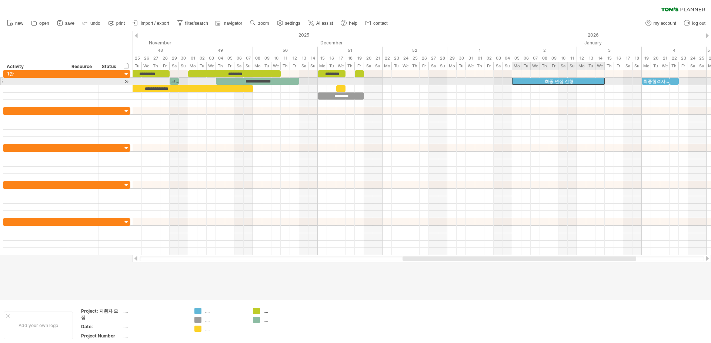
click at [535, 78] on div "최종 면접 전형" at bounding box center [558, 81] width 93 height 7
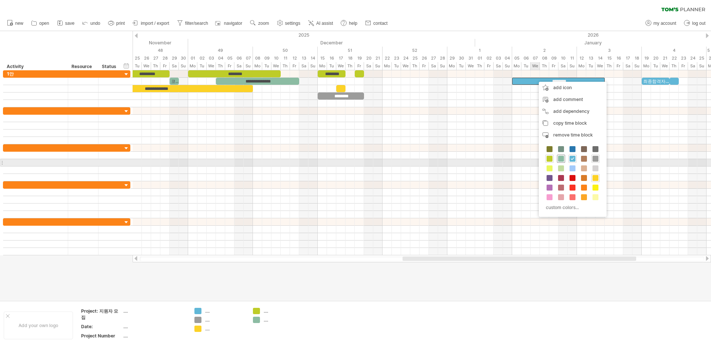
click at [565, 161] on div at bounding box center [561, 159] width 8 height 8
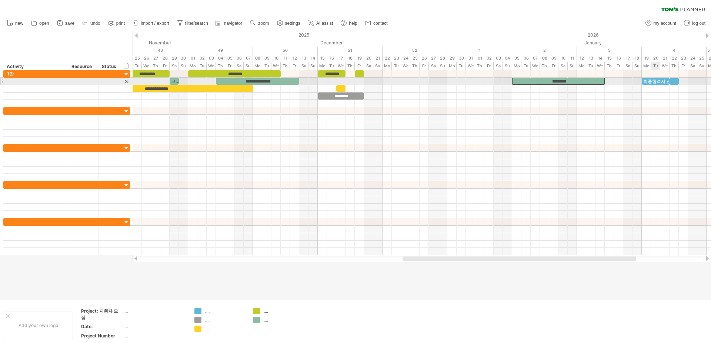
click at [653, 79] on div "최종합격자 선정" at bounding box center [655, 81] width 28 height 7
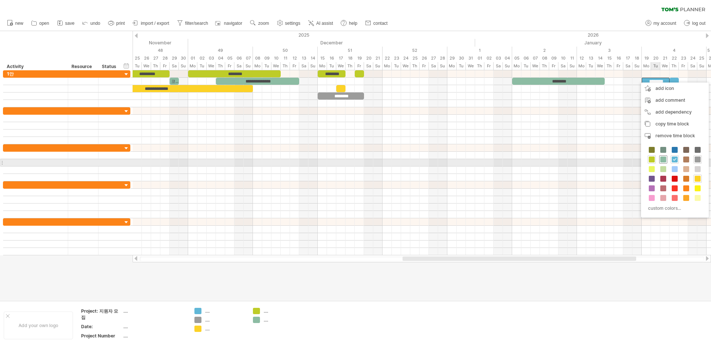
click at [663, 160] on span at bounding box center [663, 160] width 6 height 6
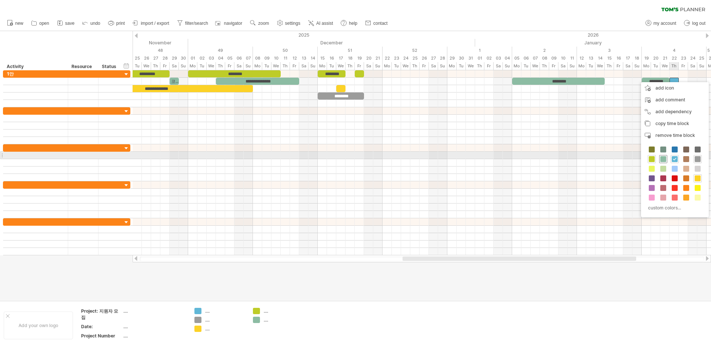
click at [665, 159] on span at bounding box center [663, 159] width 6 height 6
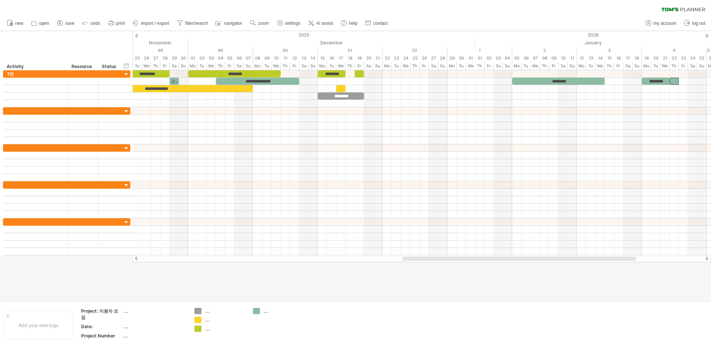
click at [635, 268] on div at bounding box center [355, 165] width 711 height 269
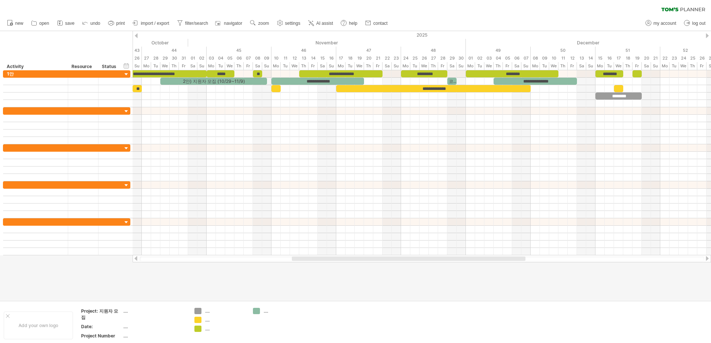
drag, startPoint x: 444, startPoint y: 257, endPoint x: 334, endPoint y: 258, distance: 110.7
click at [334, 258] on div at bounding box center [409, 259] width 234 height 4
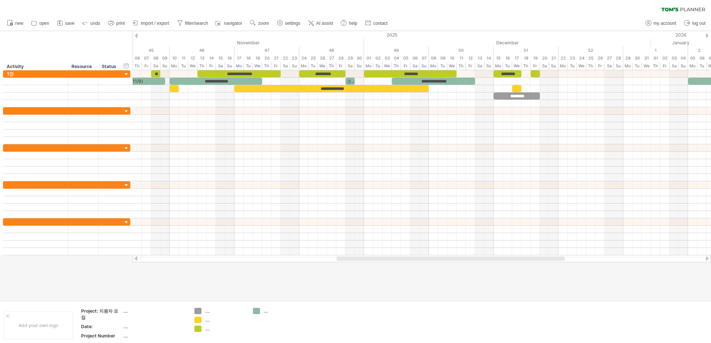
drag, startPoint x: 422, startPoint y: 257, endPoint x: 462, endPoint y: 256, distance: 40.0
click at [462, 256] on div at bounding box center [422, 258] width 578 height 7
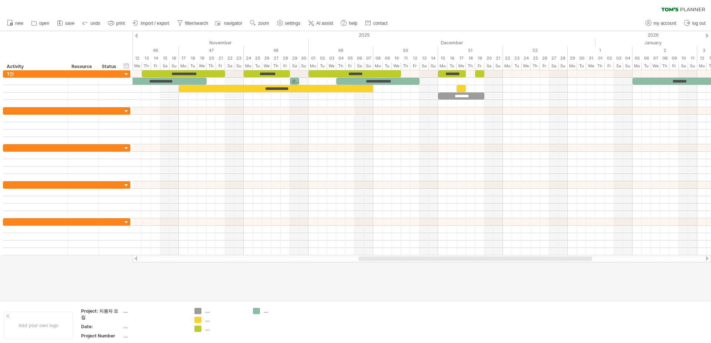
drag, startPoint x: 533, startPoint y: 259, endPoint x: 554, endPoint y: 256, distance: 20.9
click at [554, 256] on div at bounding box center [422, 258] width 578 height 7
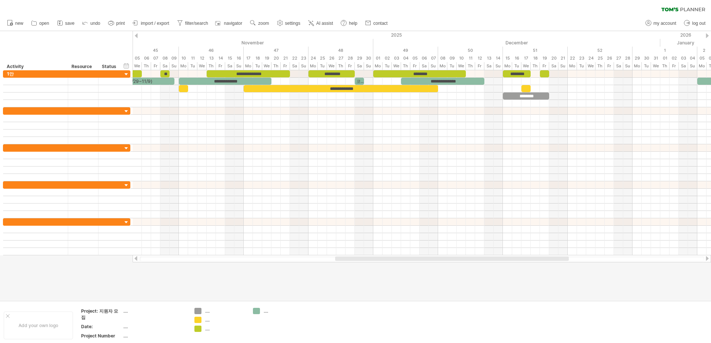
drag, startPoint x: 418, startPoint y: 259, endPoint x: 391, endPoint y: 259, distance: 27.0
click at [391, 259] on div at bounding box center [452, 259] width 234 height 4
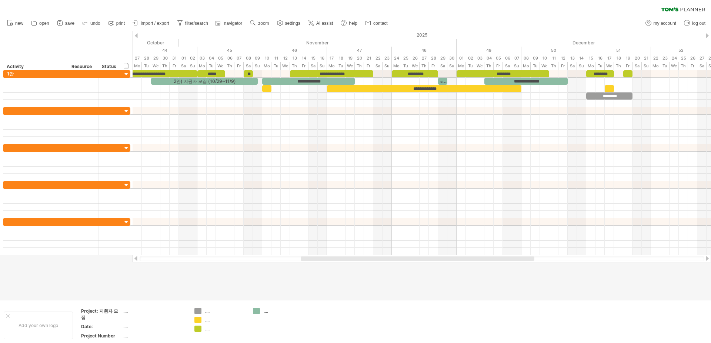
drag, startPoint x: 370, startPoint y: 257, endPoint x: 336, endPoint y: 257, distance: 33.3
click at [336, 257] on div at bounding box center [418, 259] width 234 height 4
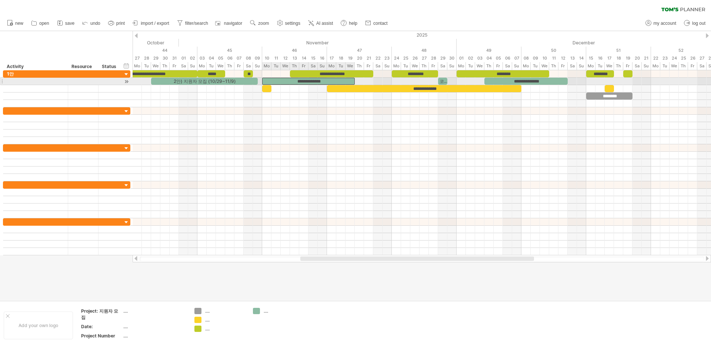
click at [276, 80] on div "**********" at bounding box center [308, 81] width 93 height 7
click at [46, 81] on div at bounding box center [35, 81] width 57 height 7
click at [454, 7] on div "filter: [ ] clear filter reapply filter" at bounding box center [355, 8] width 711 height 16
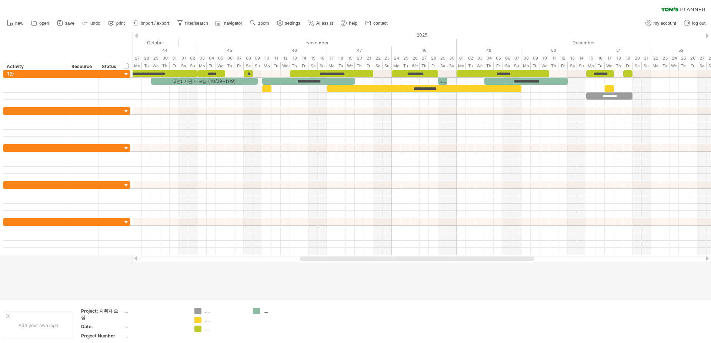
click at [477, 17] on div "new" at bounding box center [355, 24] width 711 height 16
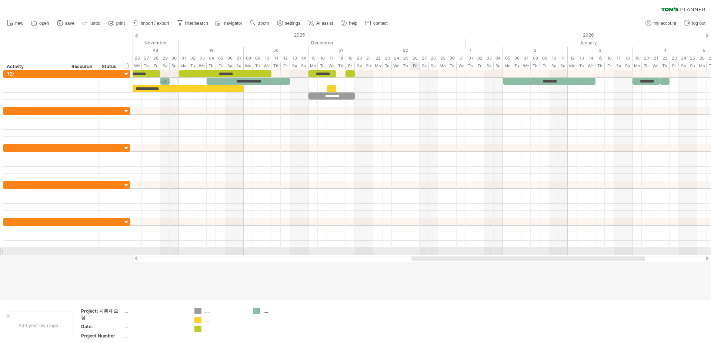
drag, startPoint x: 308, startPoint y: 257, endPoint x: 428, endPoint y: 254, distance: 120.7
click at [428, 254] on div "Trying to reach [DOMAIN_NAME] Connected again... 0% filter: [ ] clear filter re…" at bounding box center [355, 171] width 711 height 343
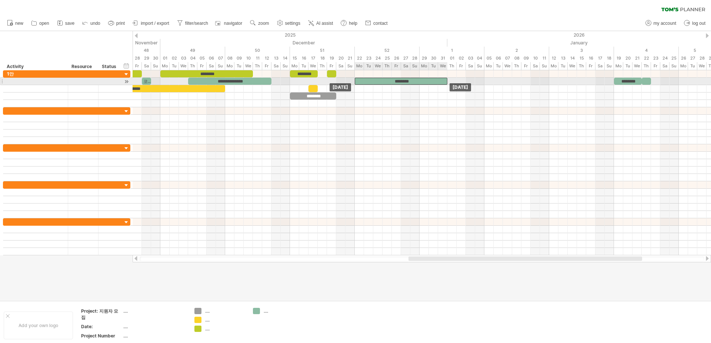
drag, startPoint x: 490, startPoint y: 83, endPoint x: 361, endPoint y: 82, distance: 129.6
click at [361, 82] on div "********" at bounding box center [401, 81] width 93 height 7
drag, startPoint x: 446, startPoint y: 80, endPoint x: 371, endPoint y: 81, distance: 75.9
click at [371, 81] on div "********" at bounding box center [364, 81] width 19 height 7
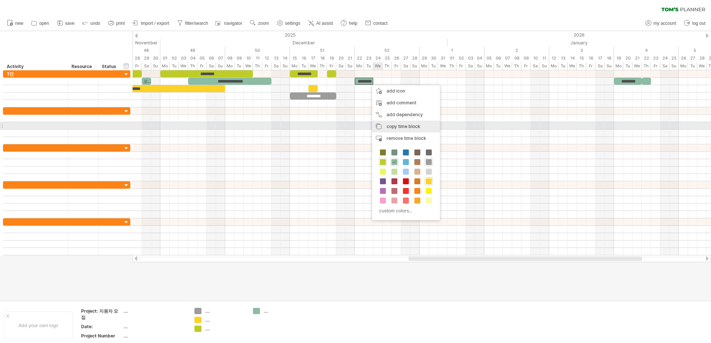
click at [403, 123] on div "copy time block copy time blocks/icons" at bounding box center [406, 127] width 68 height 12
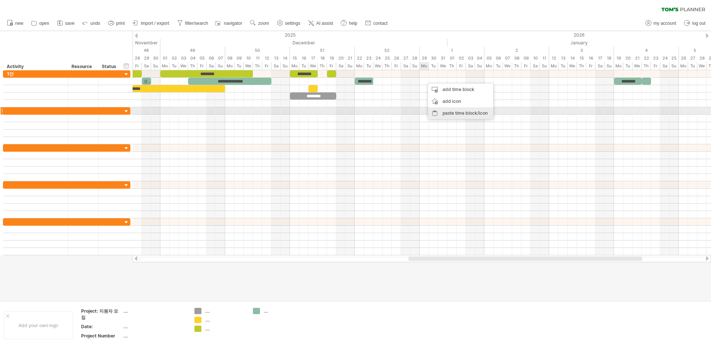
click at [442, 108] on div "paste time block/icon" at bounding box center [460, 113] width 65 height 12
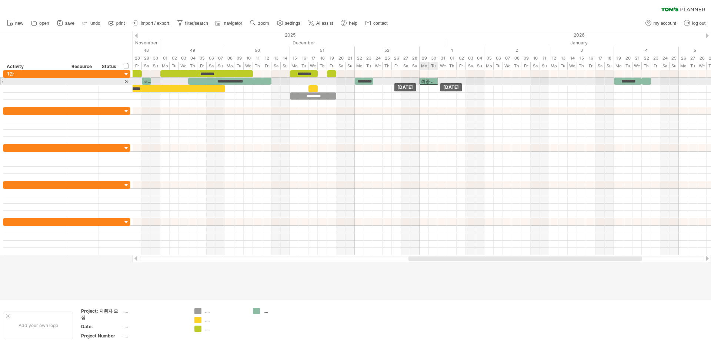
click at [426, 80] on div "최종 면접 전형" at bounding box center [428, 81] width 19 height 7
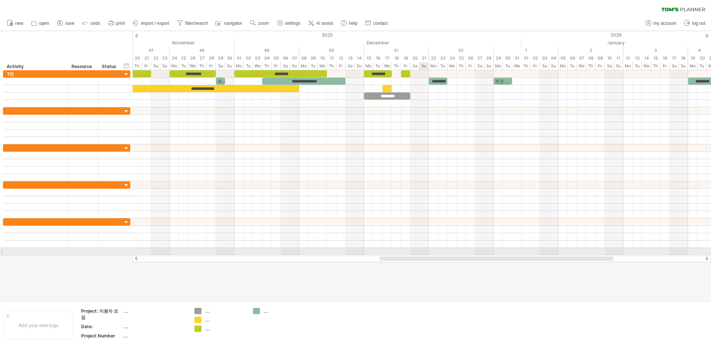
drag, startPoint x: 451, startPoint y: 257, endPoint x: 422, endPoint y: 251, distance: 29.5
click at [422, 251] on div "Trying to reach [DOMAIN_NAME] Connected again... 0% filter: [ ] clear filter re…" at bounding box center [355, 171] width 711 height 343
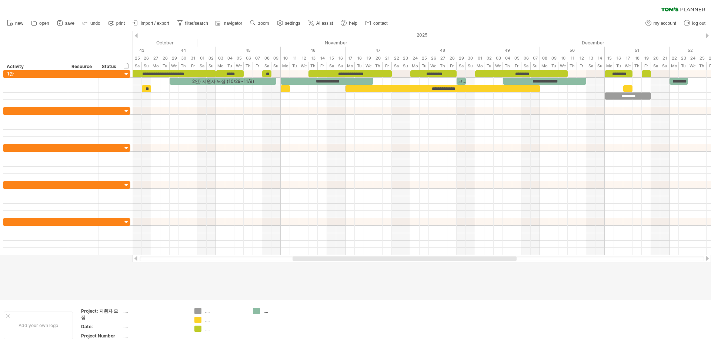
drag, startPoint x: 414, startPoint y: 257, endPoint x: 182, endPoint y: 1, distance: 345.1
click at [318, 262] on div at bounding box center [422, 258] width 578 height 7
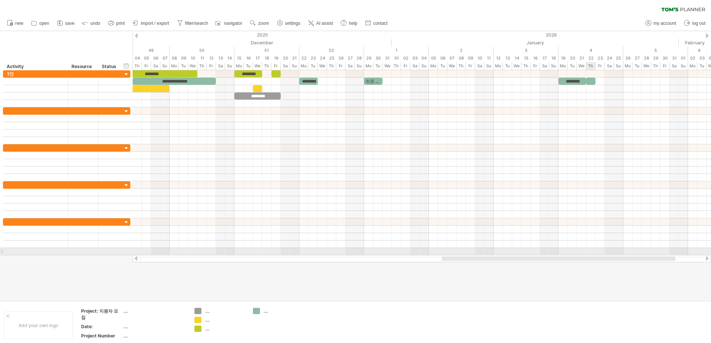
drag, startPoint x: 445, startPoint y: 259, endPoint x: 593, endPoint y: 249, distance: 149.1
click at [593, 249] on div "Trying to reach [DOMAIN_NAME] Connected again... 0% filter: [ ] clear filter re…" at bounding box center [355, 171] width 711 height 343
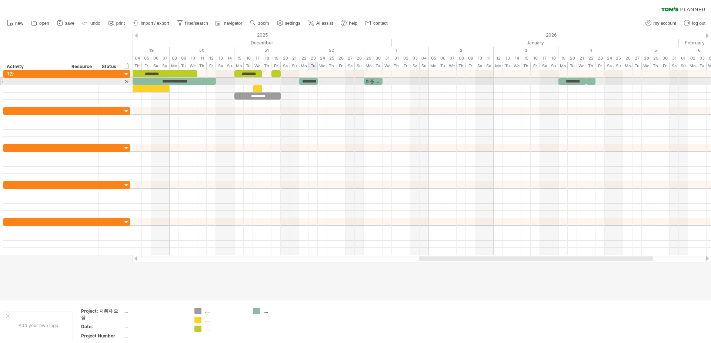
click at [310, 81] on div "********" at bounding box center [308, 81] width 19 height 7
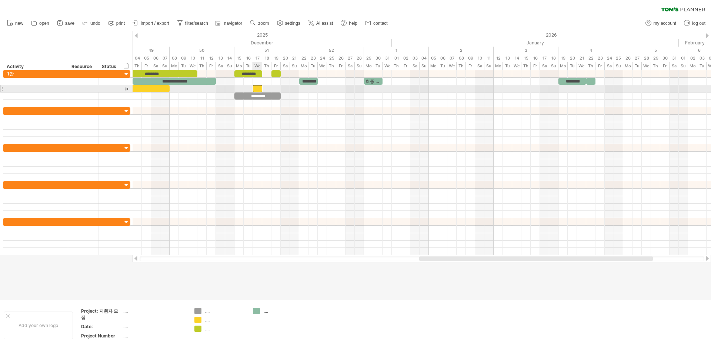
click at [258, 90] on div at bounding box center [257, 88] width 9 height 7
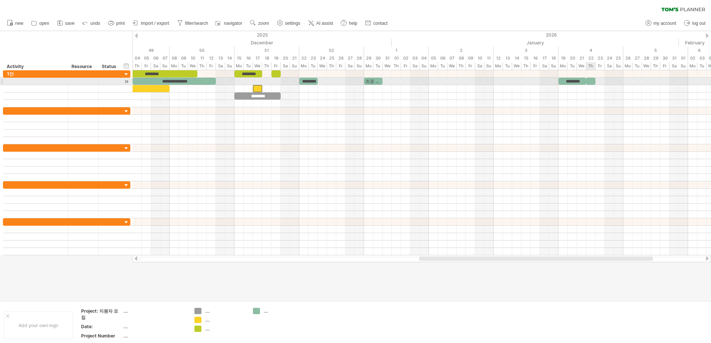
click at [589, 81] on div at bounding box center [590, 81] width 9 height 7
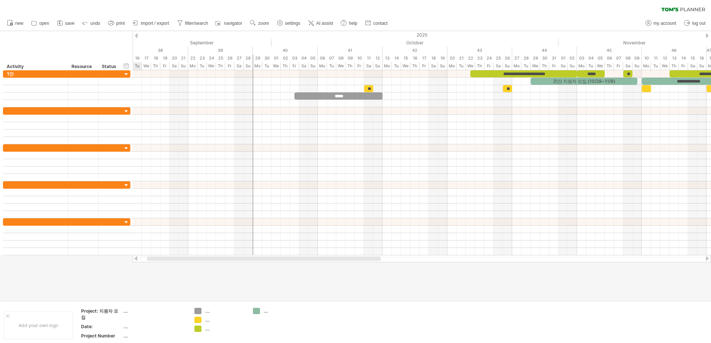
drag, startPoint x: 438, startPoint y: 257, endPoint x: 174, endPoint y: 284, distance: 266.1
click at [170, 283] on div "Trying to reach [DOMAIN_NAME] Connected again... 0% filter: [ ] clear filter re…" at bounding box center [355, 171] width 711 height 343
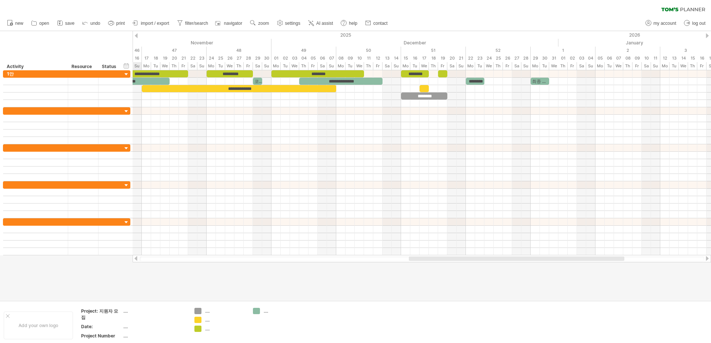
drag, startPoint x: 255, startPoint y: 259, endPoint x: 457, endPoint y: 262, distance: 202.1
click at [457, 262] on div "Trying to reach [DOMAIN_NAME] Connected again... 0% filter: [ ] clear filter re…" at bounding box center [355, 171] width 711 height 343
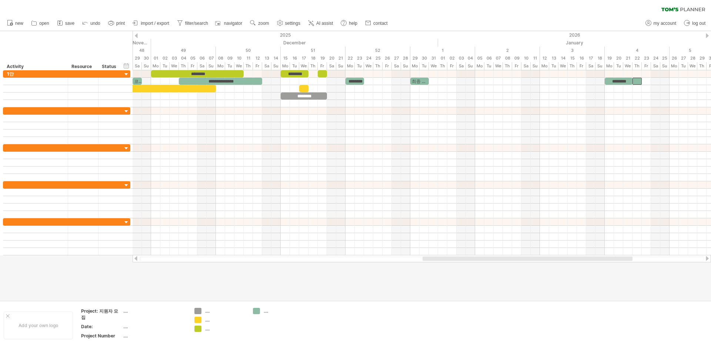
drag, startPoint x: 571, startPoint y: 259, endPoint x: 619, endPoint y: 258, distance: 47.4
click at [619, 258] on div at bounding box center [527, 259] width 210 height 4
click at [504, 258] on div at bounding box center [527, 259] width 234 height 4
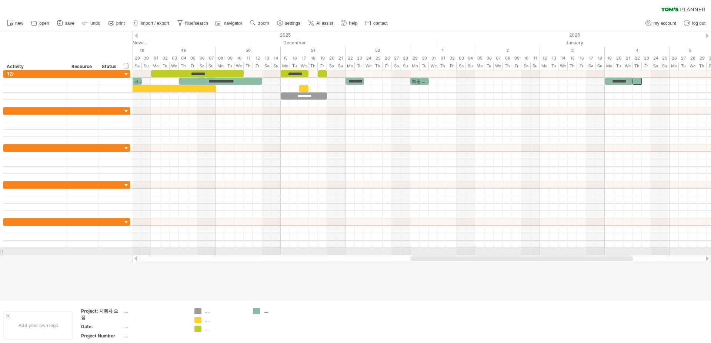
click at [511, 255] on div at bounding box center [422, 258] width 578 height 7
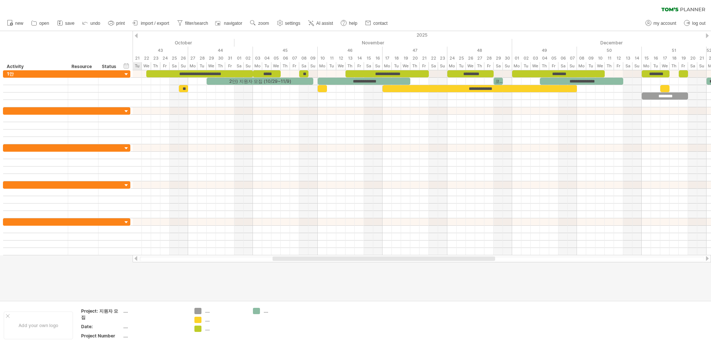
drag, startPoint x: 509, startPoint y: 257, endPoint x: 371, endPoint y: 256, distance: 137.7
click at [371, 256] on div at bounding box center [422, 258] width 578 height 7
click at [344, 82] on div "**********" at bounding box center [364, 81] width 93 height 7
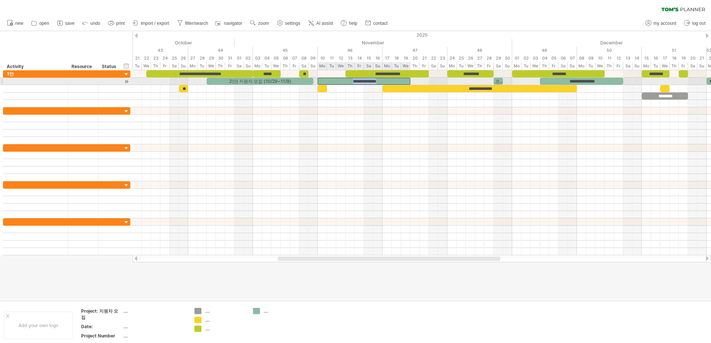
click at [344, 82] on div "**********" at bounding box center [364, 81] width 93 height 7
click at [35, 82] on div at bounding box center [35, 81] width 57 height 7
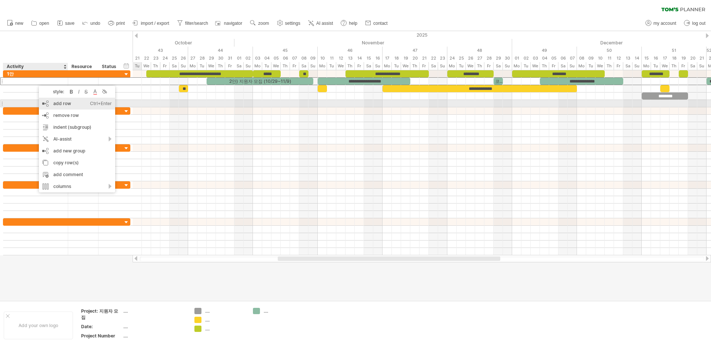
click at [64, 103] on div "add row Ctrl+Enter Cmd+Enter" at bounding box center [77, 104] width 76 height 12
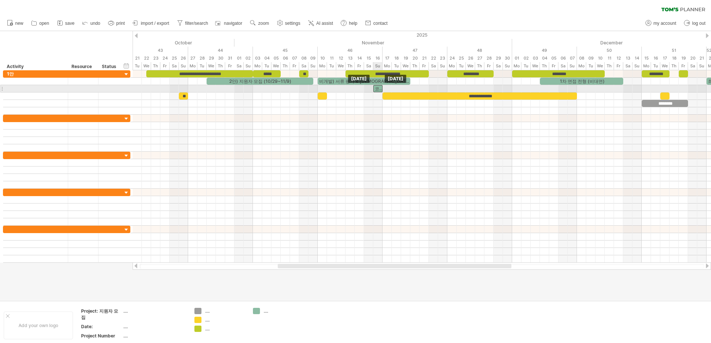
drag, startPoint x: 499, startPoint y: 81, endPoint x: 377, endPoint y: 89, distance: 121.7
click at [322, 88] on div at bounding box center [422, 88] width 578 height 7
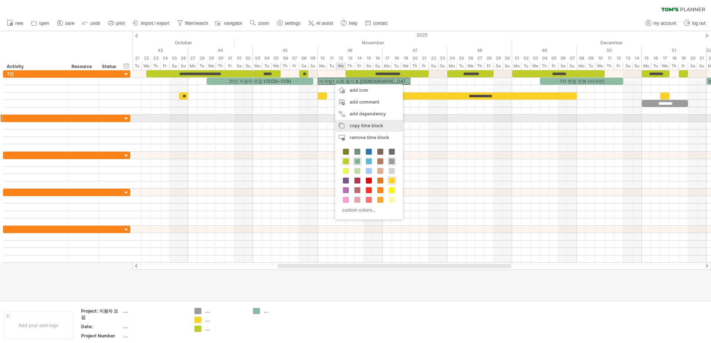
click at [356, 122] on div "copy time block copy time blocks/icons" at bounding box center [369, 126] width 68 height 12
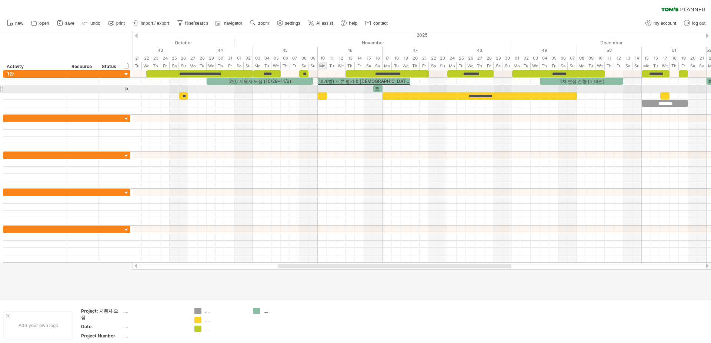
click at [325, 87] on div at bounding box center [422, 88] width 578 height 7
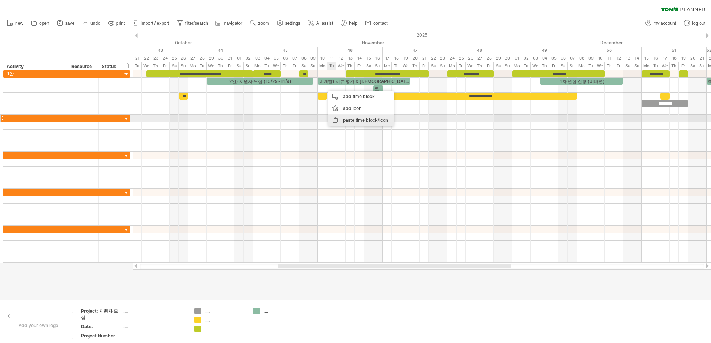
click at [358, 118] on div "paste time block/icon" at bounding box center [360, 120] width 65 height 12
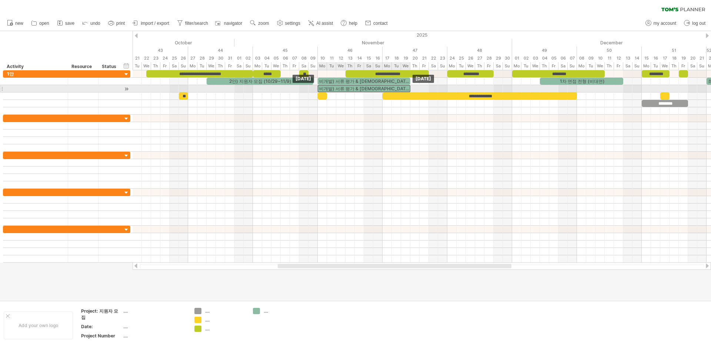
drag, startPoint x: 360, startPoint y: 87, endPoint x: 351, endPoint y: 87, distance: 9.6
click at [351, 87] on div "비개발) 서류 평가 & [DEMOGRAPHIC_DATA] 과제 -- 코테" at bounding box center [364, 88] width 93 height 7
click at [336, 87] on div "비개발) 서류 평가 & [DEMOGRAPHIC_DATA] 과제 -- 코테" at bounding box center [364, 88] width 93 height 7
click at [334, 88] on div "**********" at bounding box center [364, 88] width 93 height 7
click at [383, 87] on div "**********" at bounding box center [364, 88] width 93 height 7
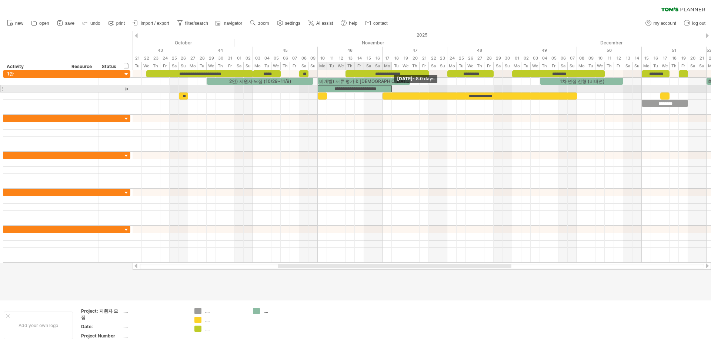
drag, startPoint x: 410, startPoint y: 87, endPoint x: 390, endPoint y: 85, distance: 20.1
click at [390, 85] on span at bounding box center [391, 88] width 3 height 7
click at [386, 85] on div "**********" at bounding box center [355, 88] width 74 height 7
click at [389, 86] on div "**********" at bounding box center [355, 88] width 74 height 7
click at [382, 88] on div "**********" at bounding box center [355, 88] width 74 height 7
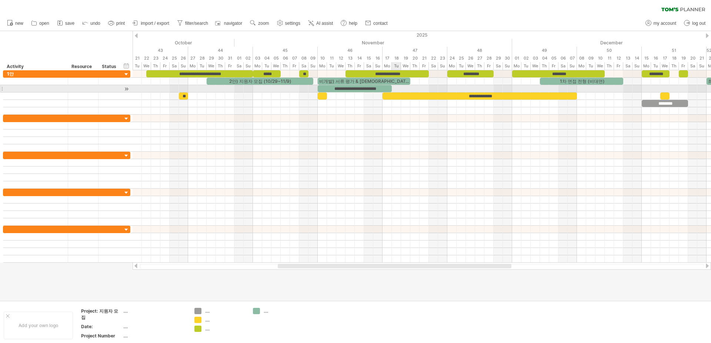
click at [393, 87] on div at bounding box center [422, 88] width 578 height 7
click at [389, 88] on div "**********" at bounding box center [355, 88] width 74 height 7
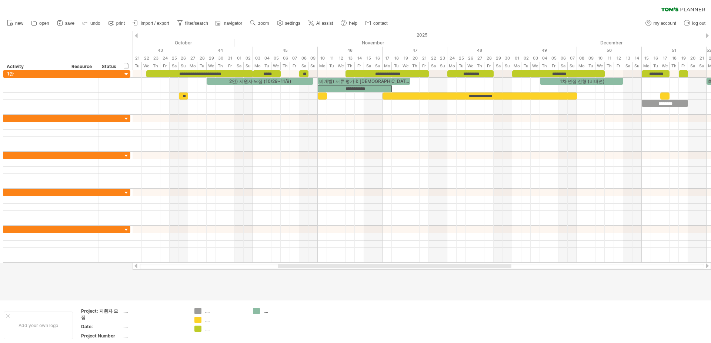
click at [404, 277] on div at bounding box center [355, 165] width 711 height 269
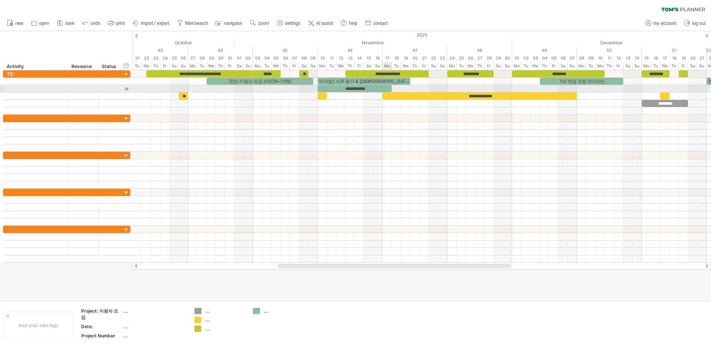
click at [385, 87] on div "**********" at bounding box center [355, 88] width 74 height 7
drag, startPoint x: 392, startPoint y: 87, endPoint x: 362, endPoint y: 90, distance: 30.1
click at [362, 90] on div "**********" at bounding box center [341, 88] width 46 height 7
click at [433, 87] on div at bounding box center [422, 88] width 578 height 7
click at [449, 93] on div "add time block" at bounding box center [468, 97] width 65 height 12
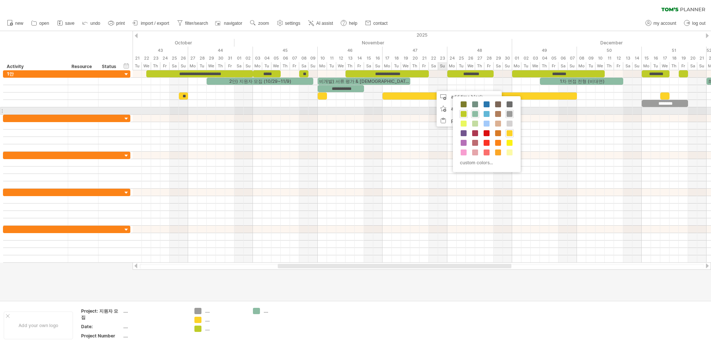
click at [475, 110] on div at bounding box center [475, 114] width 8 height 8
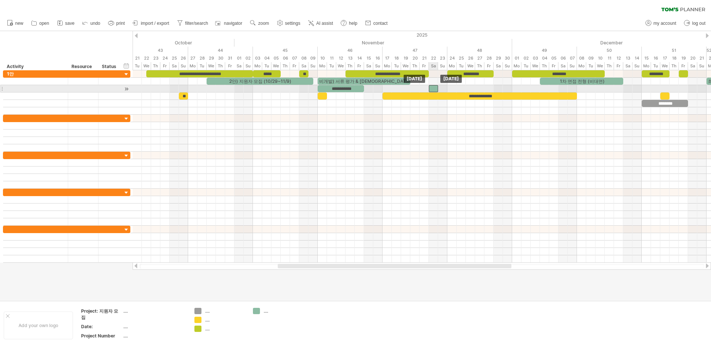
drag, startPoint x: 438, startPoint y: 88, endPoint x: 433, endPoint y: 88, distance: 4.4
click at [433, 88] on div at bounding box center [433, 88] width 9 height 7
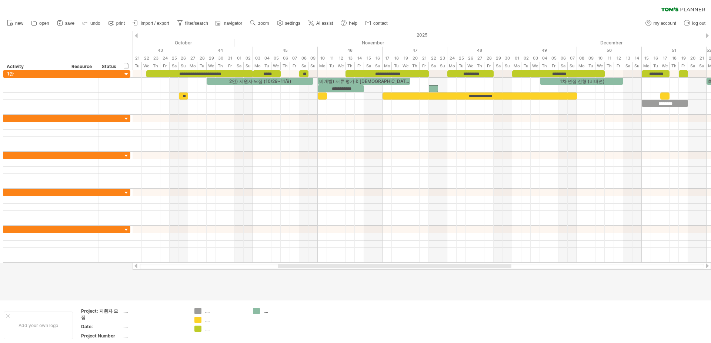
click at [446, 271] on div at bounding box center [355, 165] width 711 height 269
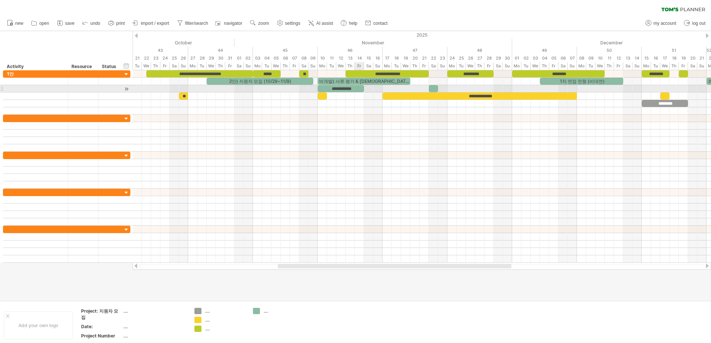
click at [360, 88] on div "**********" at bounding box center [341, 88] width 46 height 7
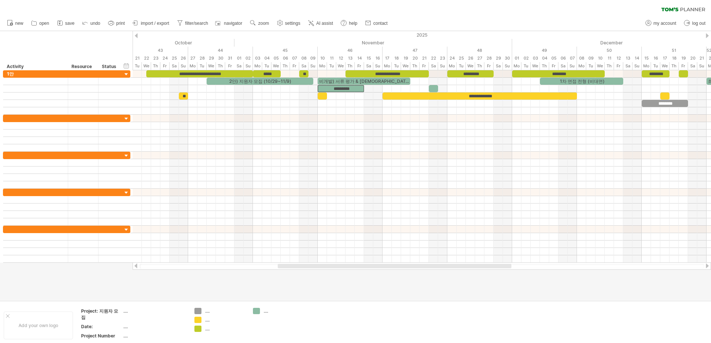
click at [382, 265] on div at bounding box center [395, 266] width 234 height 4
drag, startPoint x: 375, startPoint y: 285, endPoint x: 378, endPoint y: 282, distance: 4.0
click at [376, 283] on div at bounding box center [355, 165] width 711 height 269
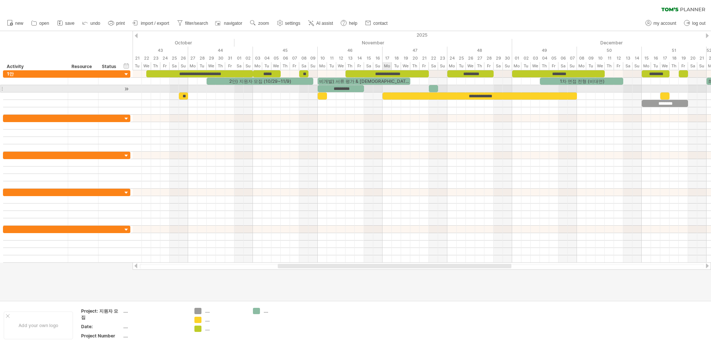
click at [390, 88] on div at bounding box center [422, 88] width 578 height 7
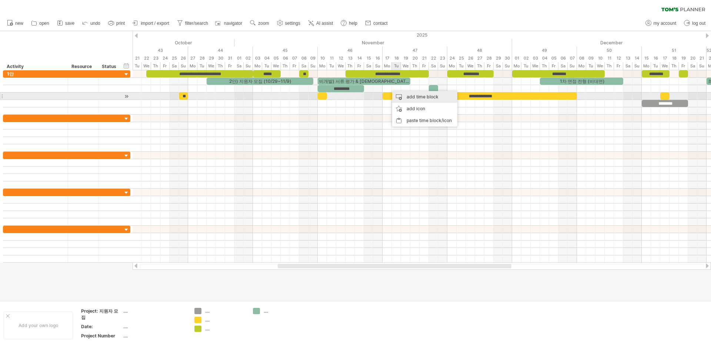
click at [402, 94] on div "add time block" at bounding box center [424, 97] width 65 height 12
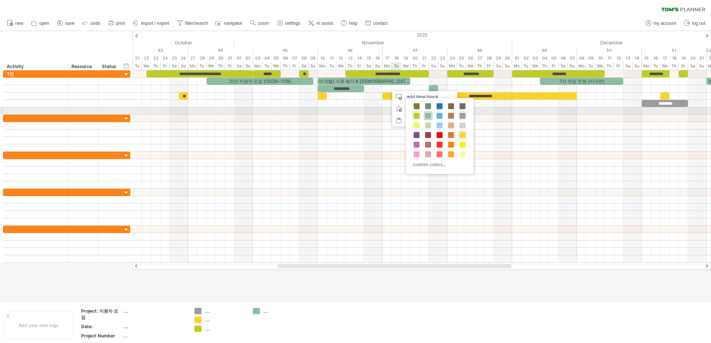
click at [426, 114] on span at bounding box center [428, 116] width 6 height 6
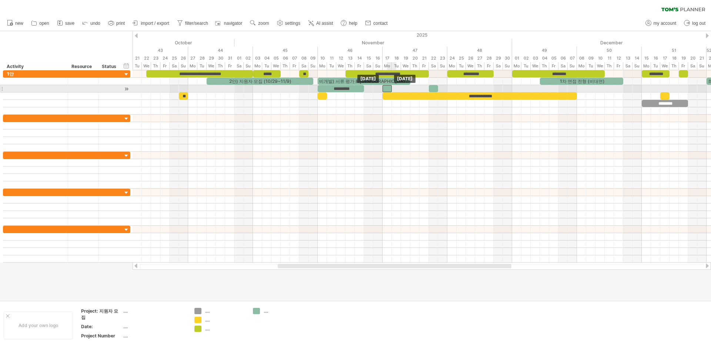
click at [387, 88] on div at bounding box center [386, 88] width 9 height 7
click at [388, 86] on div at bounding box center [386, 88] width 9 height 7
click at [388, 85] on div at bounding box center [422, 81] width 578 height 7
click at [388, 89] on div at bounding box center [386, 88] width 9 height 7
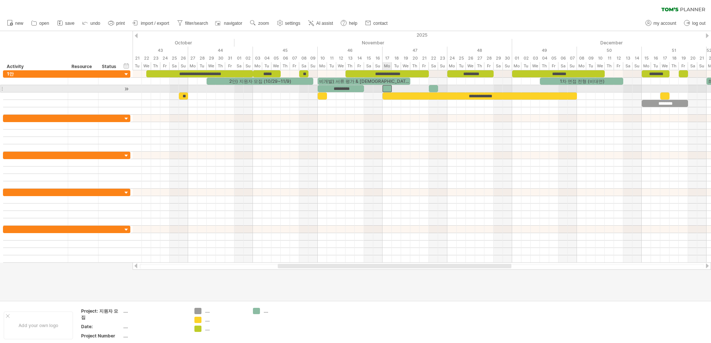
click at [388, 89] on div at bounding box center [386, 88] width 9 height 7
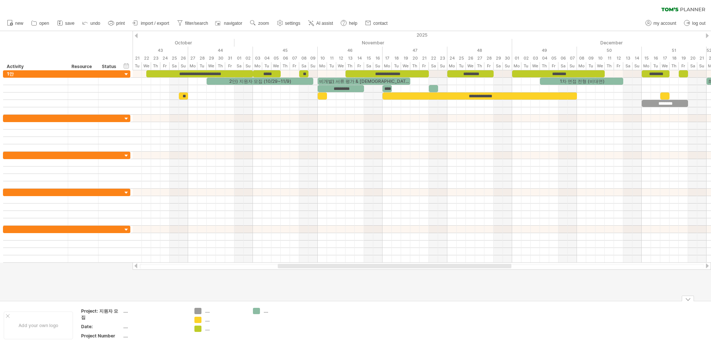
click at [451, 299] on div at bounding box center [355, 165] width 711 height 269
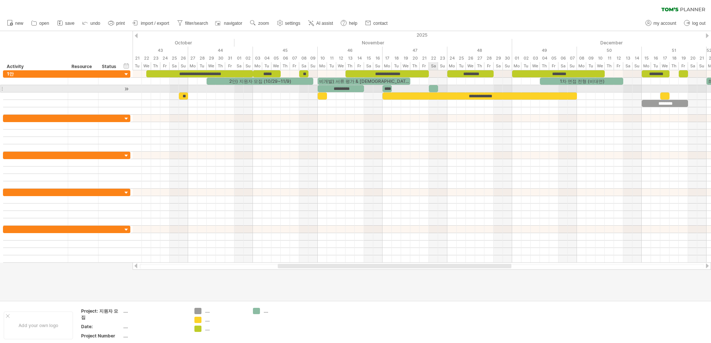
click at [435, 88] on div at bounding box center [433, 88] width 9 height 7
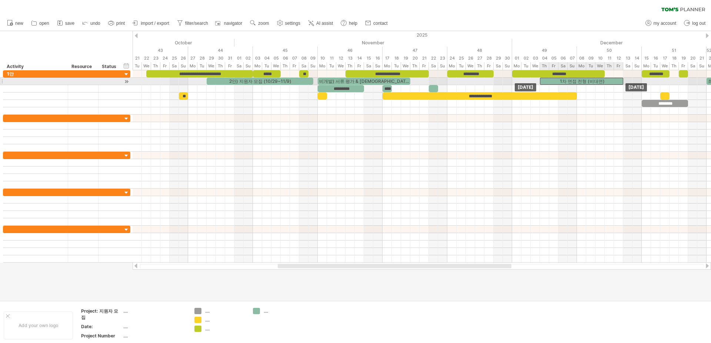
click at [573, 79] on div "1차 면접 전형 (비대면)" at bounding box center [581, 81] width 83 height 7
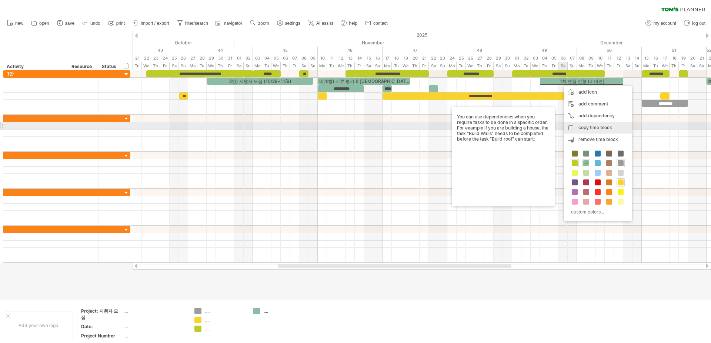
click at [604, 124] on div "copy time block copy time blocks/icons" at bounding box center [598, 128] width 68 height 12
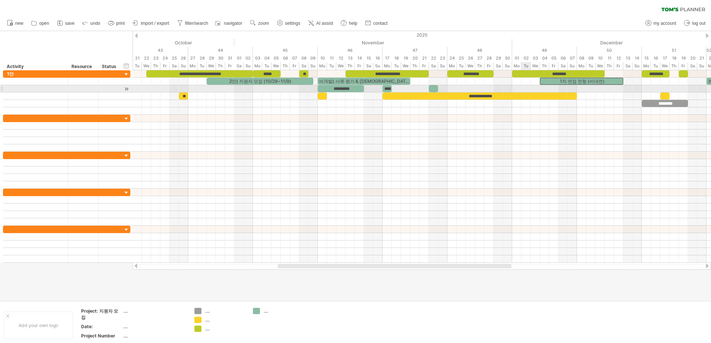
click at [522, 87] on div at bounding box center [422, 88] width 578 height 7
click at [519, 88] on div at bounding box center [422, 88] width 578 height 7
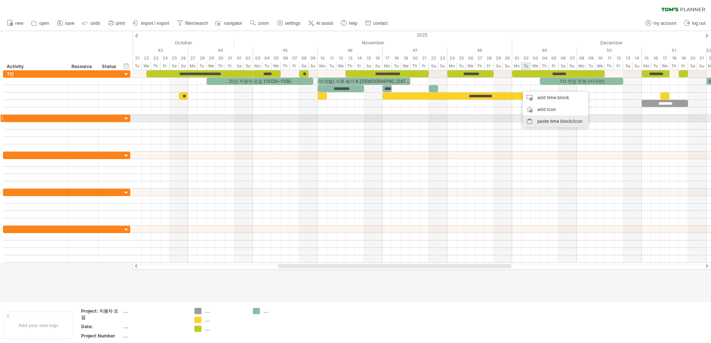
click at [542, 120] on div "paste time block/icon" at bounding box center [555, 121] width 65 height 12
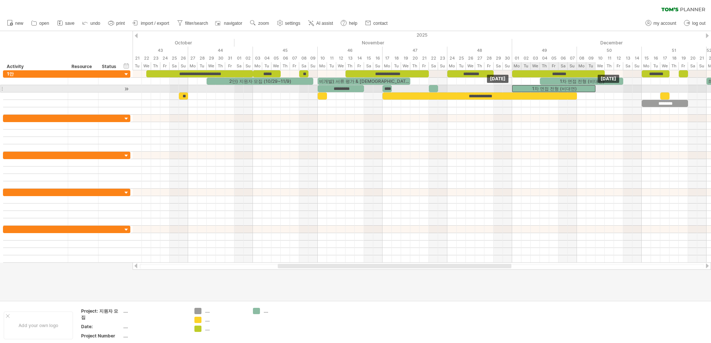
drag, startPoint x: 532, startPoint y: 88, endPoint x: 523, endPoint y: 87, distance: 8.9
click at [523, 87] on div "1차 면접 전형 (비대면)" at bounding box center [553, 88] width 83 height 7
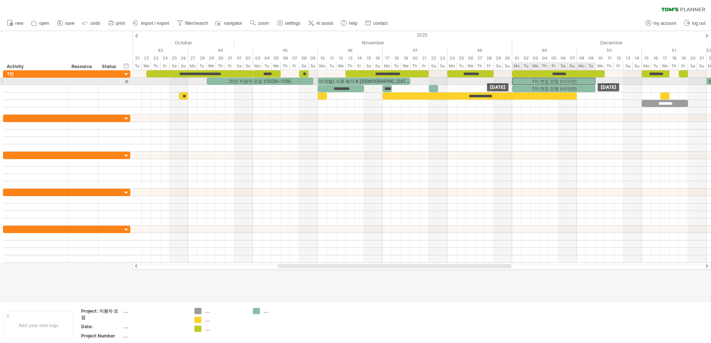
drag, startPoint x: 548, startPoint y: 79, endPoint x: 520, endPoint y: 79, distance: 27.4
click at [520, 79] on div "1차 면접 전형 (비대면)" at bounding box center [553, 81] width 83 height 7
click at [365, 81] on div "비개발) 서류 평가 & [DEMOGRAPHIC_DATA] 과제" at bounding box center [364, 81] width 93 height 7
click at [402, 81] on div "**********" at bounding box center [364, 81] width 93 height 7
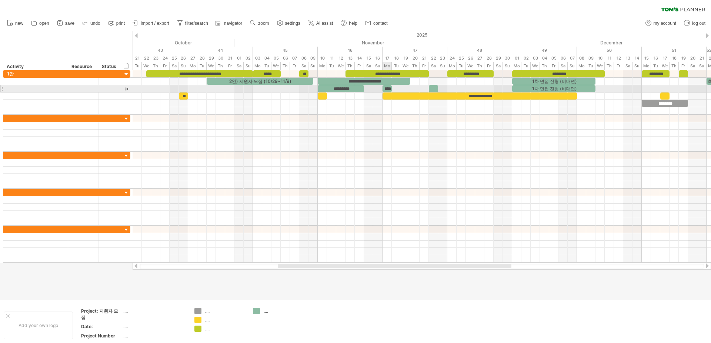
click at [389, 88] on div "****" at bounding box center [386, 88] width 9 height 7
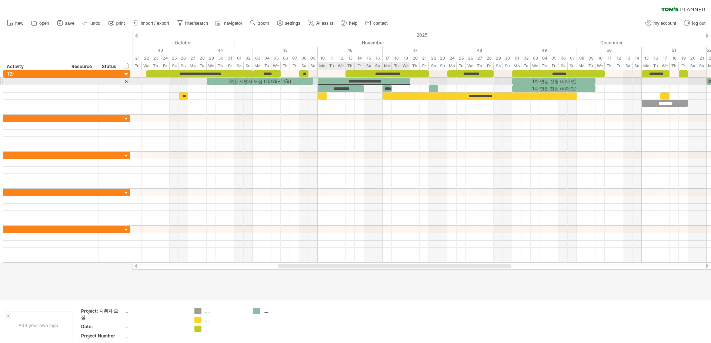
click at [401, 82] on div "**********" at bounding box center [364, 81] width 93 height 7
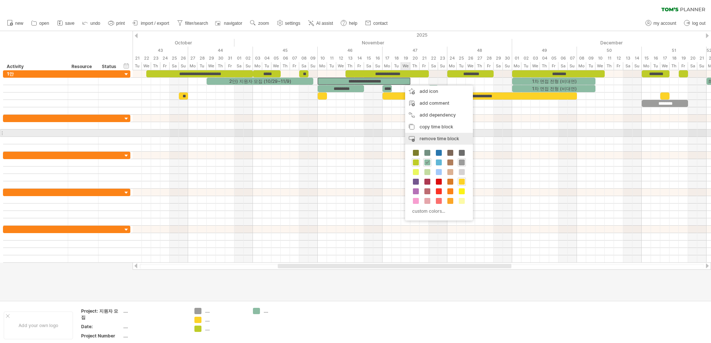
click at [435, 134] on div "remove time block remove selected items" at bounding box center [439, 139] width 68 height 12
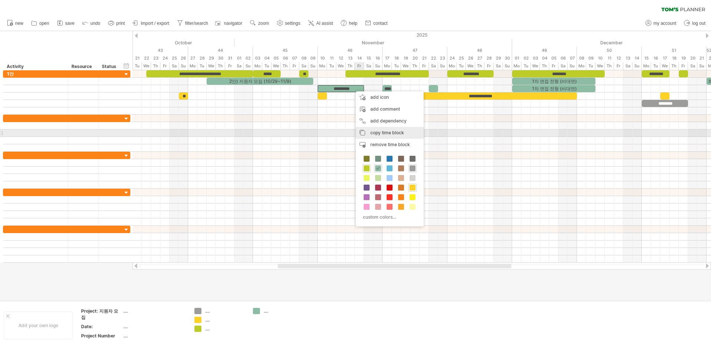
click at [389, 131] on span "copy time block" at bounding box center [387, 133] width 34 height 6
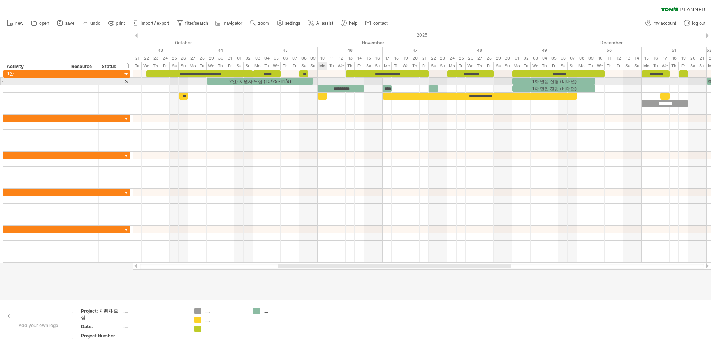
click at [322, 80] on div at bounding box center [422, 81] width 578 height 7
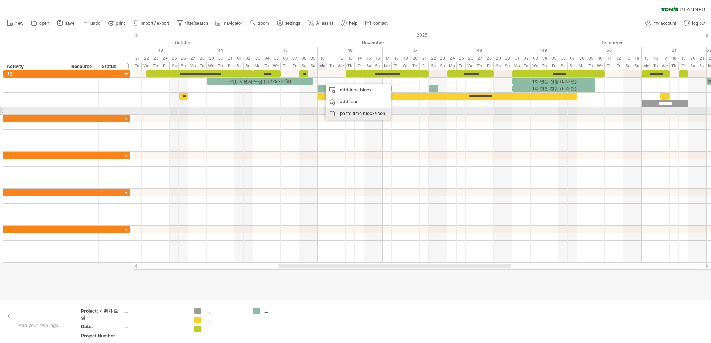
click at [353, 111] on div "paste time block/icon" at bounding box center [357, 114] width 65 height 12
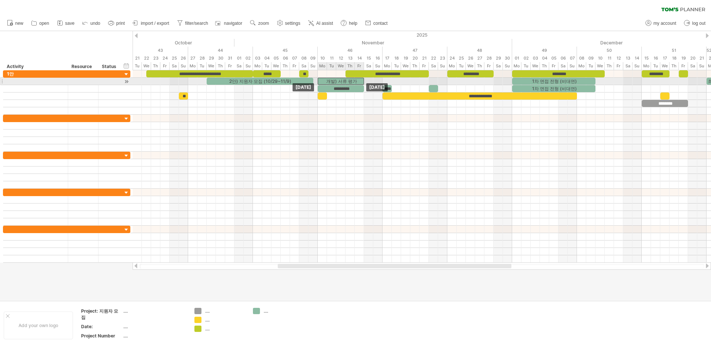
drag, startPoint x: 342, startPoint y: 81, endPoint x: 337, endPoint y: 81, distance: 4.8
click at [337, 81] on div "개발) 서류 평가" at bounding box center [341, 81] width 46 height 7
click at [335, 80] on div "개발) 서류 평가" at bounding box center [341, 81] width 46 height 7
click at [329, 81] on div "*********" at bounding box center [341, 81] width 46 height 7
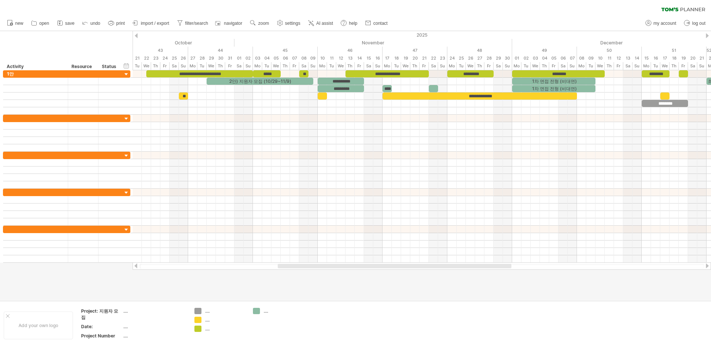
click at [373, 298] on div at bounding box center [355, 165] width 711 height 269
click at [387, 81] on div at bounding box center [422, 81] width 578 height 7
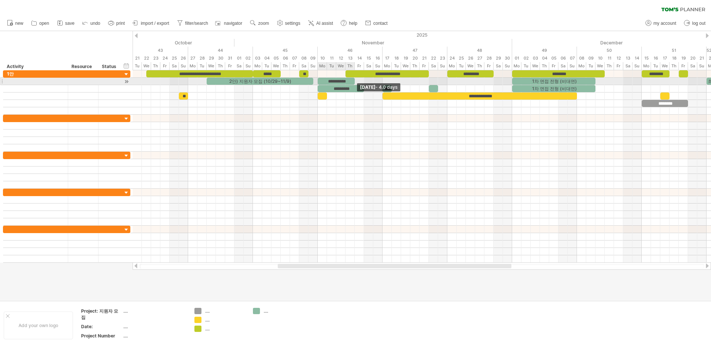
drag, startPoint x: 364, startPoint y: 81, endPoint x: 353, endPoint y: 81, distance: 10.7
click at [353, 81] on span at bounding box center [354, 81] width 3 height 7
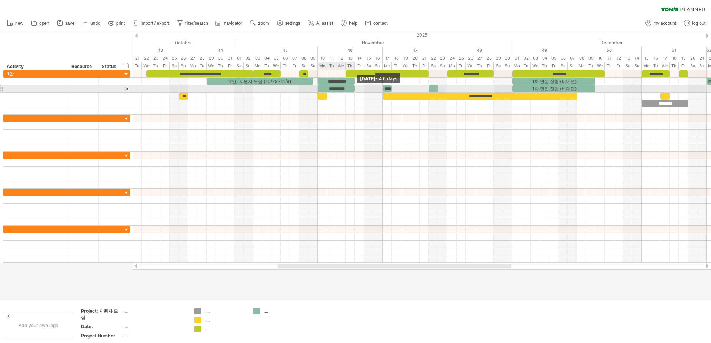
drag, startPoint x: 363, startPoint y: 91, endPoint x: 353, endPoint y: 91, distance: 10.0
click at [353, 91] on div "*********" at bounding box center [336, 88] width 37 height 7
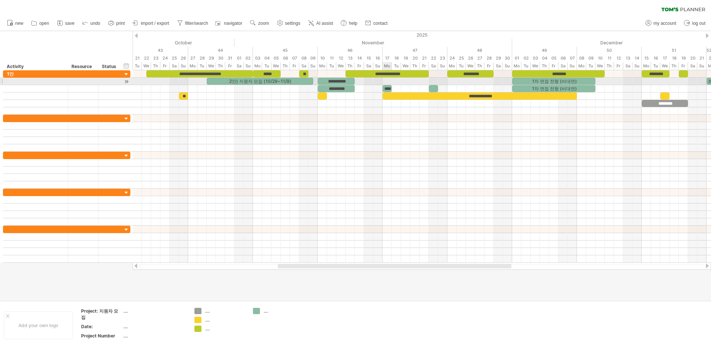
click at [388, 81] on div at bounding box center [422, 81] width 578 height 7
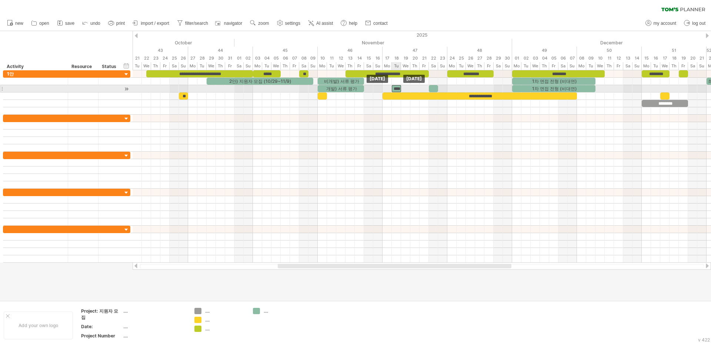
drag, startPoint x: 388, startPoint y: 86, endPoint x: 396, endPoint y: 87, distance: 8.2
click at [396, 87] on div "****" at bounding box center [396, 88] width 9 height 7
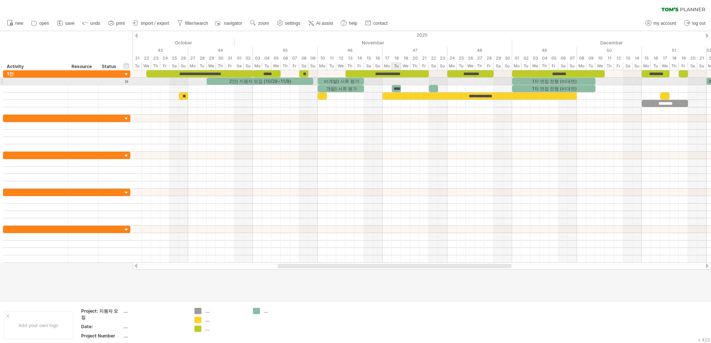
click at [395, 80] on div at bounding box center [422, 81] width 578 height 7
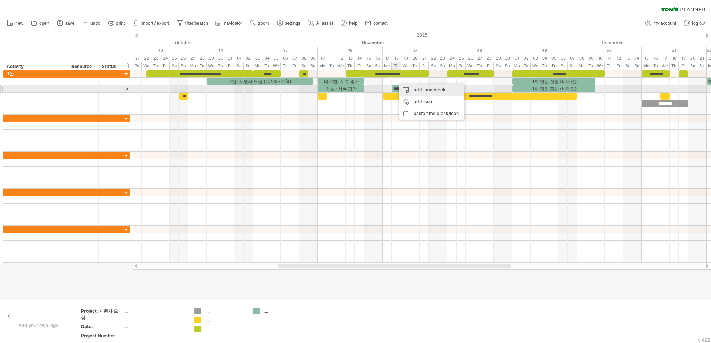
click at [408, 90] on div "add time block" at bounding box center [431, 90] width 65 height 12
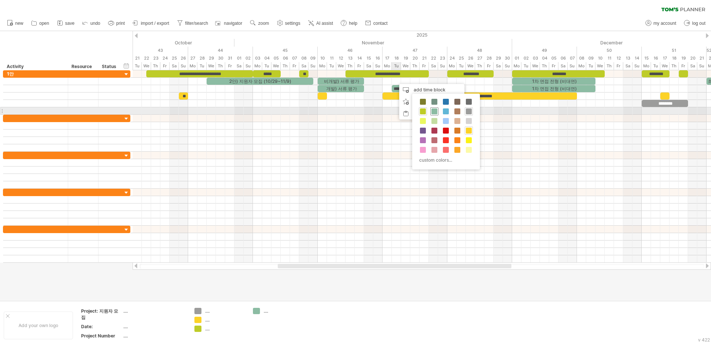
click at [435, 113] on span at bounding box center [434, 111] width 6 height 6
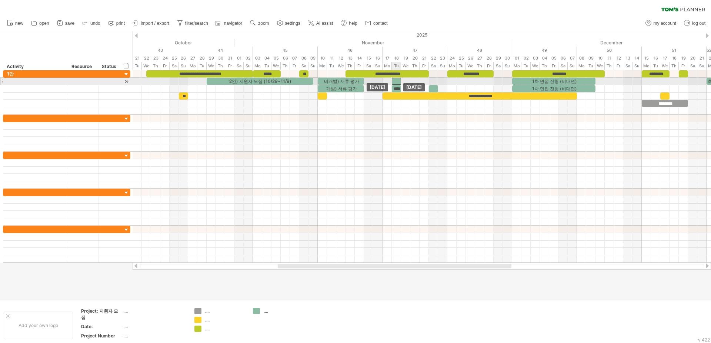
drag, startPoint x: 402, startPoint y: 80, endPoint x: 395, endPoint y: 81, distance: 6.7
click at [395, 81] on div at bounding box center [396, 81] width 9 height 7
click at [395, 80] on div at bounding box center [396, 81] width 9 height 7
click at [398, 85] on div "****" at bounding box center [396, 88] width 9 height 7
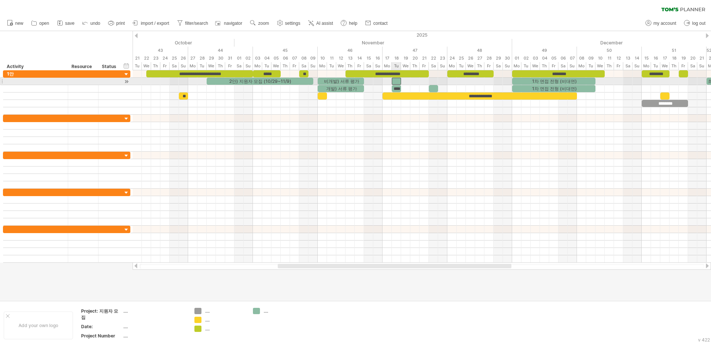
click at [397, 83] on div at bounding box center [396, 81] width 9 height 7
click at [416, 81] on div at bounding box center [422, 81] width 578 height 7
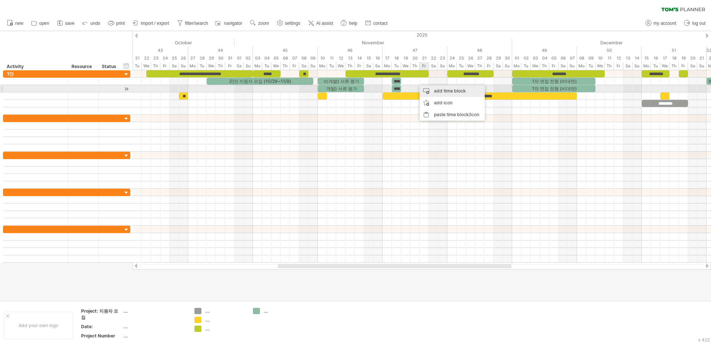
click at [437, 86] on div "add time block" at bounding box center [451, 91] width 65 height 12
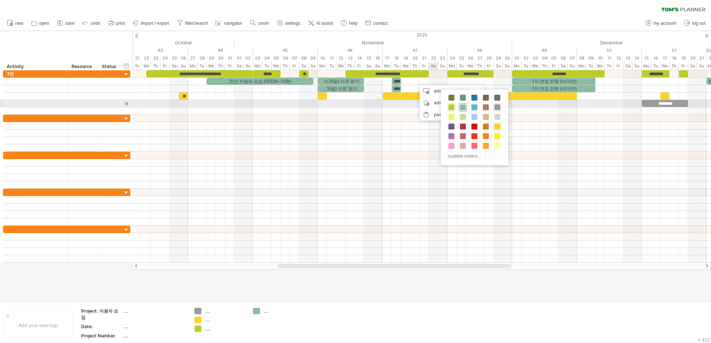
click at [460, 107] on span at bounding box center [463, 107] width 6 height 6
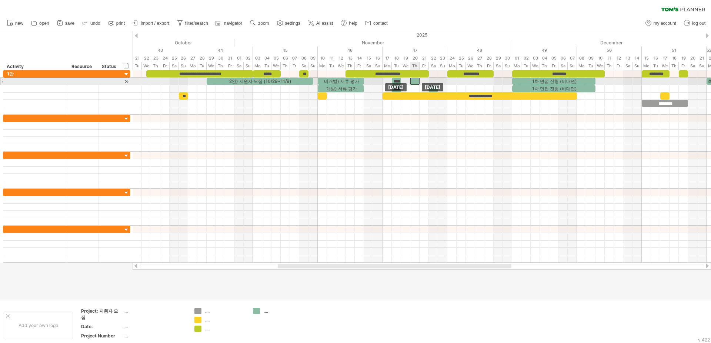
drag, startPoint x: 419, startPoint y: 81, endPoint x: 414, endPoint y: 81, distance: 4.4
click at [414, 81] on div at bounding box center [414, 81] width 9 height 7
drag, startPoint x: 418, startPoint y: 81, endPoint x: 486, endPoint y: 81, distance: 67.7
click at [490, 81] on div at bounding box center [451, 81] width 83 height 7
click at [485, 80] on div at bounding box center [451, 81] width 83 height 7
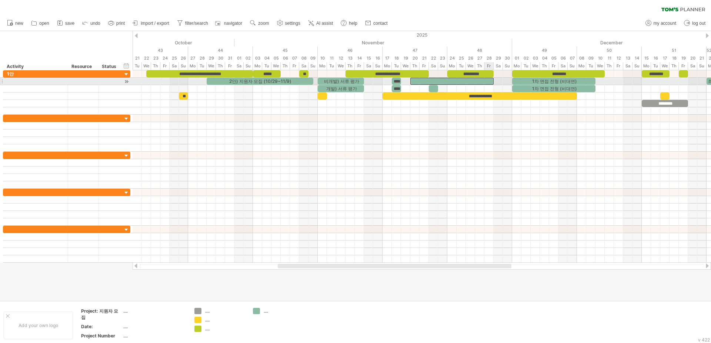
click at [485, 80] on div at bounding box center [451, 81] width 83 height 7
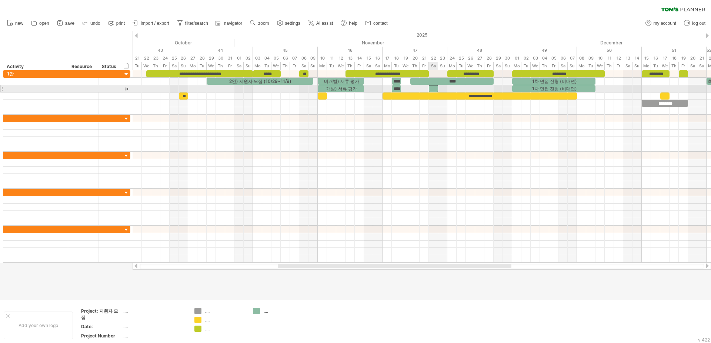
click at [435, 87] on div at bounding box center [433, 88] width 9 height 7
click at [453, 88] on div at bounding box center [422, 88] width 578 height 7
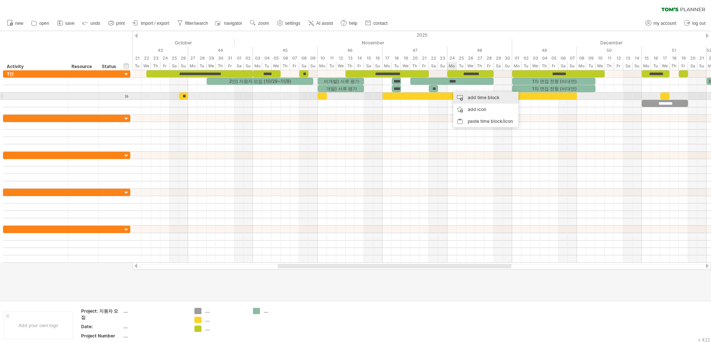
click at [470, 99] on div "add time block" at bounding box center [485, 98] width 65 height 12
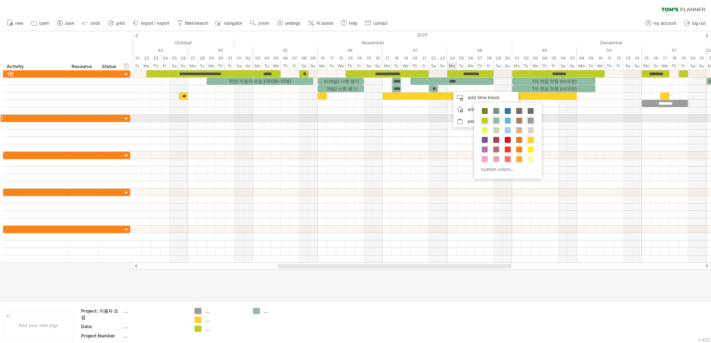
click at [499, 118] on div at bounding box center [496, 121] width 8 height 8
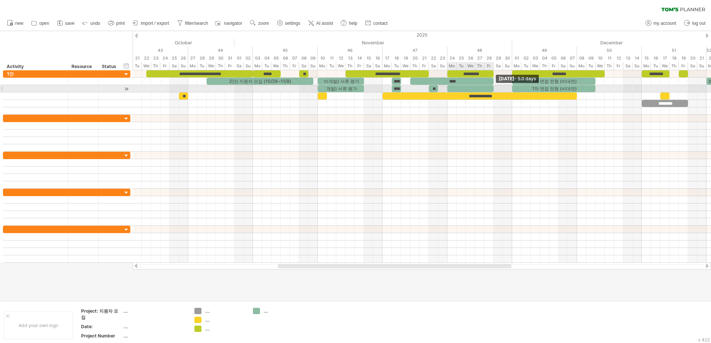
drag, startPoint x: 456, startPoint y: 88, endPoint x: 491, endPoint y: 87, distance: 35.5
click at [491, 87] on div at bounding box center [470, 88] width 46 height 7
click at [485, 89] on div at bounding box center [470, 88] width 46 height 7
drag, startPoint x: 448, startPoint y: 88, endPoint x: 487, endPoint y: 90, distance: 38.9
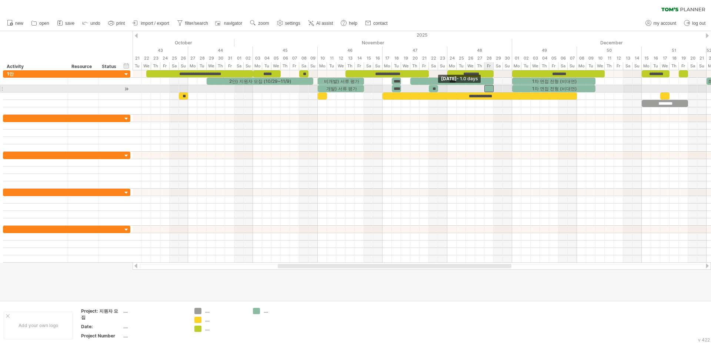
click at [487, 90] on div at bounding box center [488, 88] width 9 height 7
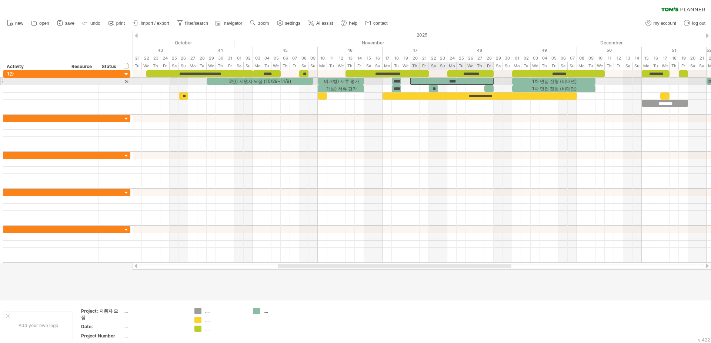
click at [489, 80] on div "****" at bounding box center [451, 81] width 83 height 7
click at [518, 81] on div "1차 면접 전형 (비대면)" at bounding box center [553, 81] width 83 height 7
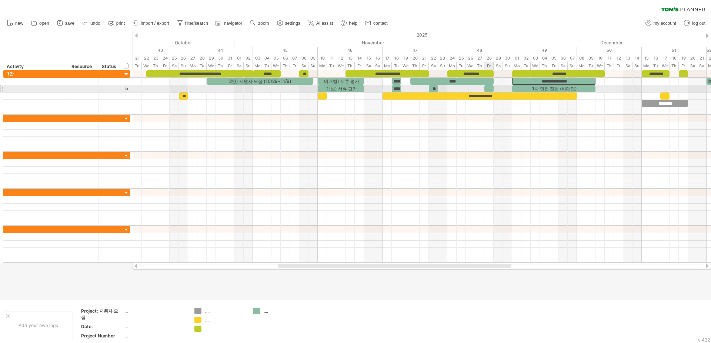
click at [491, 87] on div at bounding box center [488, 88] width 9 height 7
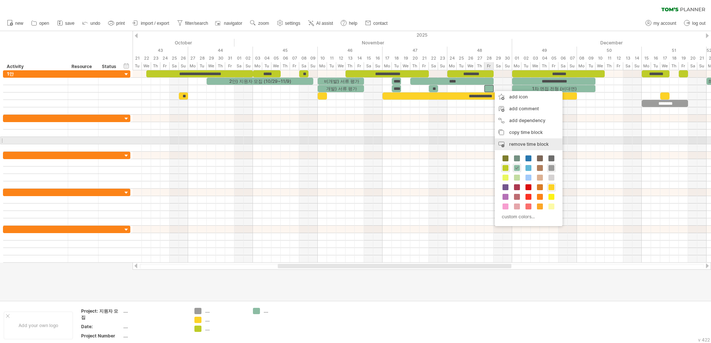
click at [512, 143] on span "remove time block" at bounding box center [529, 144] width 40 height 6
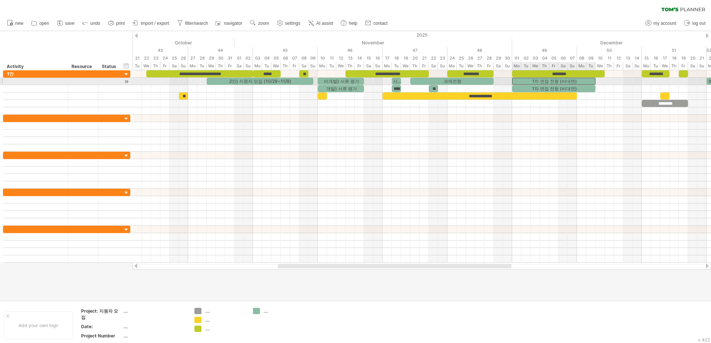
click at [525, 81] on div "1차 면접 전형 (비대면)" at bounding box center [553, 81] width 83 height 7
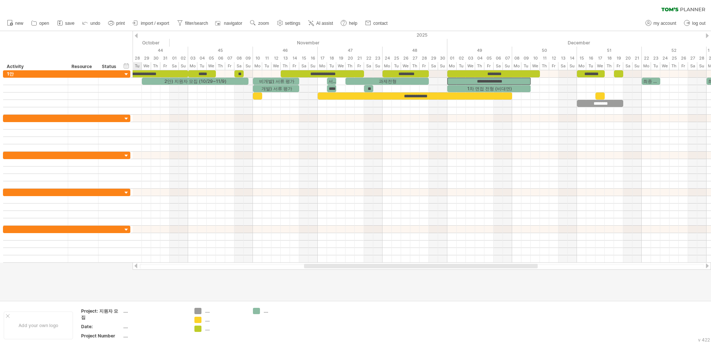
drag, startPoint x: 498, startPoint y: 263, endPoint x: 520, endPoint y: 263, distance: 22.2
click at [520, 263] on div at bounding box center [422, 265] width 578 height 7
click at [583, 81] on div at bounding box center [422, 81] width 578 height 7
click at [649, 83] on div "최종 면접 전형" at bounding box center [650, 81] width 19 height 7
click at [629, 266] on div at bounding box center [422, 266] width 564 height 5
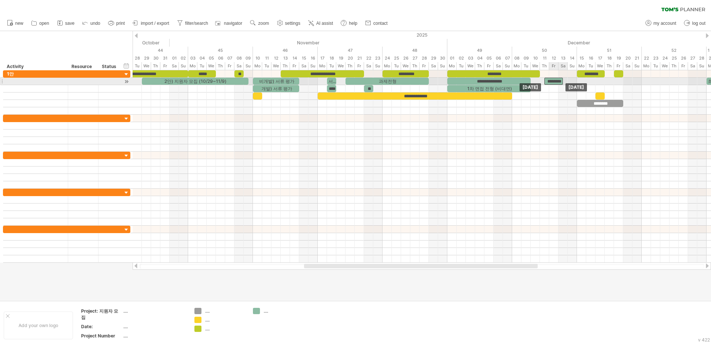
drag, startPoint x: 655, startPoint y: 79, endPoint x: 560, endPoint y: 78, distance: 95.5
click at [560, 78] on div "********" at bounding box center [553, 81] width 19 height 7
drag, startPoint x: 558, startPoint y: 80, endPoint x: 562, endPoint y: 80, distance: 4.1
click at [562, 80] on div "********" at bounding box center [558, 81] width 19 height 7
drag, startPoint x: 566, startPoint y: 80, endPoint x: 560, endPoint y: 80, distance: 6.3
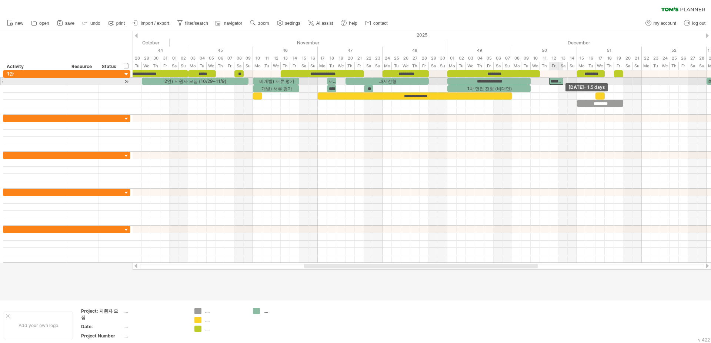
click at [560, 80] on div "********" at bounding box center [556, 81] width 14 height 7
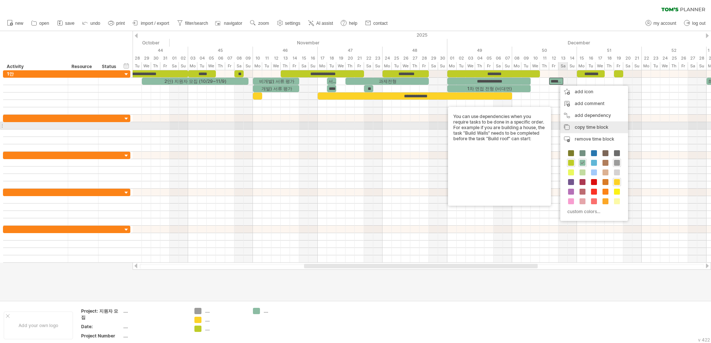
click at [574, 125] on div "copy time block copy time blocks/icons" at bounding box center [594, 127] width 68 height 12
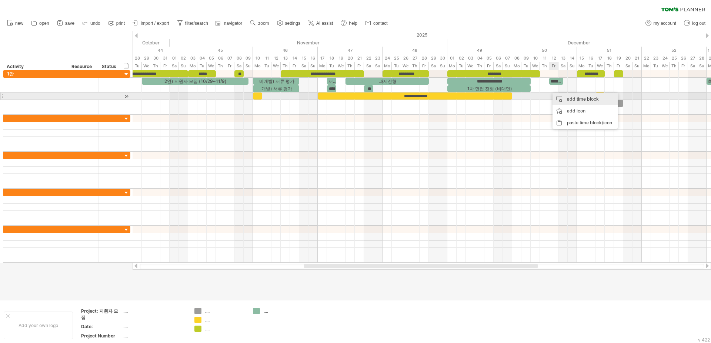
click at [585, 99] on div "add time block" at bounding box center [584, 99] width 65 height 12
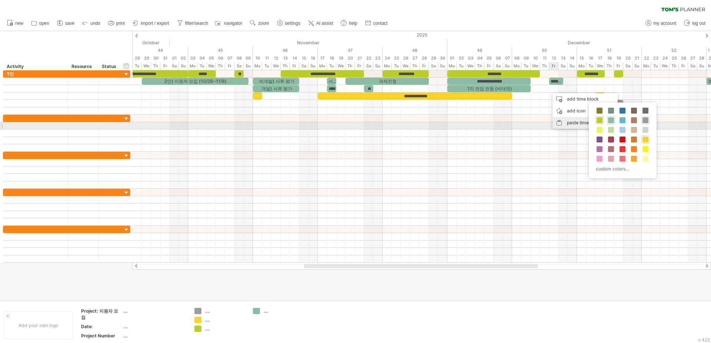
click at [565, 123] on div "paste time block/icon" at bounding box center [584, 123] width 65 height 12
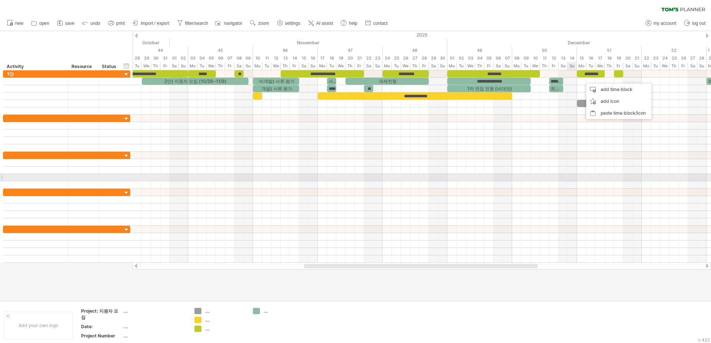
click at [561, 194] on div at bounding box center [422, 192] width 578 height 7
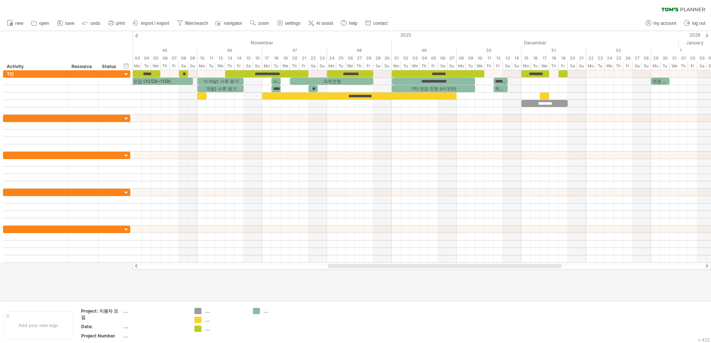
drag, startPoint x: 525, startPoint y: 265, endPoint x: 549, endPoint y: 264, distance: 23.7
click at [549, 264] on div at bounding box center [445, 266] width 234 height 4
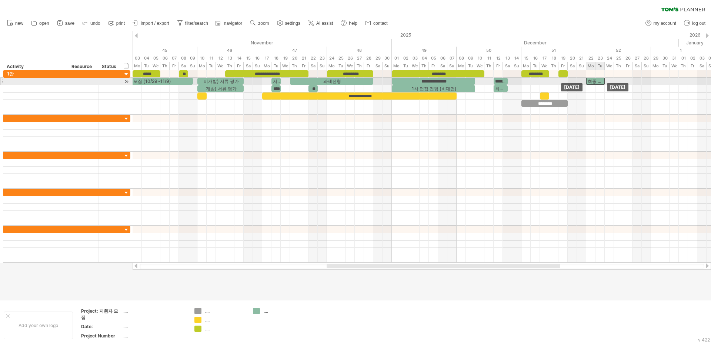
drag, startPoint x: 659, startPoint y: 81, endPoint x: 595, endPoint y: 83, distance: 63.7
click at [595, 83] on div "최종 면접 전형" at bounding box center [595, 81] width 19 height 7
click at [603, 81] on div "**********" at bounding box center [422, 166] width 578 height 192
drag, startPoint x: 600, startPoint y: 81, endPoint x: 604, endPoint y: 82, distance: 3.7
click at [604, 82] on span at bounding box center [604, 81] width 3 height 7
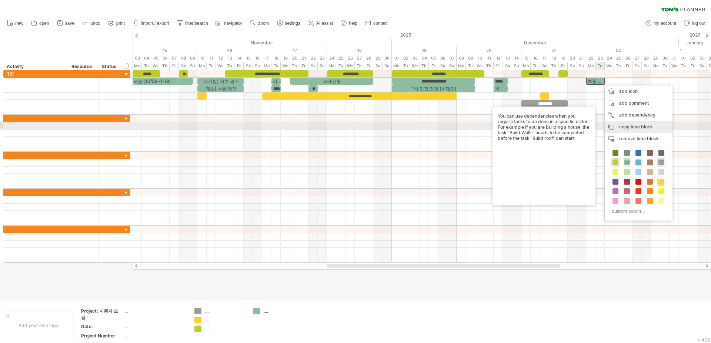
click at [630, 123] on div "copy time block copy time blocks/icons" at bounding box center [638, 127] width 68 height 12
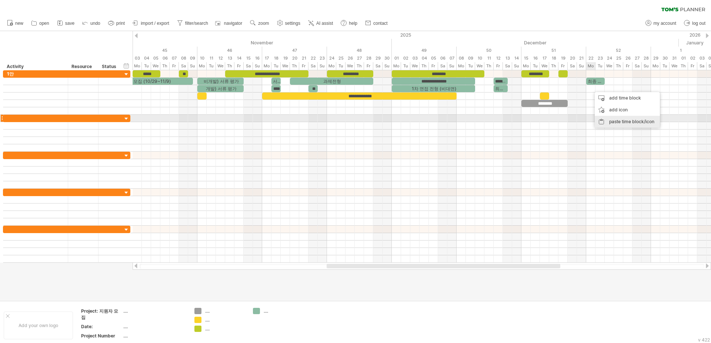
click at [609, 118] on div "paste time block/icon" at bounding box center [626, 122] width 65 height 12
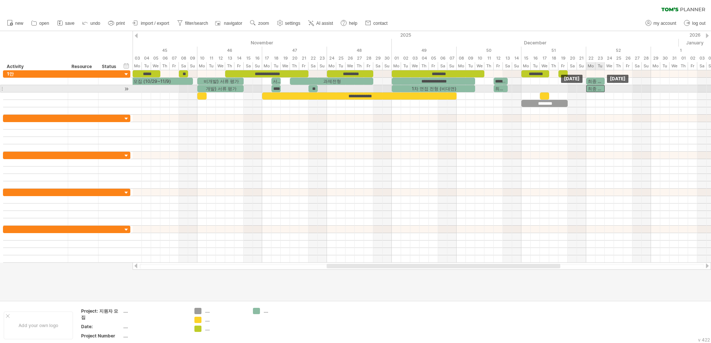
drag, startPoint x: 600, startPoint y: 89, endPoint x: 596, endPoint y: 89, distance: 4.4
click at [596, 89] on div "최종 면접 전형" at bounding box center [595, 88] width 19 height 7
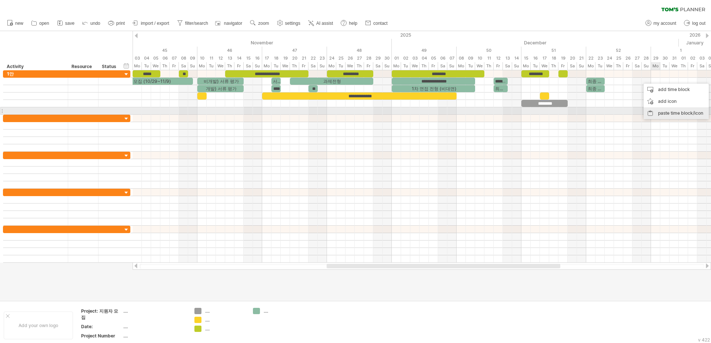
click at [660, 111] on div "paste time block/icon" at bounding box center [675, 113] width 65 height 12
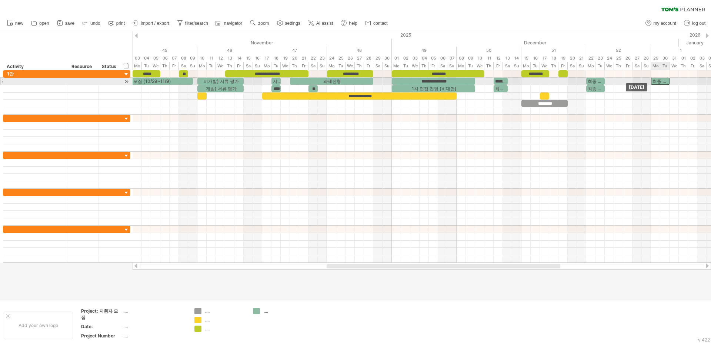
drag, startPoint x: 662, startPoint y: 81, endPoint x: 657, endPoint y: 81, distance: 4.4
click at [657, 81] on div "최종 면접 전형" at bounding box center [660, 81] width 19 height 7
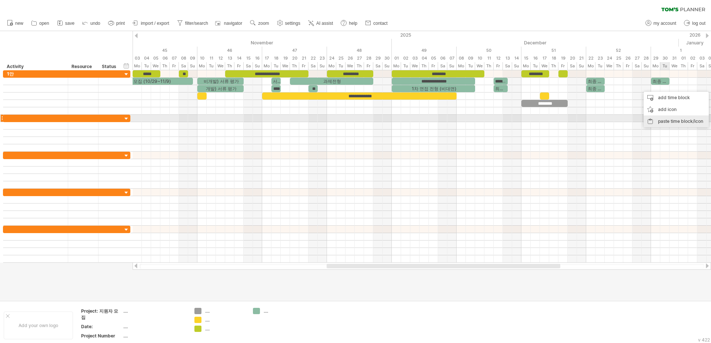
click at [672, 117] on div "paste time block/icon" at bounding box center [675, 121] width 65 height 12
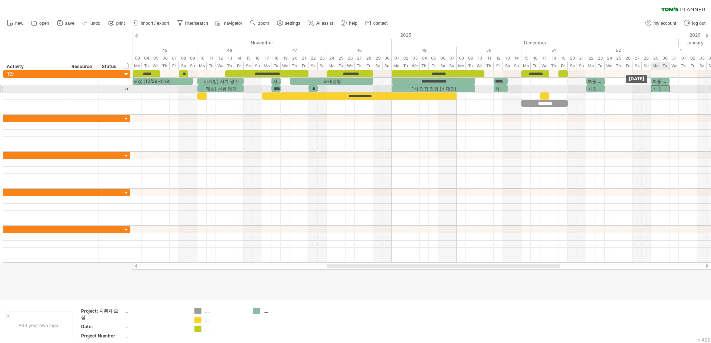
drag, startPoint x: 662, startPoint y: 88, endPoint x: 656, endPoint y: 88, distance: 5.9
click at [656, 88] on div "최종 면접 전형" at bounding box center [660, 88] width 19 height 7
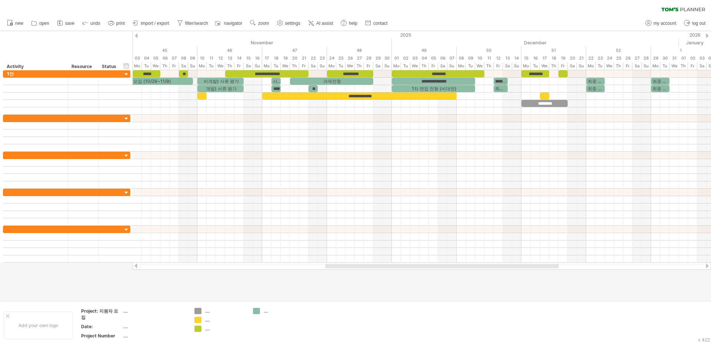
click at [548, 266] on div at bounding box center [442, 266] width 234 height 4
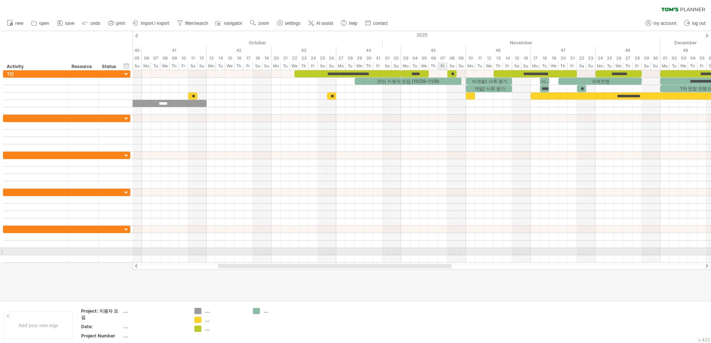
drag, startPoint x: 548, startPoint y: 265, endPoint x: 440, endPoint y: 254, distance: 109.0
click at [440, 254] on div "Trying to reach [DOMAIN_NAME] Connected again... 0% filter: [ ] clear filter re…" at bounding box center [355, 171] width 711 height 343
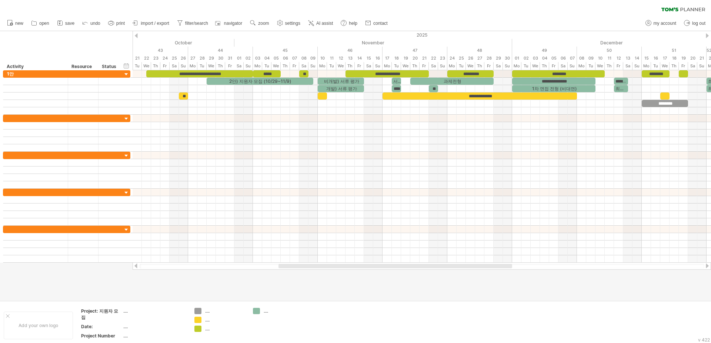
drag, startPoint x: 343, startPoint y: 265, endPoint x: 403, endPoint y: 265, distance: 60.3
click at [403, 265] on div at bounding box center [395, 266] width 234 height 4
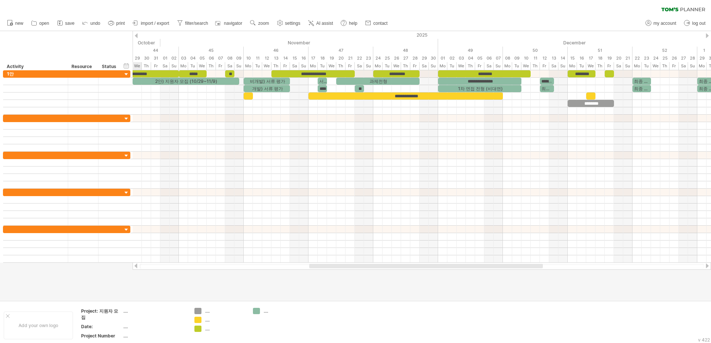
drag, startPoint x: 362, startPoint y: 265, endPoint x: 393, endPoint y: 266, distance: 31.5
click at [393, 266] on div at bounding box center [426, 266] width 234 height 4
click at [77, 23] on link "save" at bounding box center [65, 24] width 21 height 10
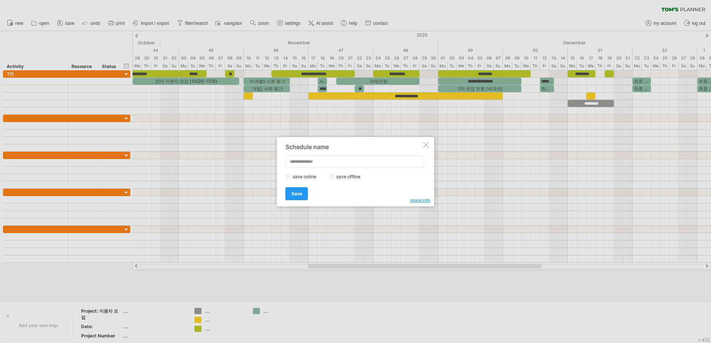
click at [349, 178] on label "save offline" at bounding box center [350, 177] width 32 height 6
click at [302, 193] on link "Save" at bounding box center [296, 193] width 23 height 13
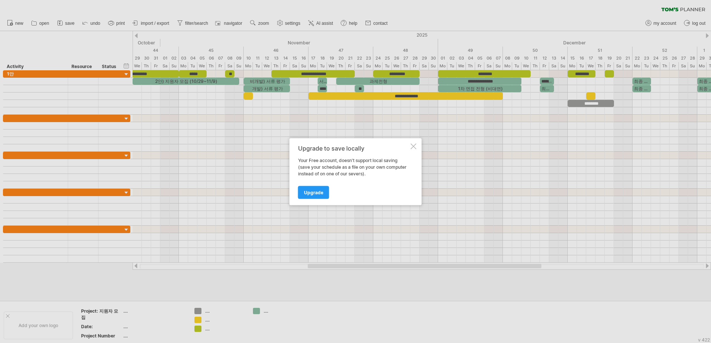
click at [420, 142] on div "Upgrade to save locally Your Free account, doesn't support local saving (save y…" at bounding box center [355, 171] width 132 height 67
click at [413, 141] on div "Upgrade to save locally Your Free account, doesn't support local saving (save y…" at bounding box center [355, 171] width 132 height 67
click at [412, 144] on div at bounding box center [414, 146] width 6 height 6
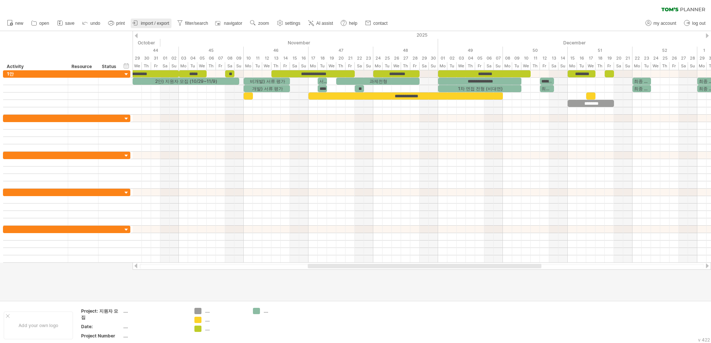
click at [165, 23] on span "import / export" at bounding box center [155, 23] width 29 height 5
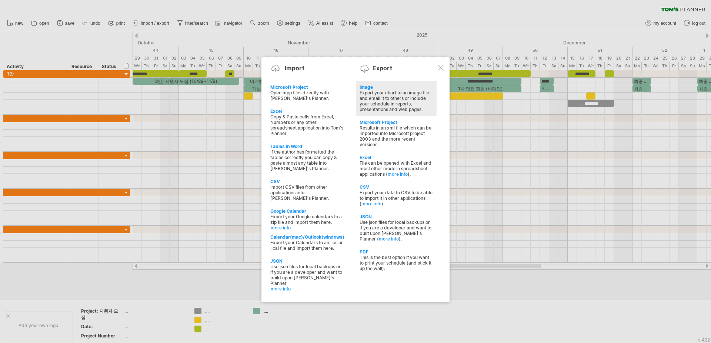
click at [394, 91] on div "Export your chart to an image file and email it to others or include your sched…" at bounding box center [395, 101] width 73 height 22
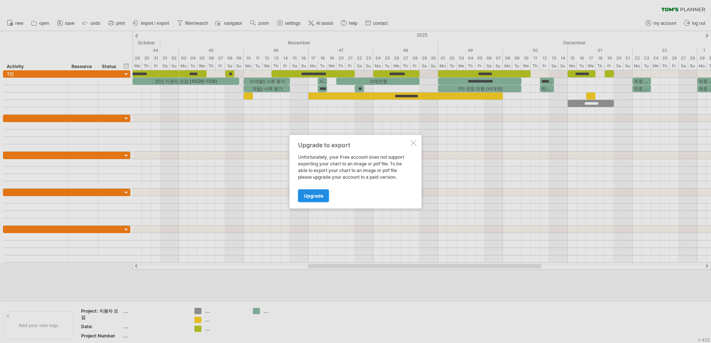
click at [310, 200] on link "Upgrade" at bounding box center [313, 195] width 31 height 13
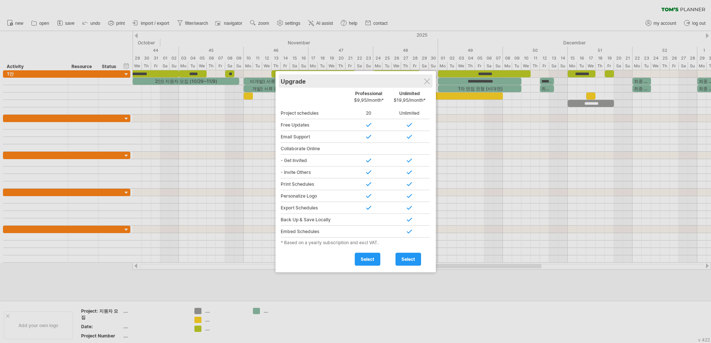
click at [426, 78] on div "Upgrade" at bounding box center [356, 80] width 150 height 13
click at [428, 80] on div at bounding box center [427, 81] width 6 height 6
